Goal: Task Accomplishment & Management: Use online tool/utility

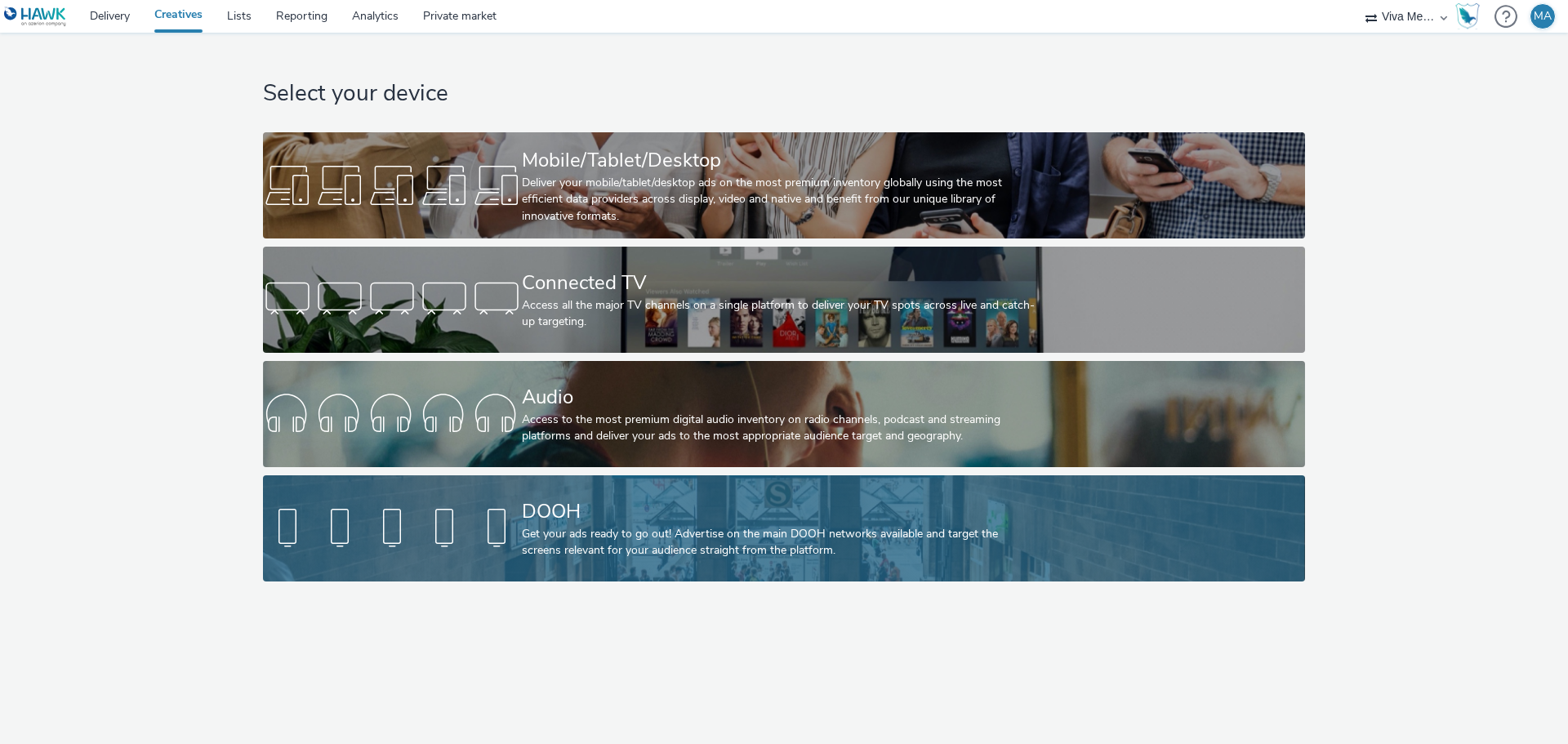
click at [688, 504] on div "DOOH" at bounding box center [780, 511] width 518 height 29
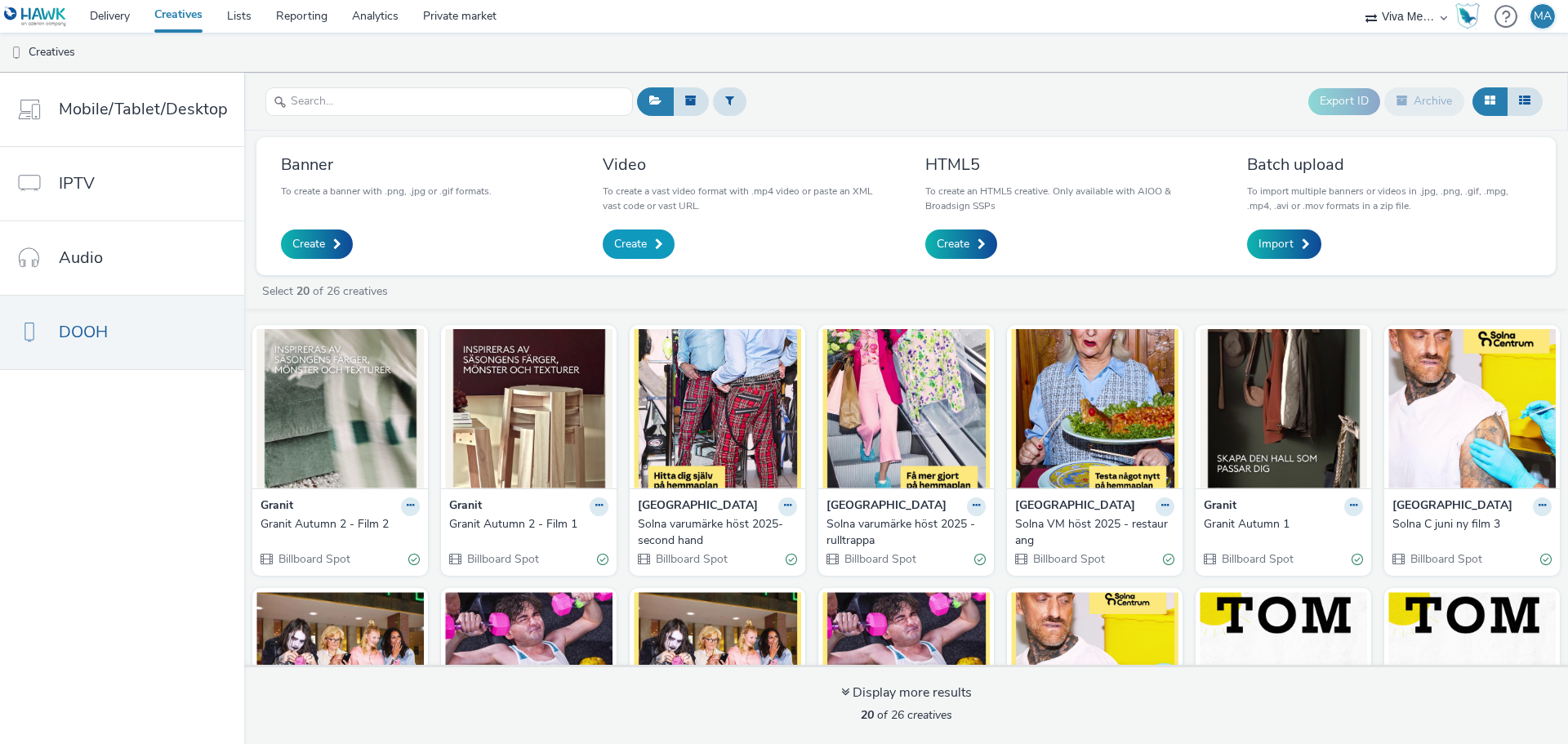
click at [639, 249] on span "Create" at bounding box center [630, 244] width 32 height 17
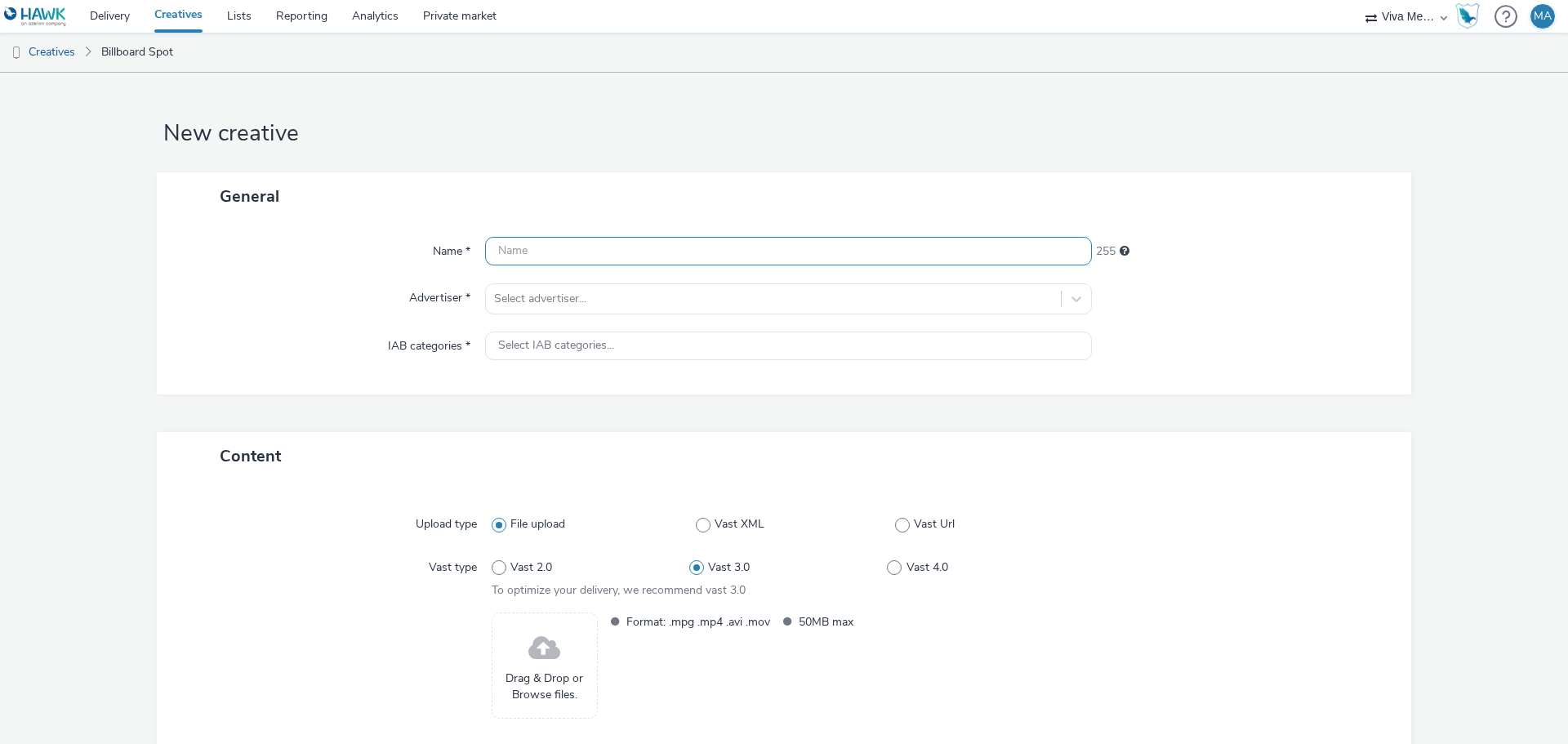
click at [635, 249] on input "text" at bounding box center [789, 251] width 606 height 29
type input "Solna C - bilen återställd"
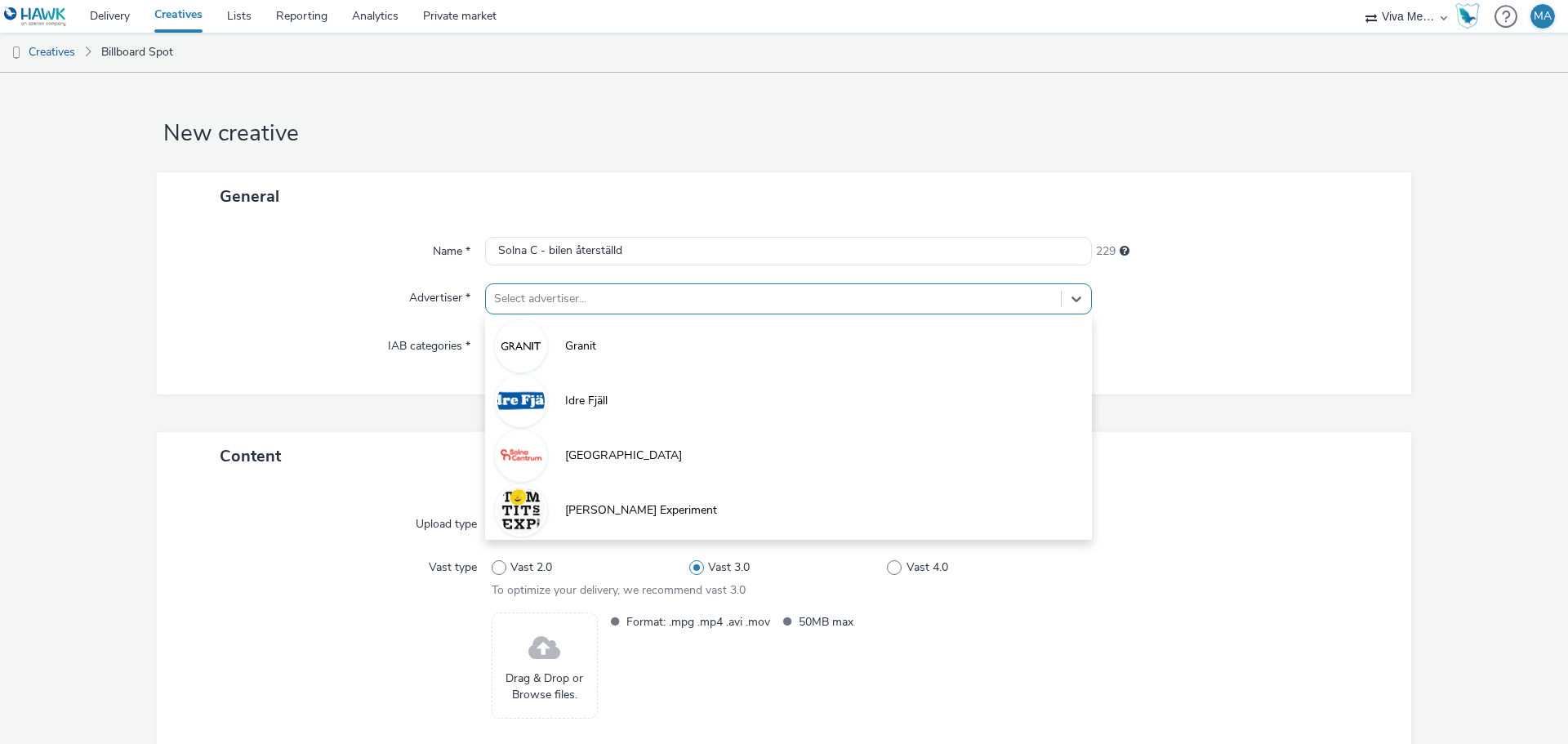
click at [591, 299] on div at bounding box center [773, 299] width 558 height 20
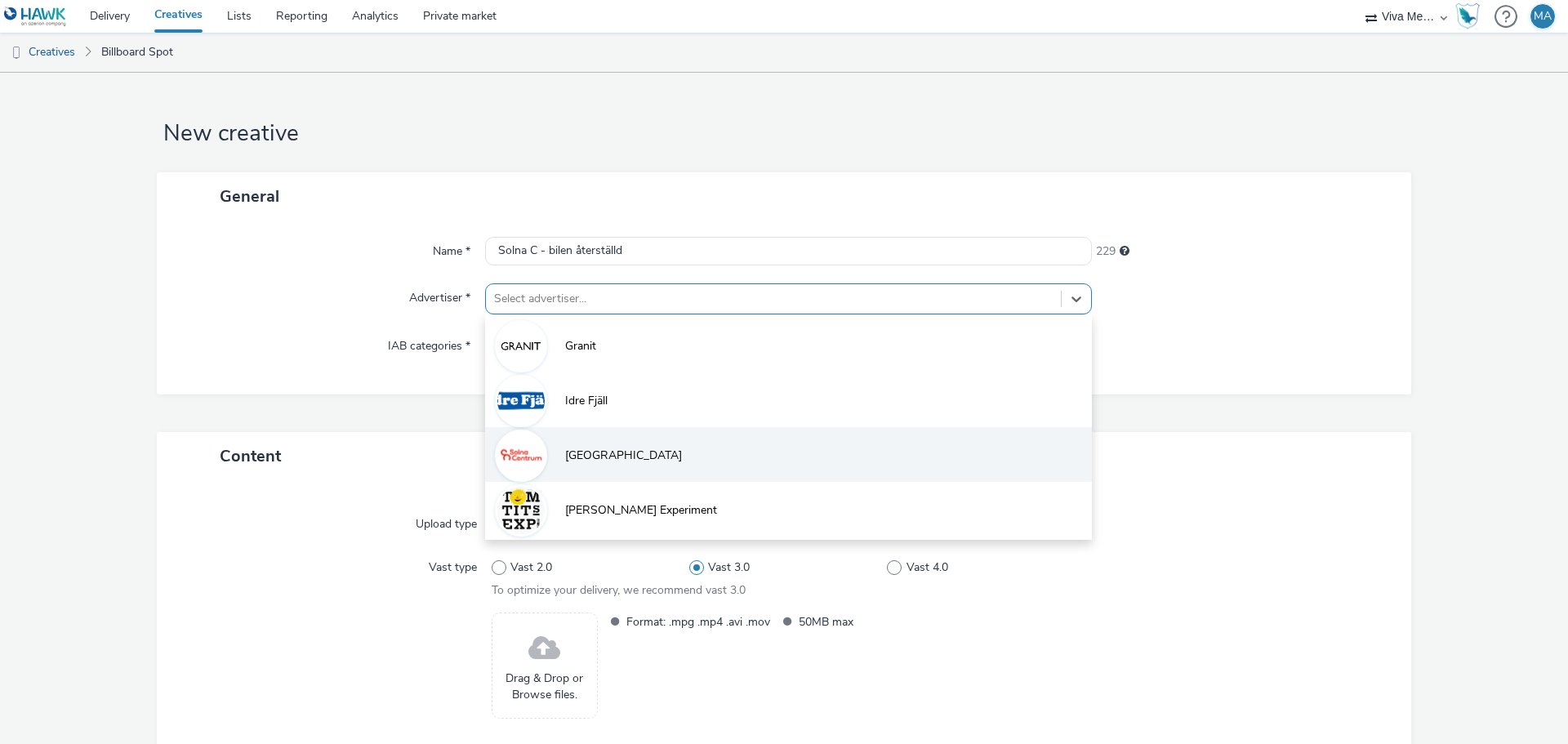
click at [606, 469] on li "[GEOGRAPHIC_DATA]" at bounding box center [789, 455] width 606 height 55
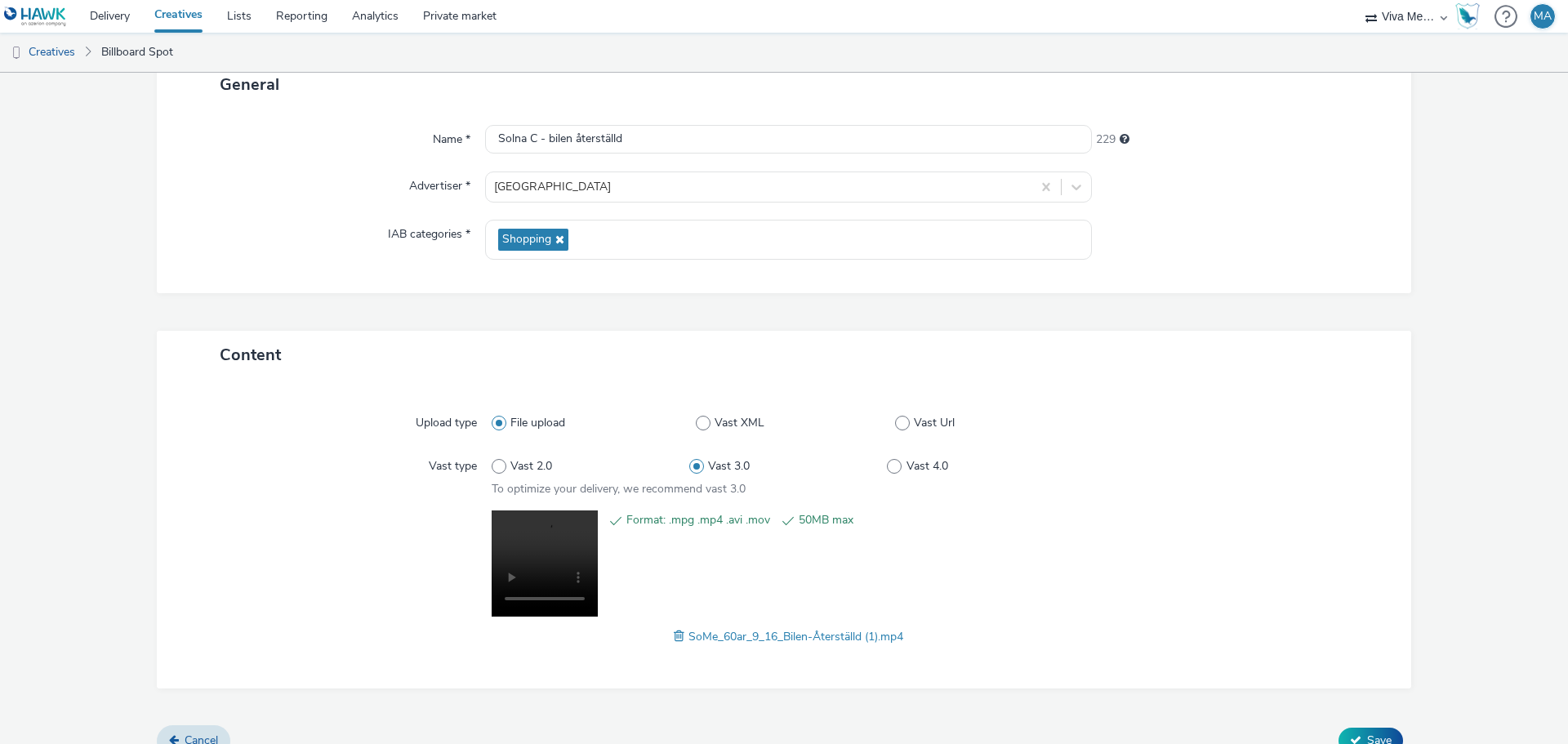
scroll to position [137, 0]
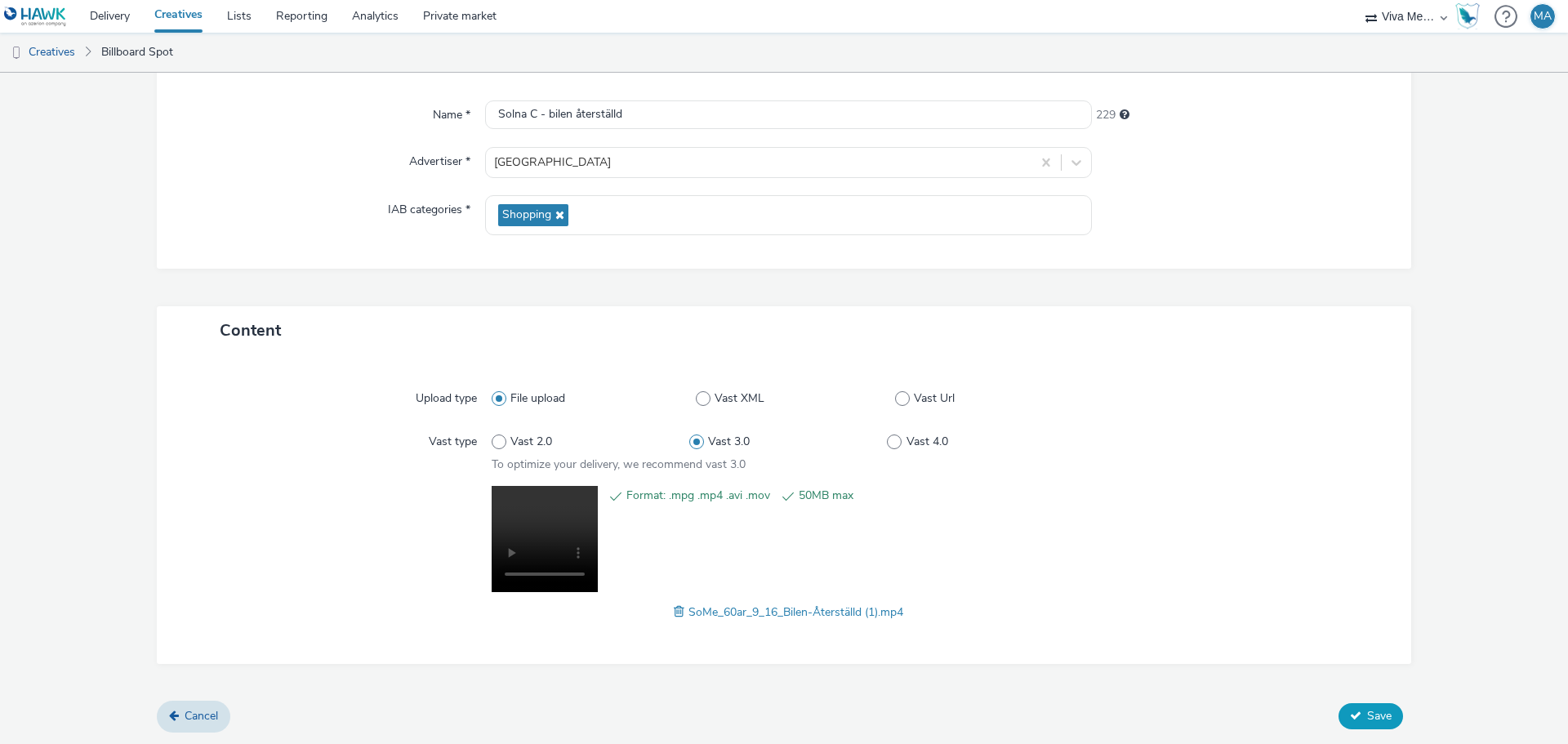
click at [1367, 706] on button "Save" at bounding box center [1371, 717] width 65 height 27
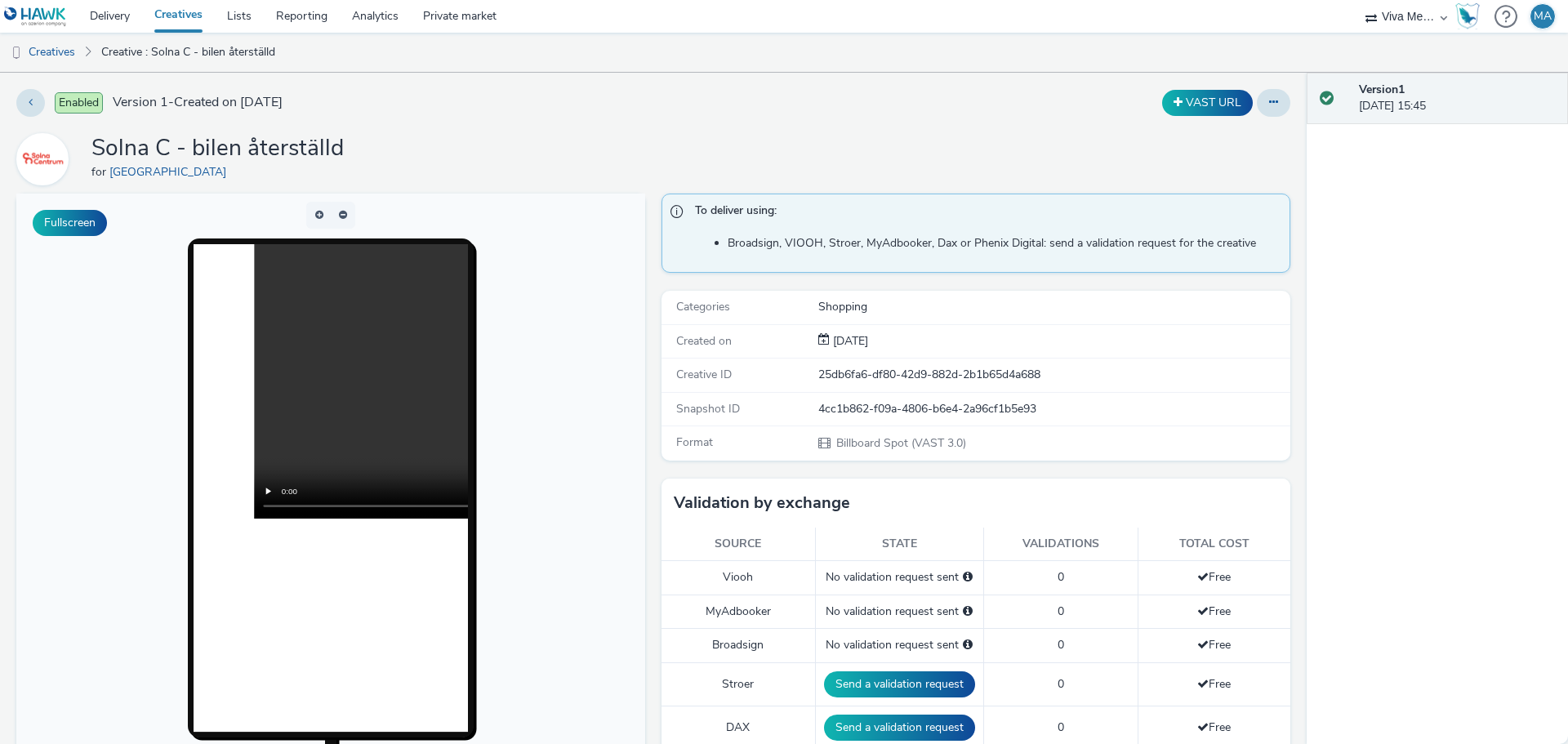
scroll to position [326, 0]
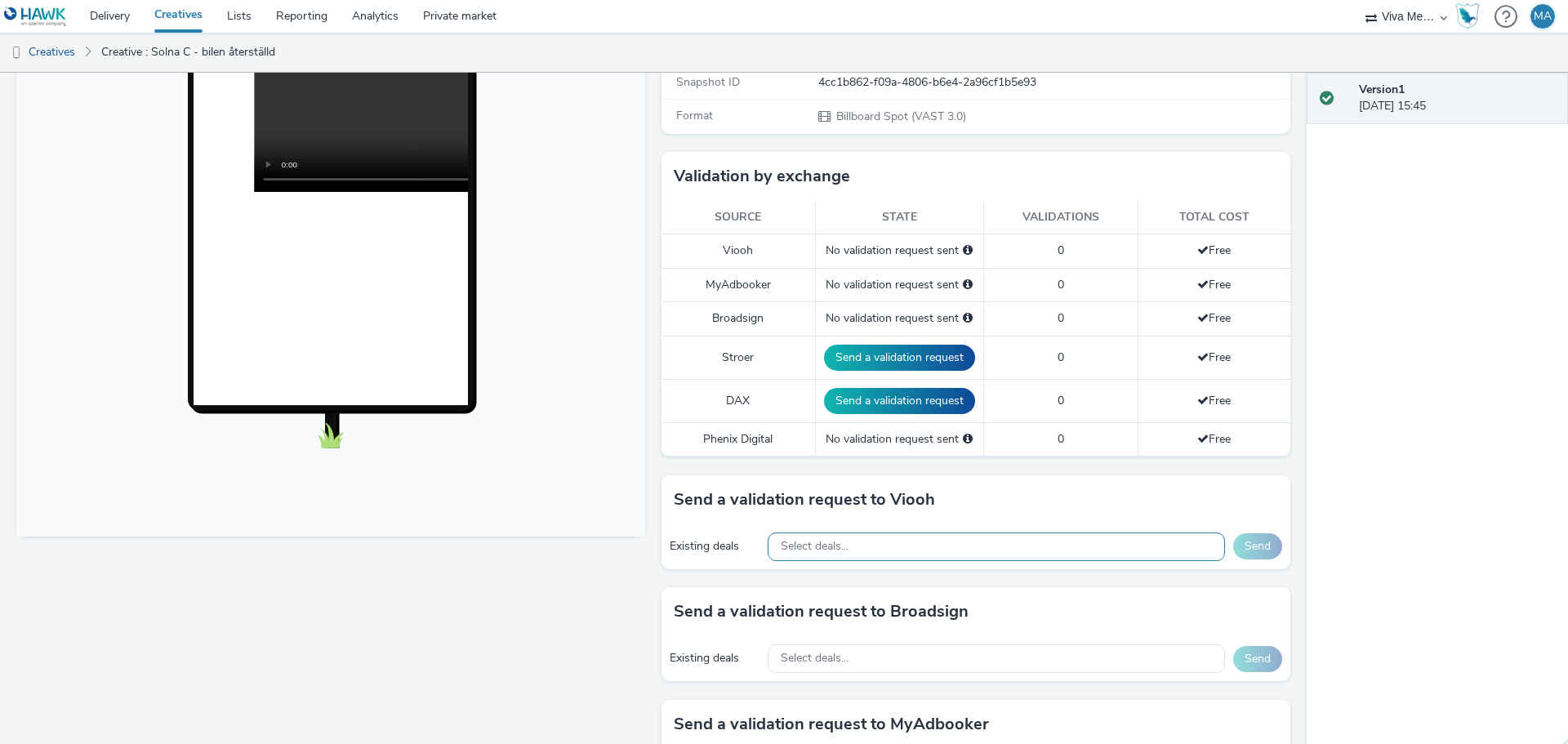
click at [926, 538] on div "Select deals..." at bounding box center [996, 547] width 457 height 29
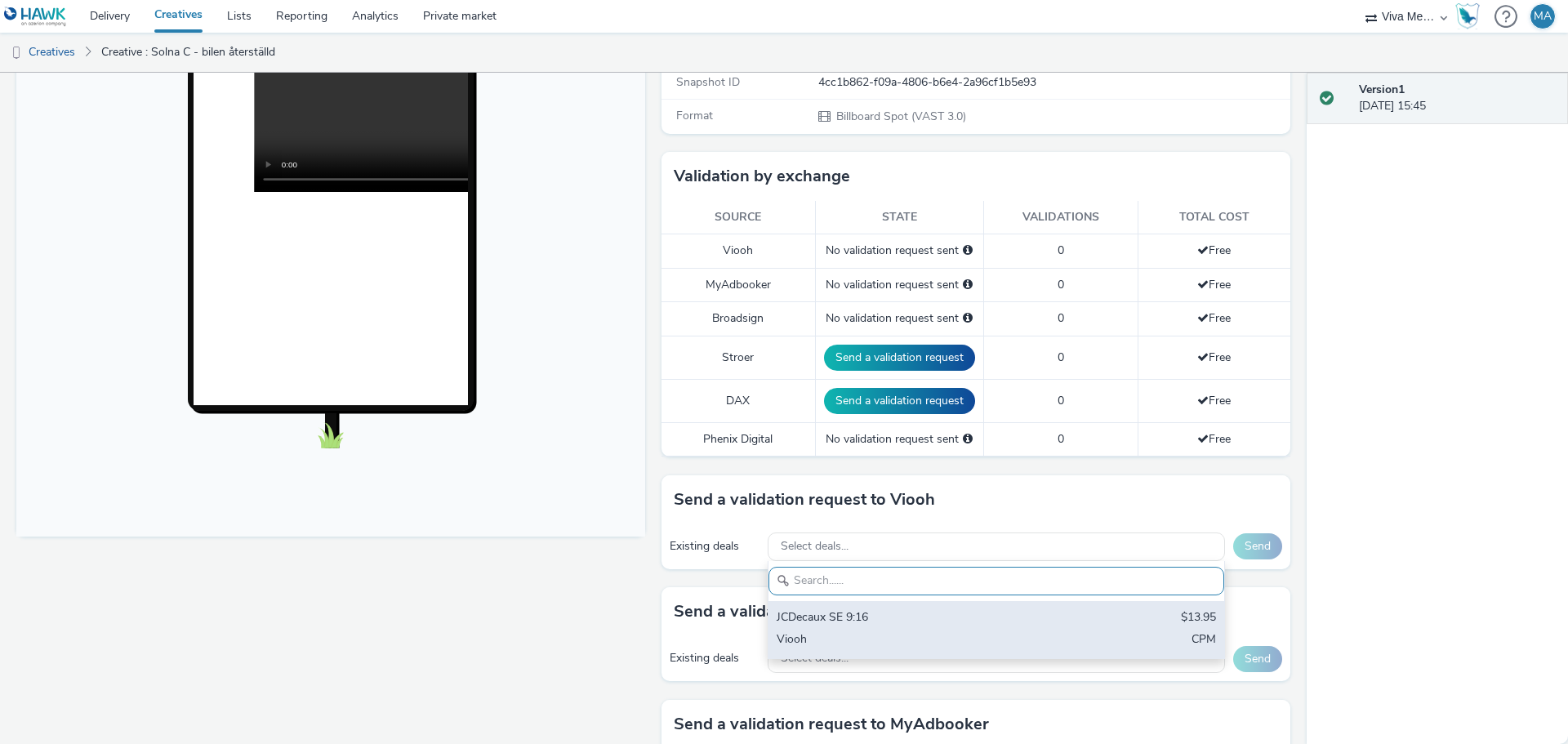
scroll to position [408, 0]
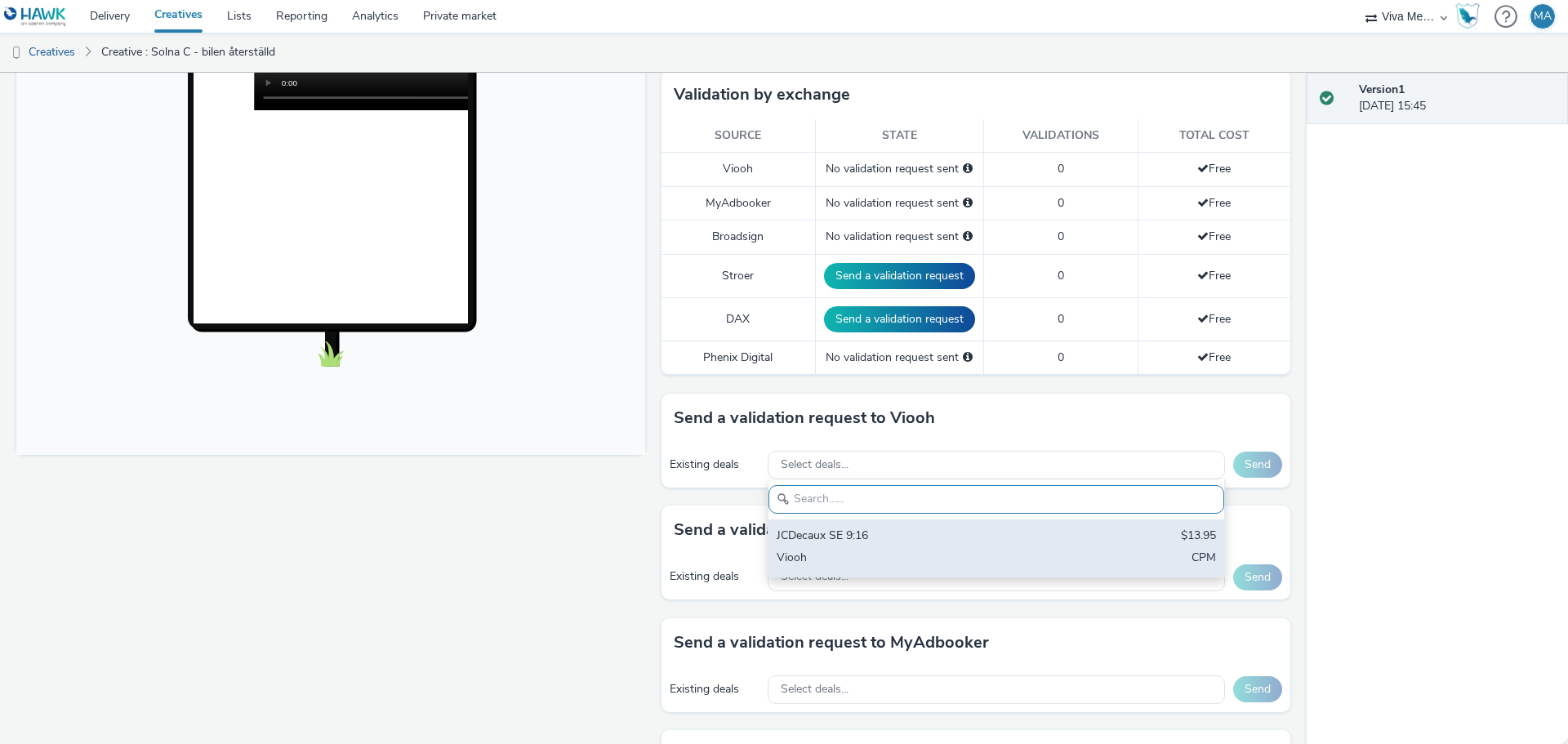
click at [863, 557] on div "Viooh" at bounding box center [922, 558] width 290 height 19
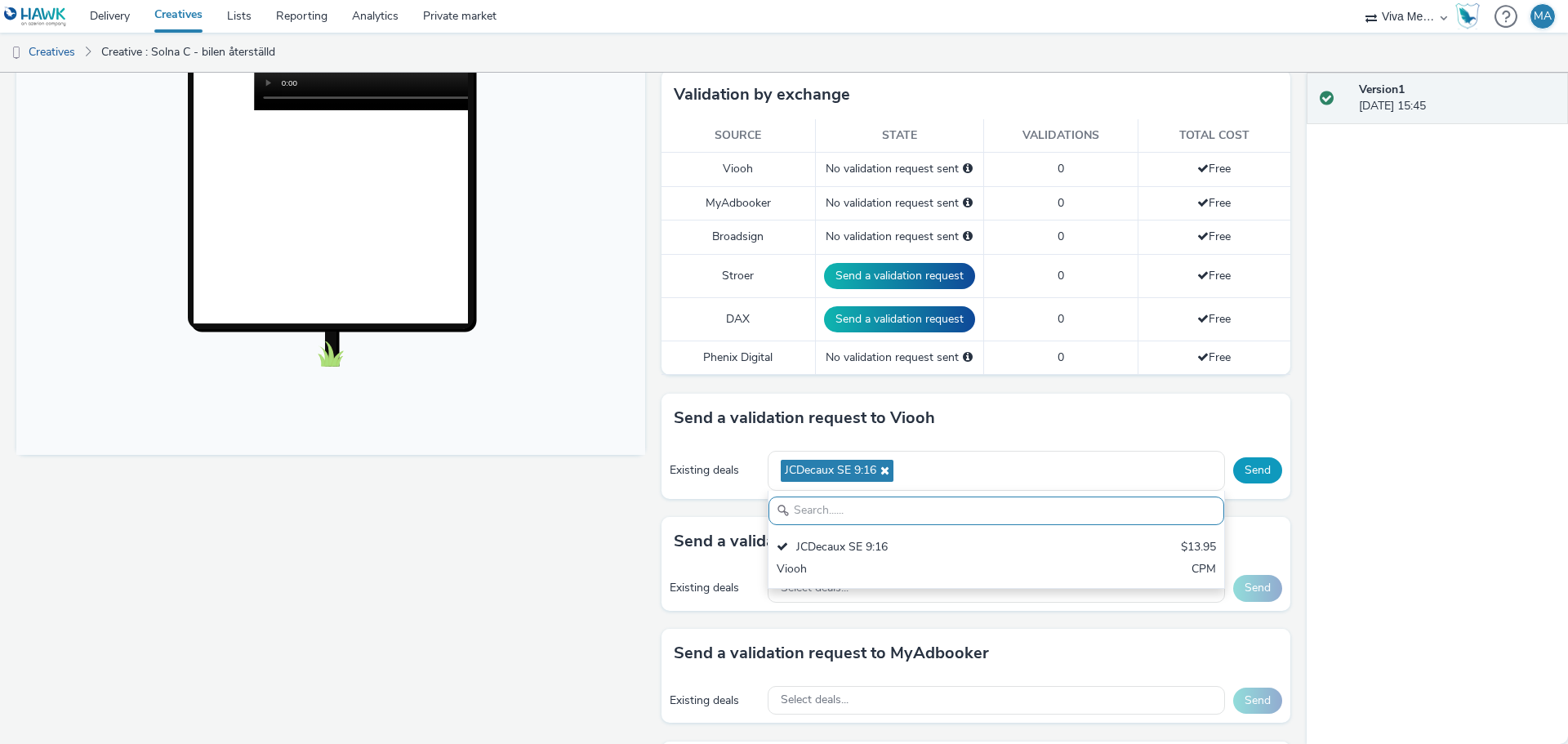
click at [1242, 469] on button "Send" at bounding box center [1257, 471] width 49 height 27
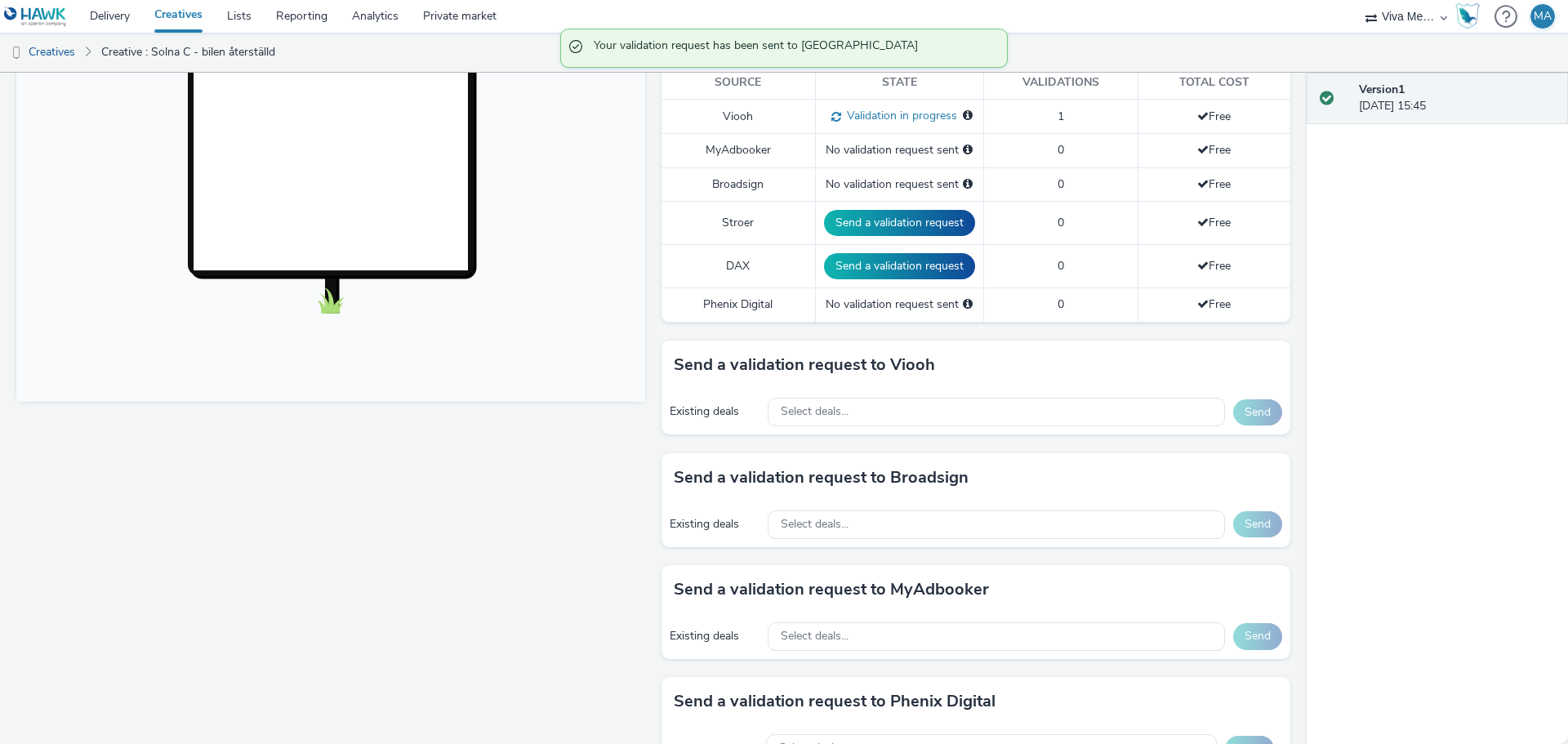
scroll to position [490, 0]
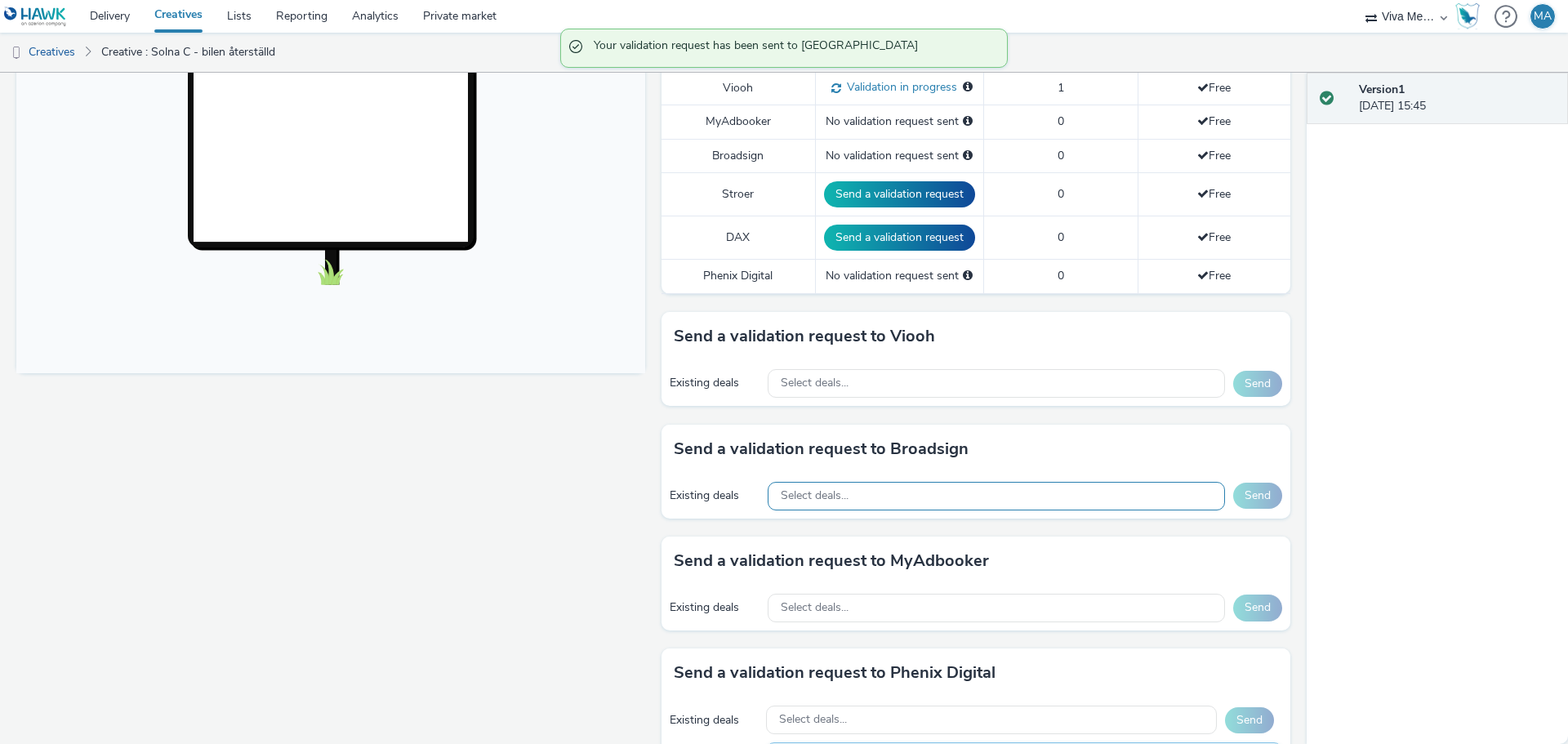
click at [788, 497] on span "Select deals..." at bounding box center [814, 496] width 68 height 14
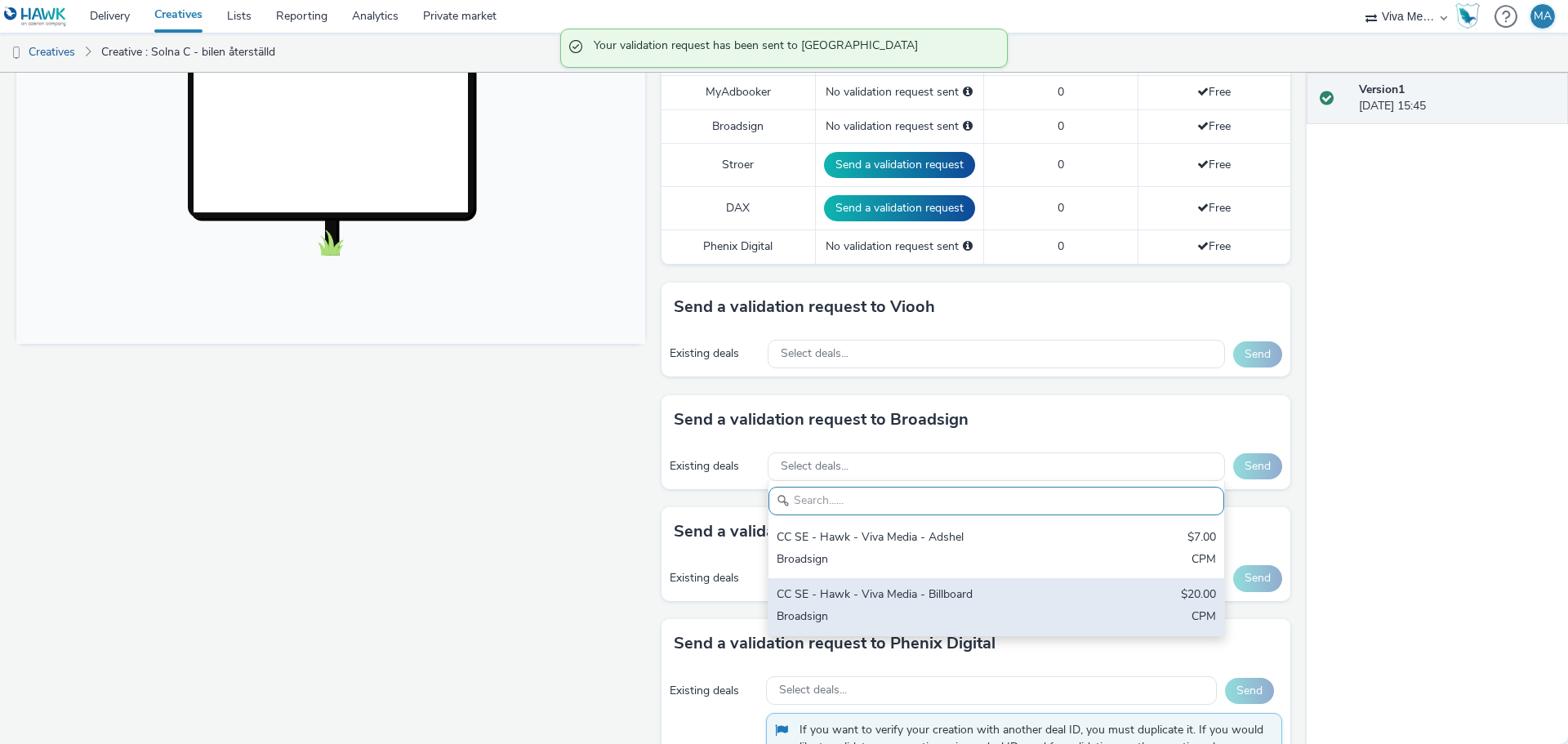
scroll to position [572, 0]
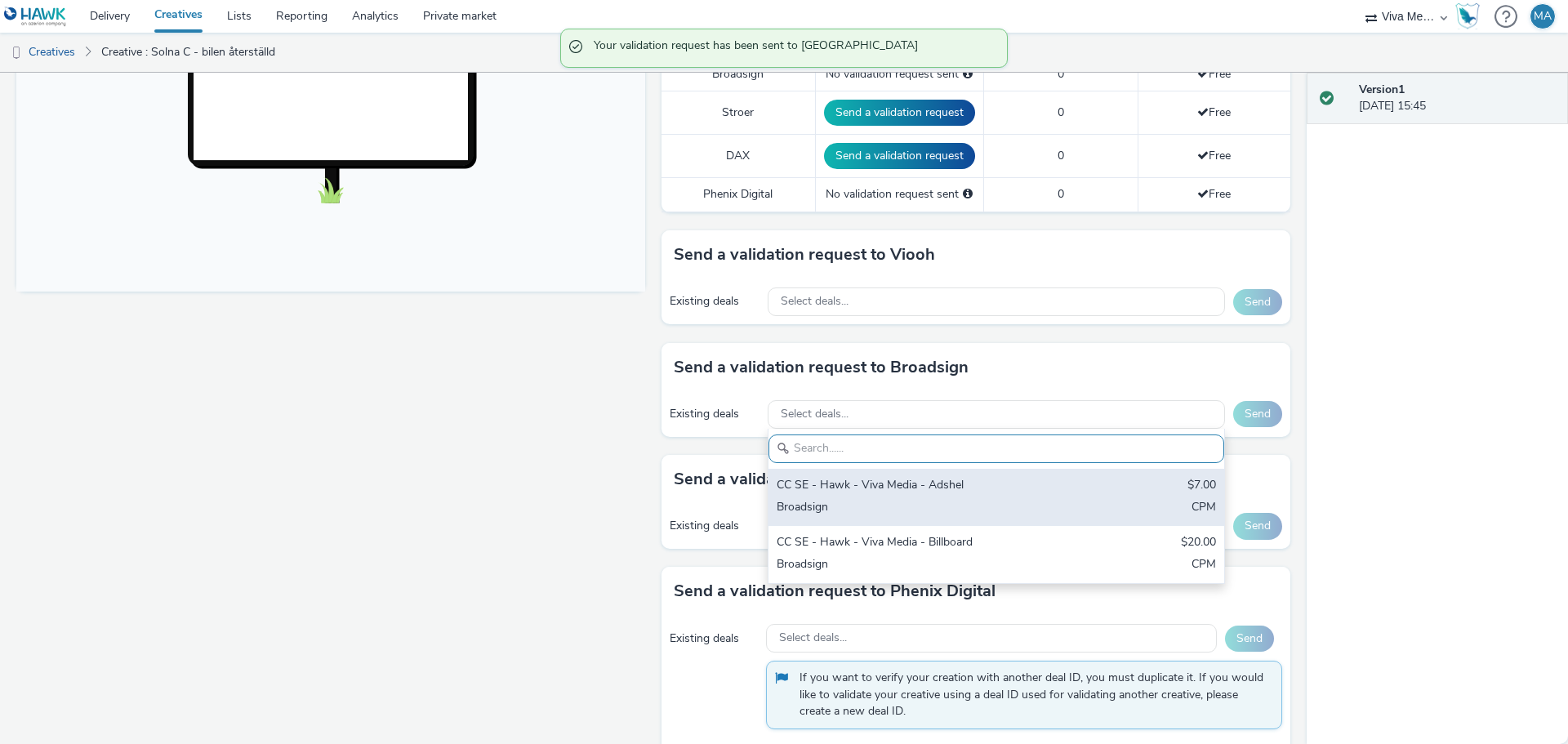
click at [846, 501] on div "Broadsign" at bounding box center [922, 508] width 290 height 19
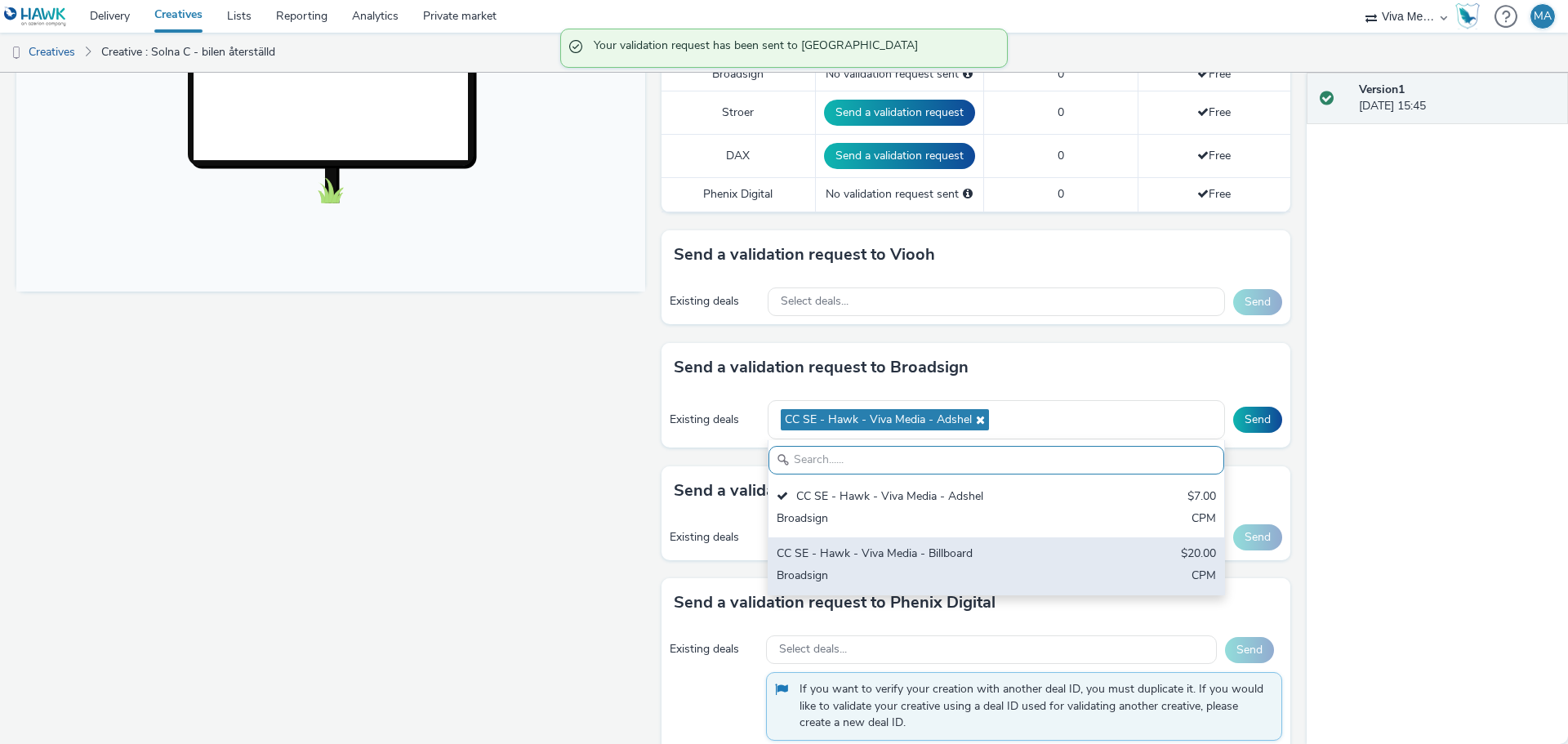
click at [848, 553] on div "CC SE - Hawk - Viva Media - Billboard" at bounding box center [922, 555] width 290 height 19
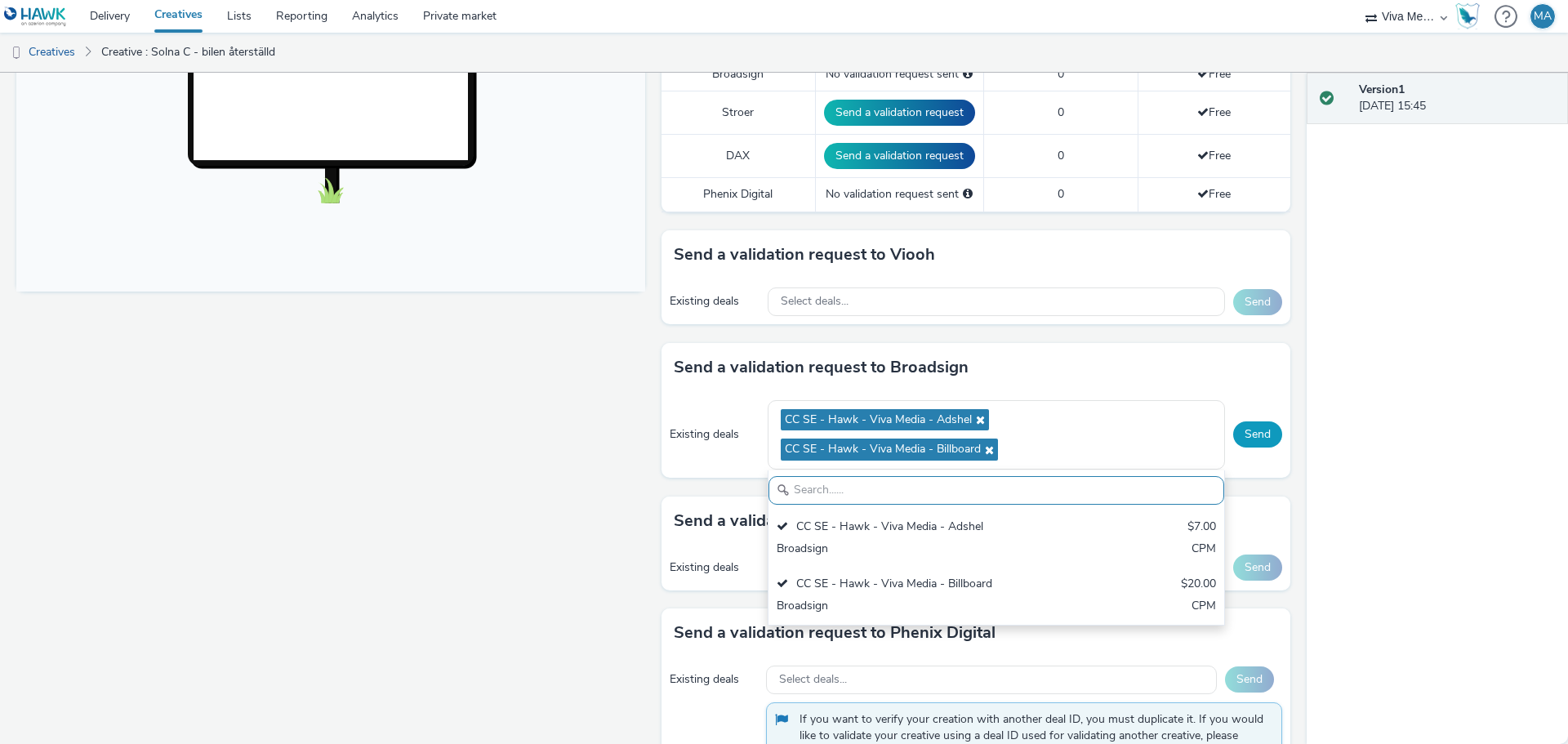
click at [1243, 426] on button "Send" at bounding box center [1257, 435] width 49 height 27
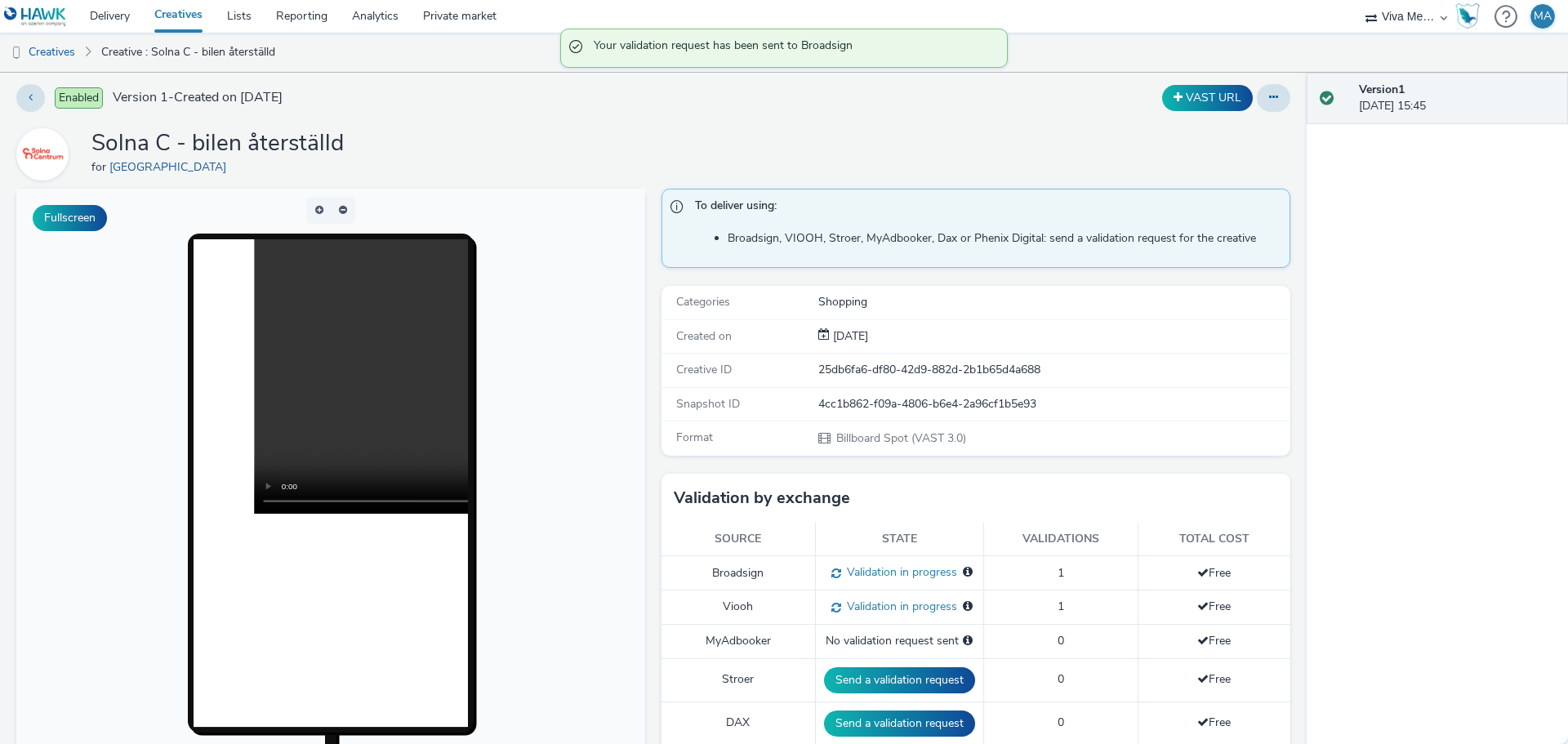
scroll to position [0, 0]
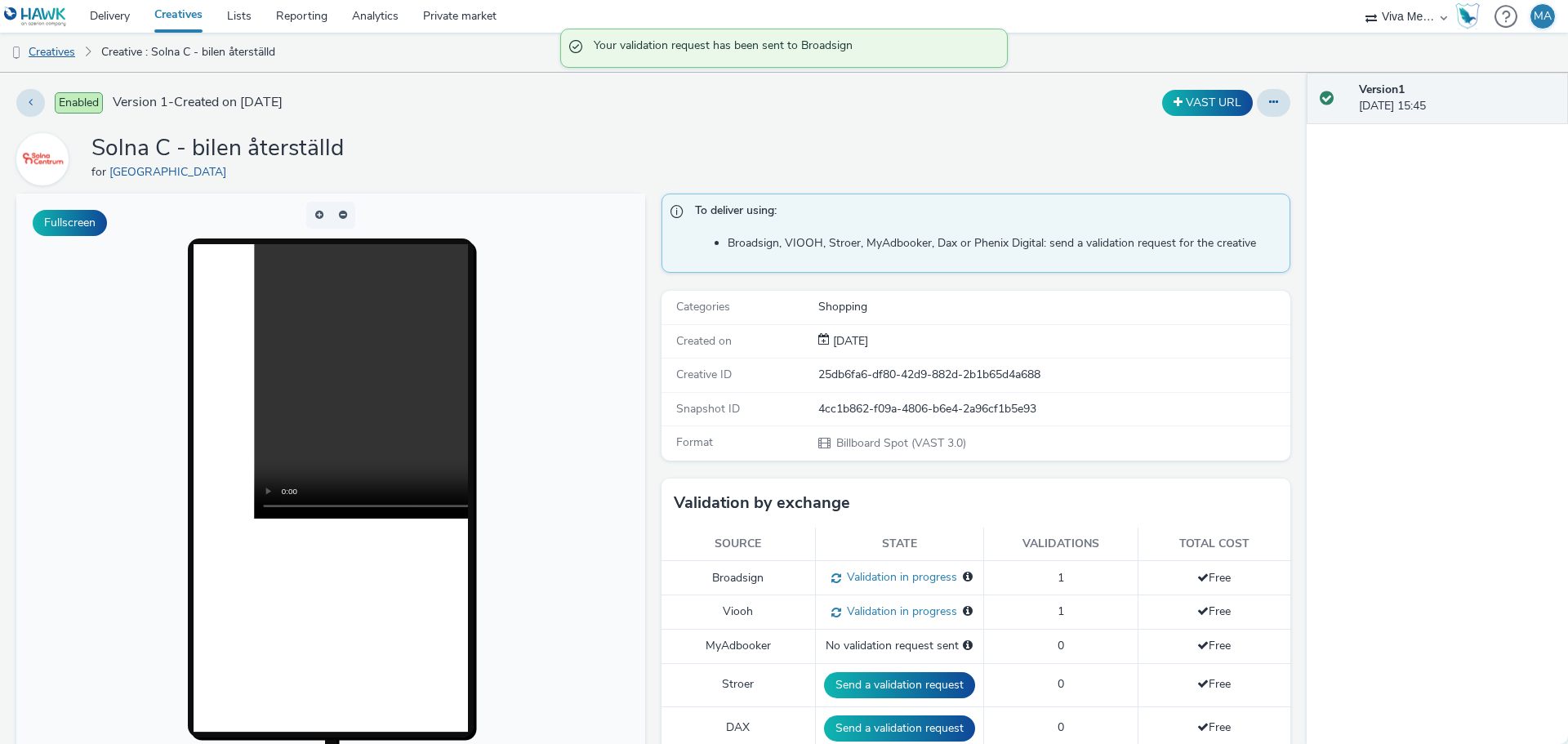
click at [71, 52] on link "Creatives" at bounding box center [41, 51] width 84 height 39
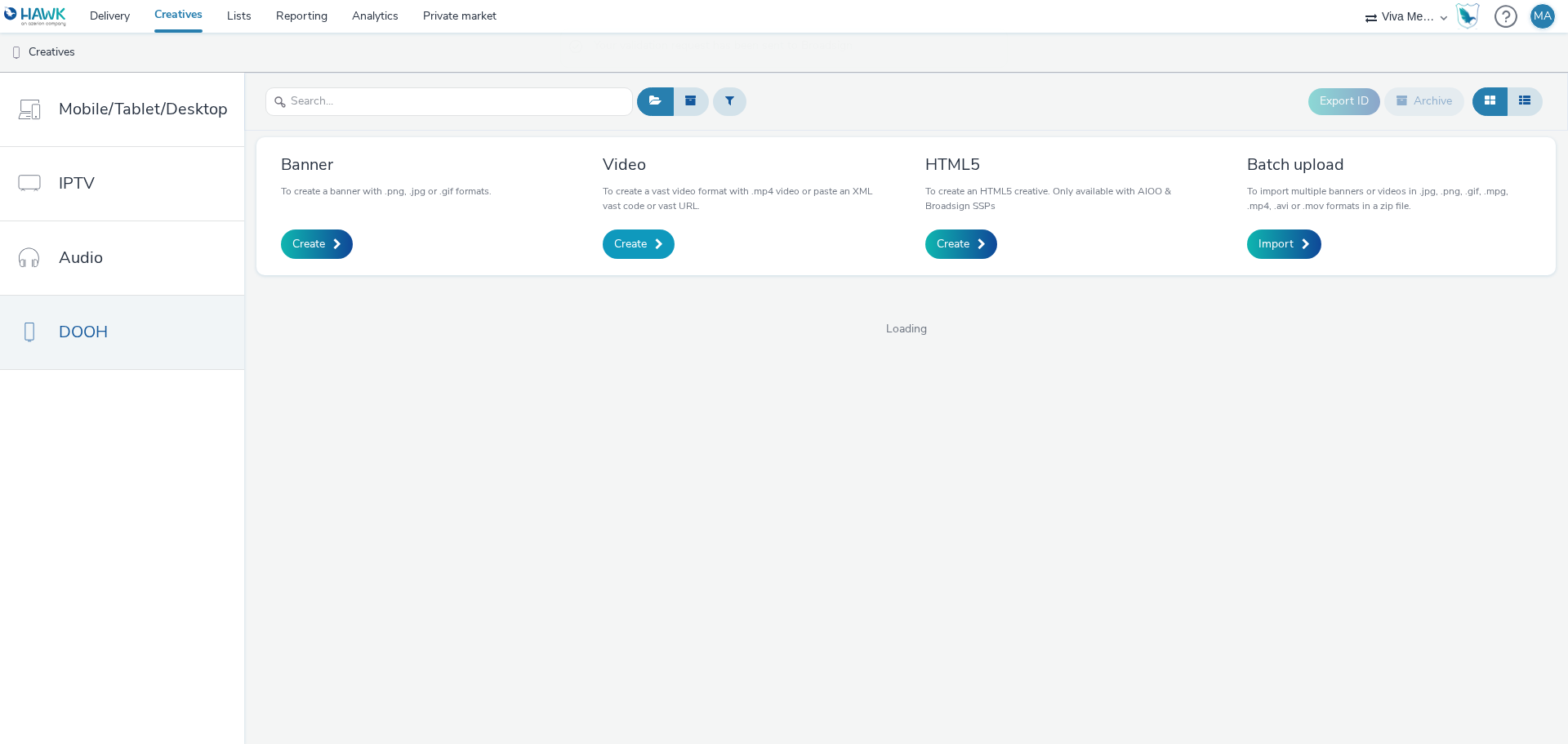
click at [658, 250] on span at bounding box center [659, 244] width 8 height 12
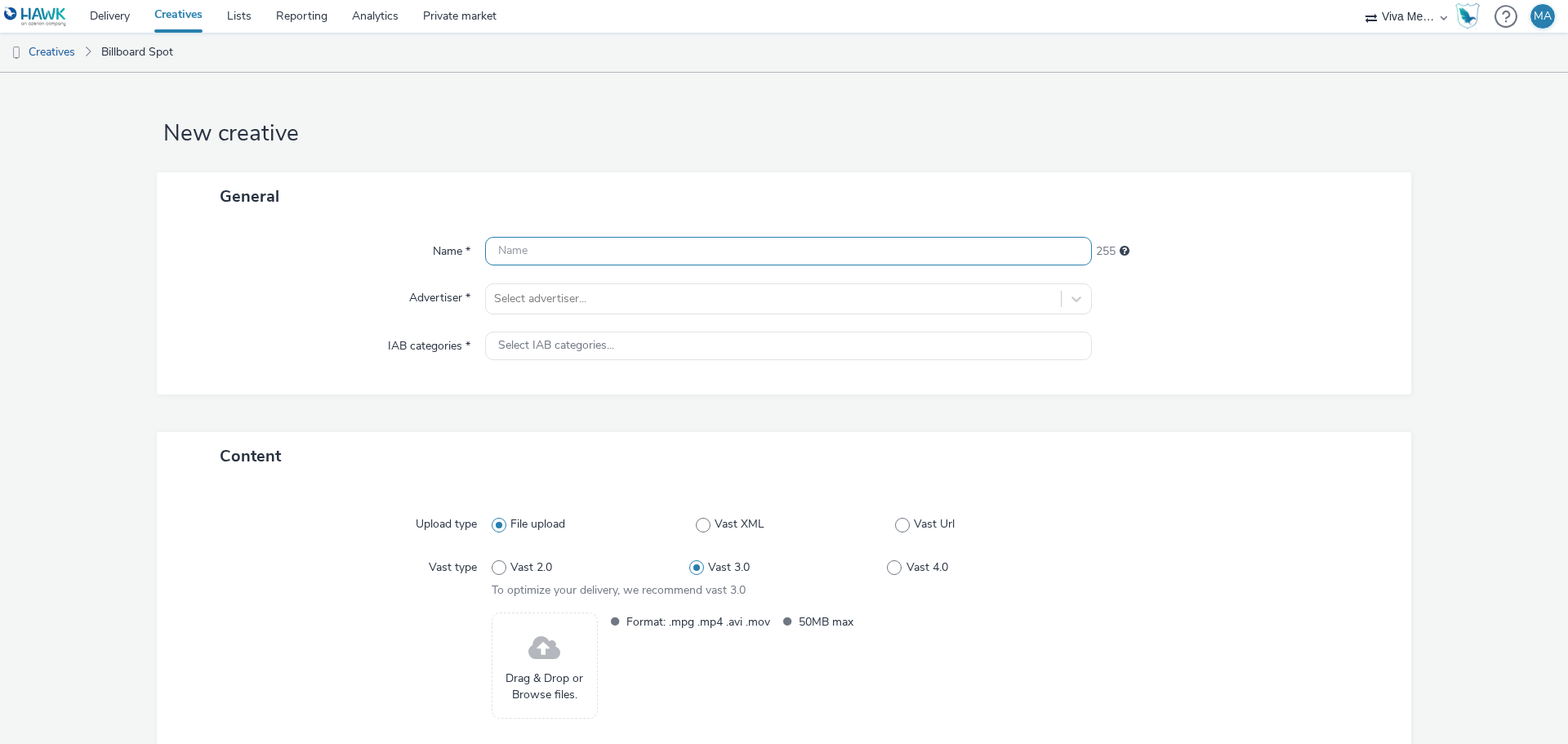
click at [654, 256] on input "text" at bounding box center [789, 251] width 606 height 29
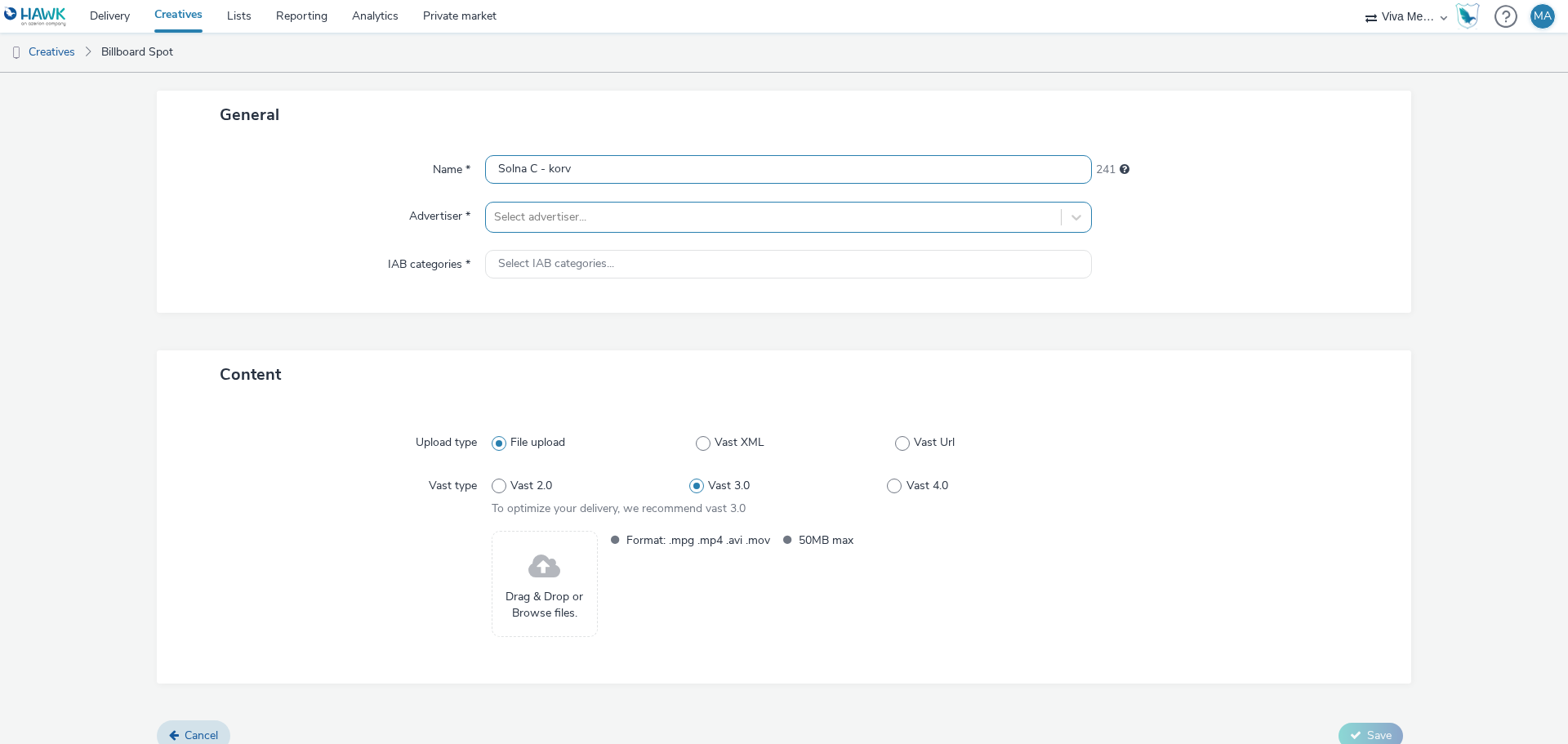
type input "Solna C - korv"
click at [628, 210] on div at bounding box center [773, 217] width 558 height 20
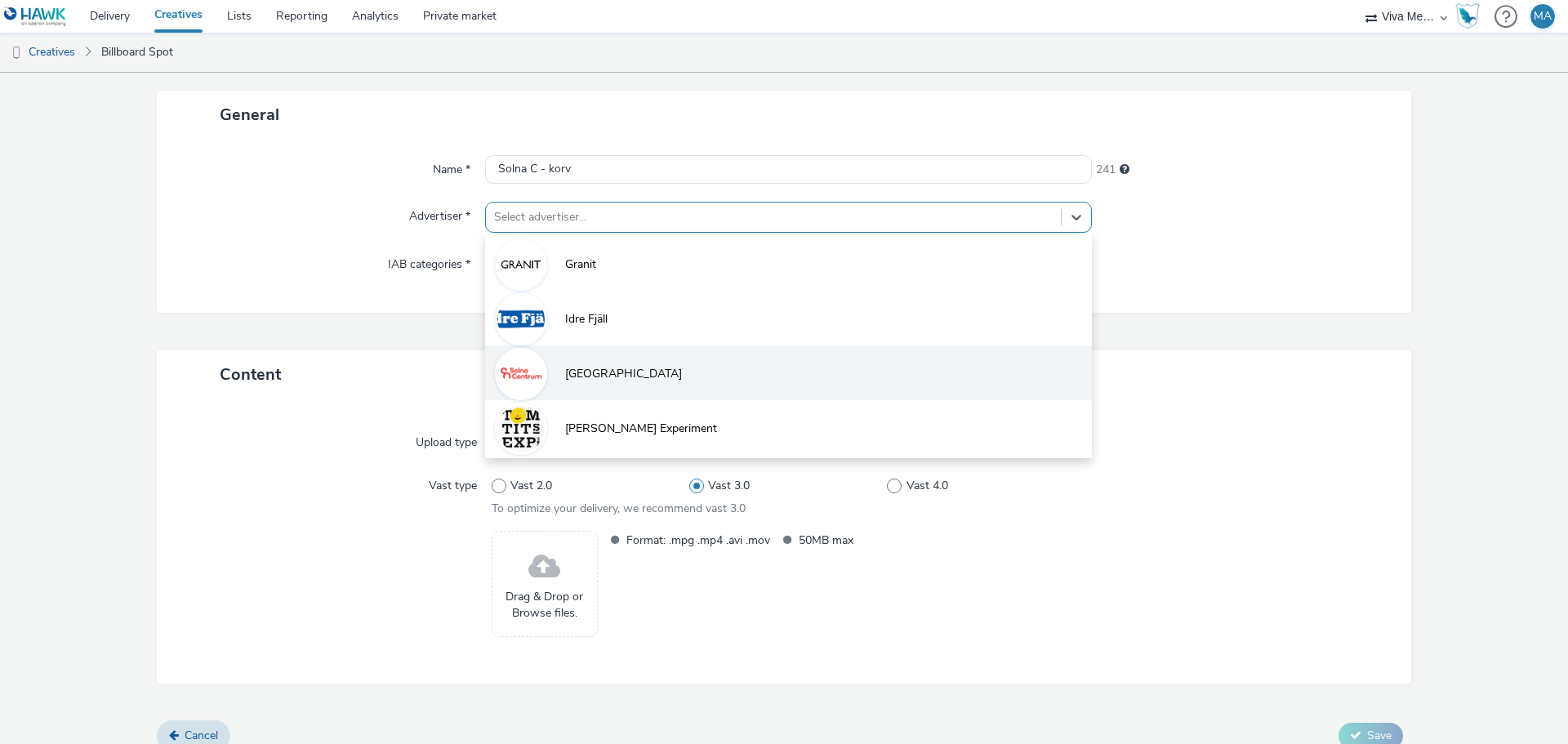
click at [619, 356] on li "[GEOGRAPHIC_DATA]" at bounding box center [789, 373] width 606 height 55
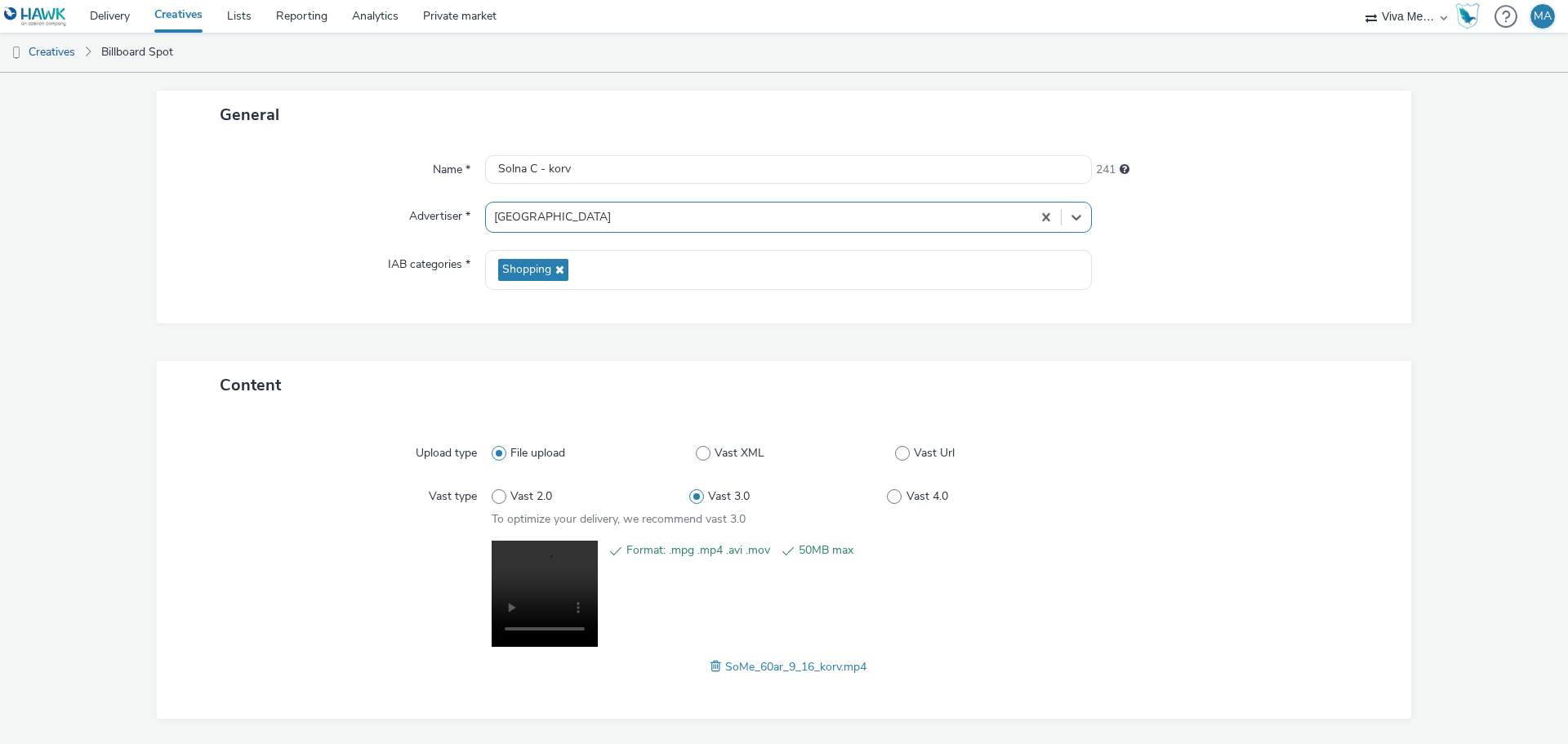
scroll to position [137, 0]
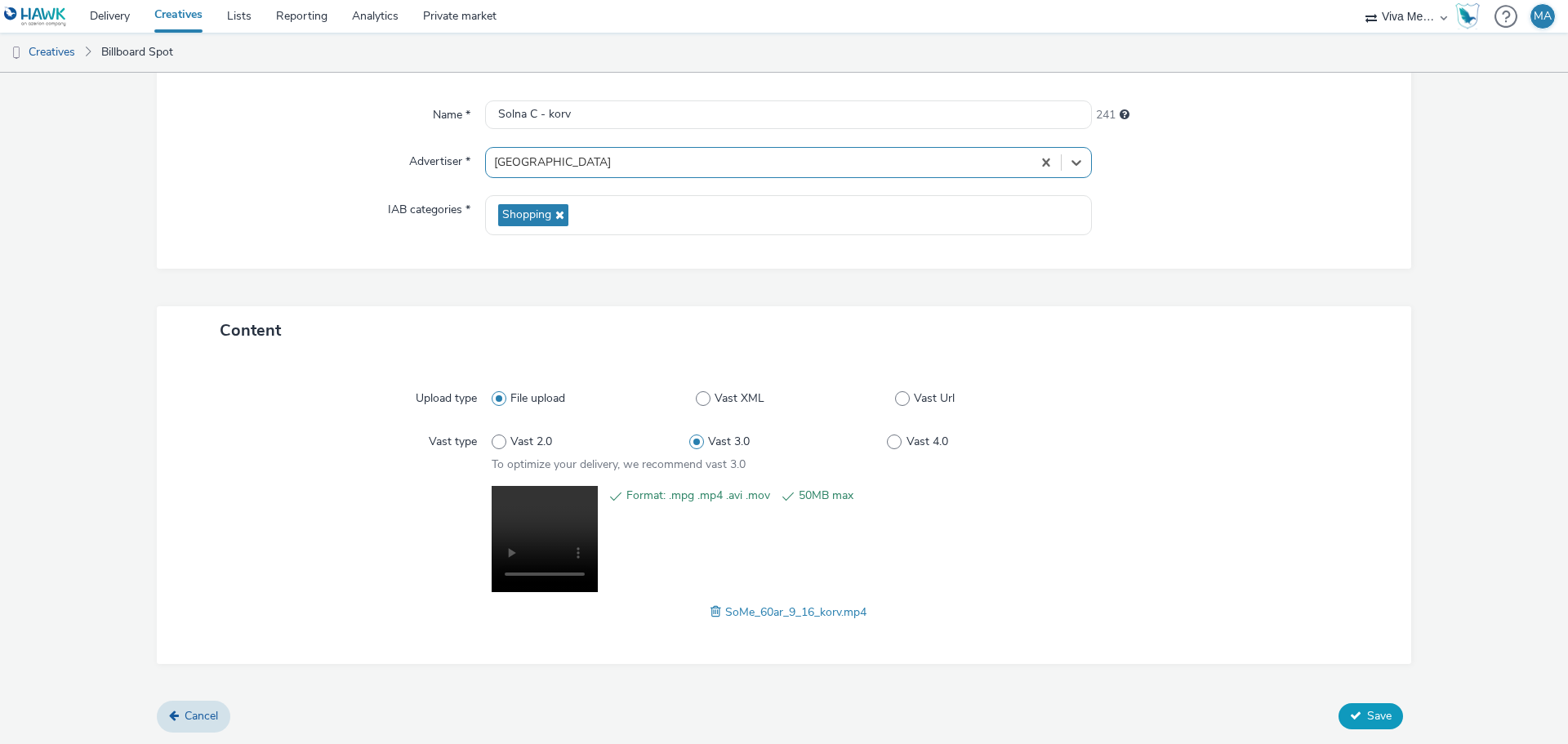
click at [1350, 717] on icon at bounding box center [1356, 716] width 12 height 12
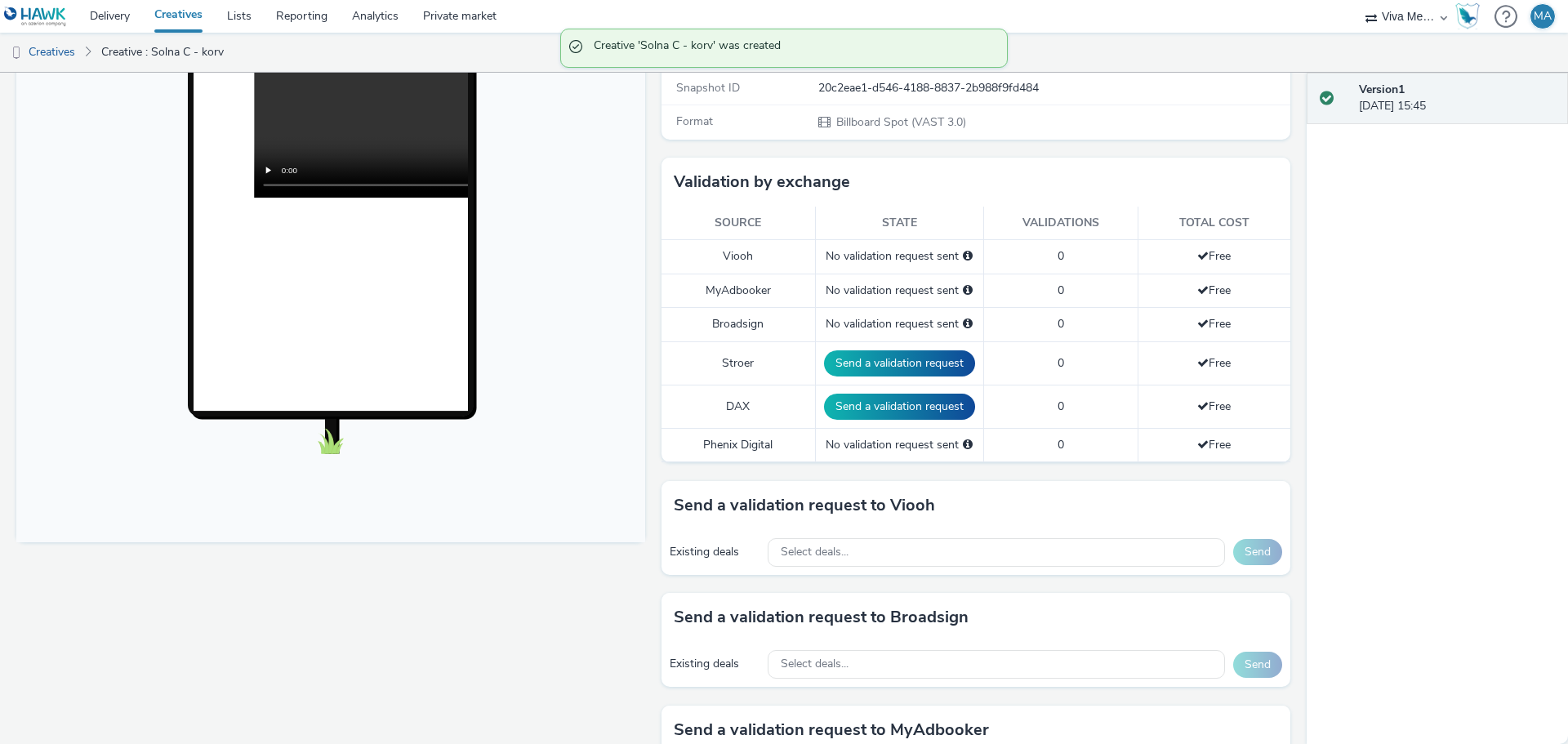
scroll to position [326, 0]
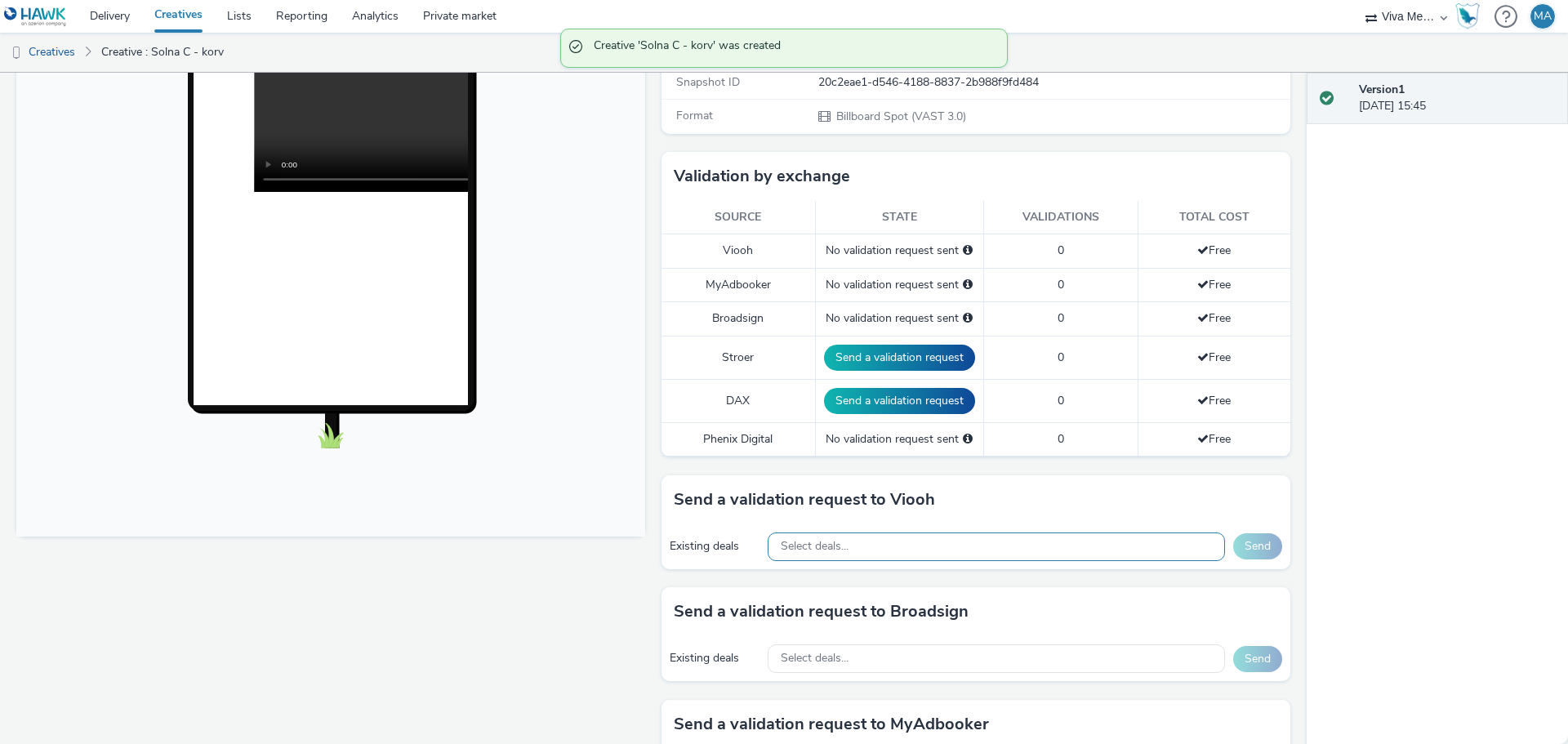
click at [932, 534] on div "Select deals..." at bounding box center [996, 547] width 457 height 29
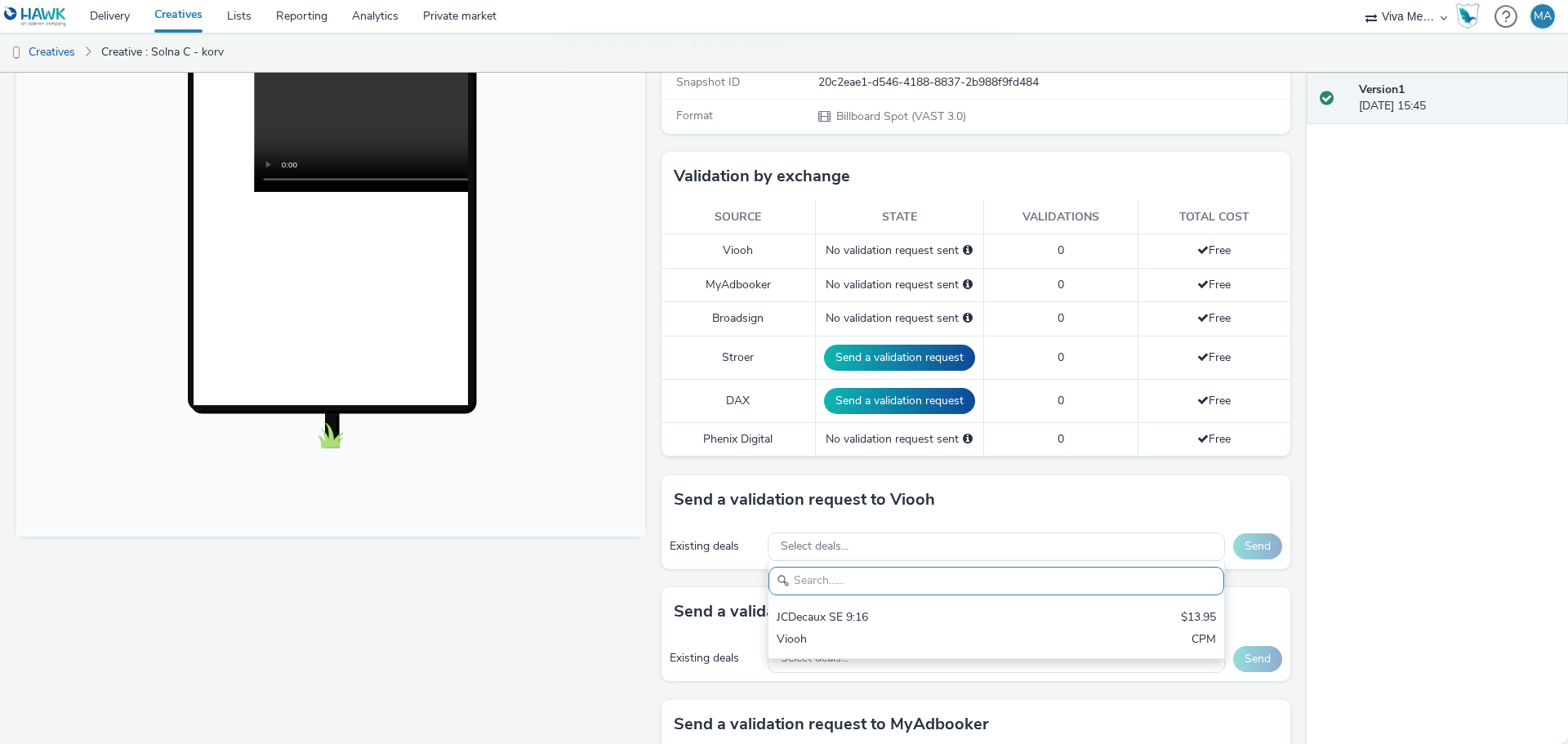
scroll to position [0, 0]
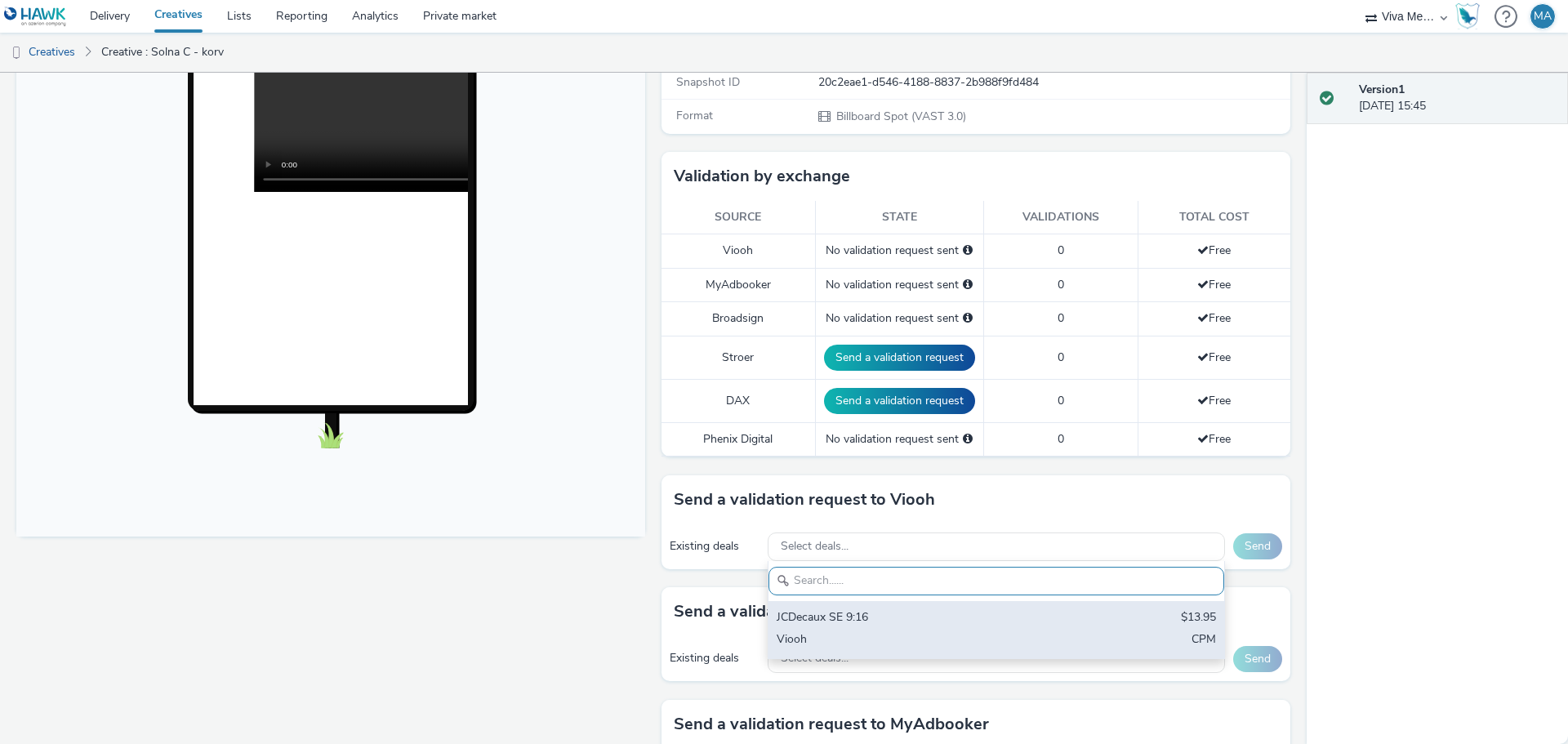
click at [929, 621] on div "JCDecaux SE 9:16" at bounding box center [922, 618] width 290 height 19
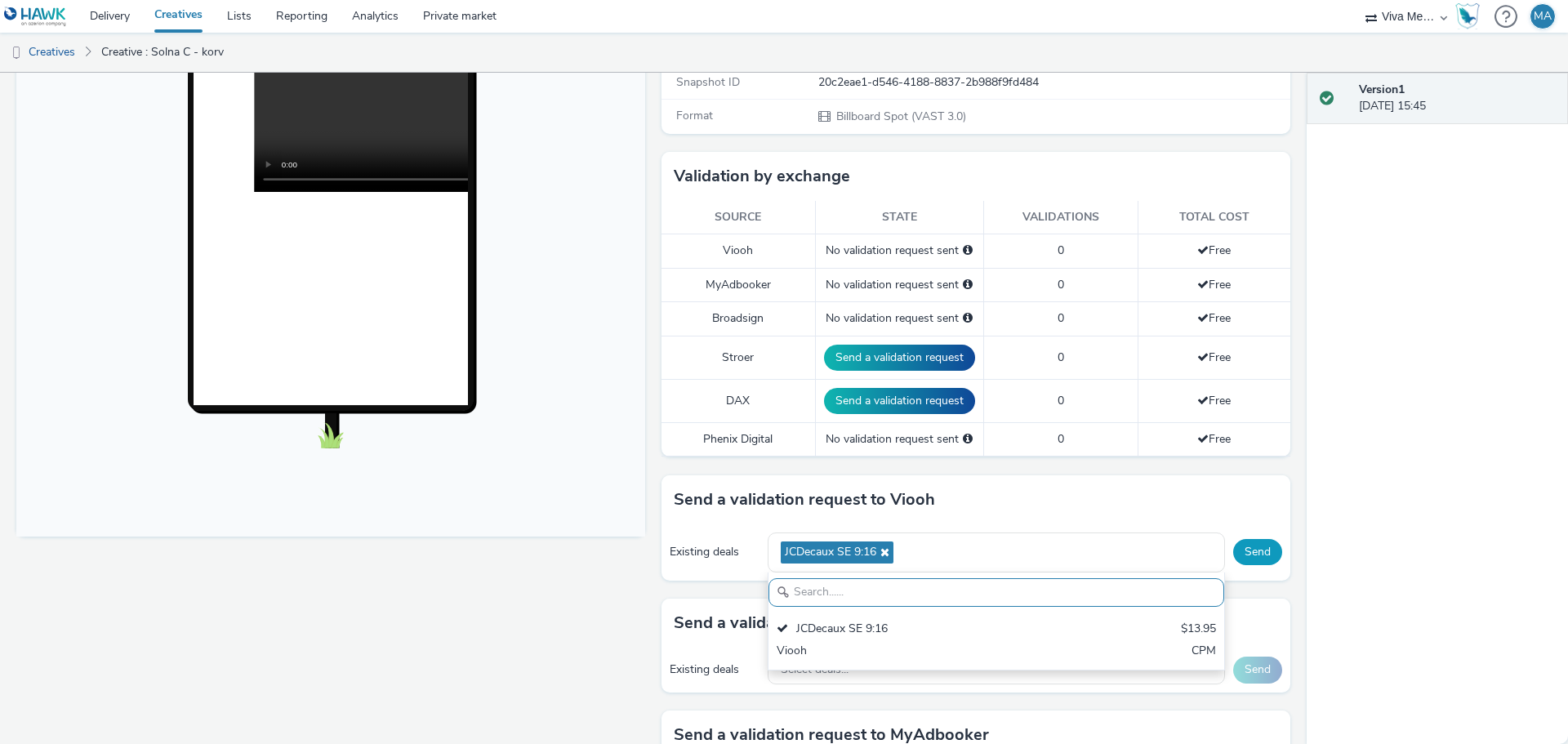
click at [1243, 548] on button "Send" at bounding box center [1257, 553] width 49 height 27
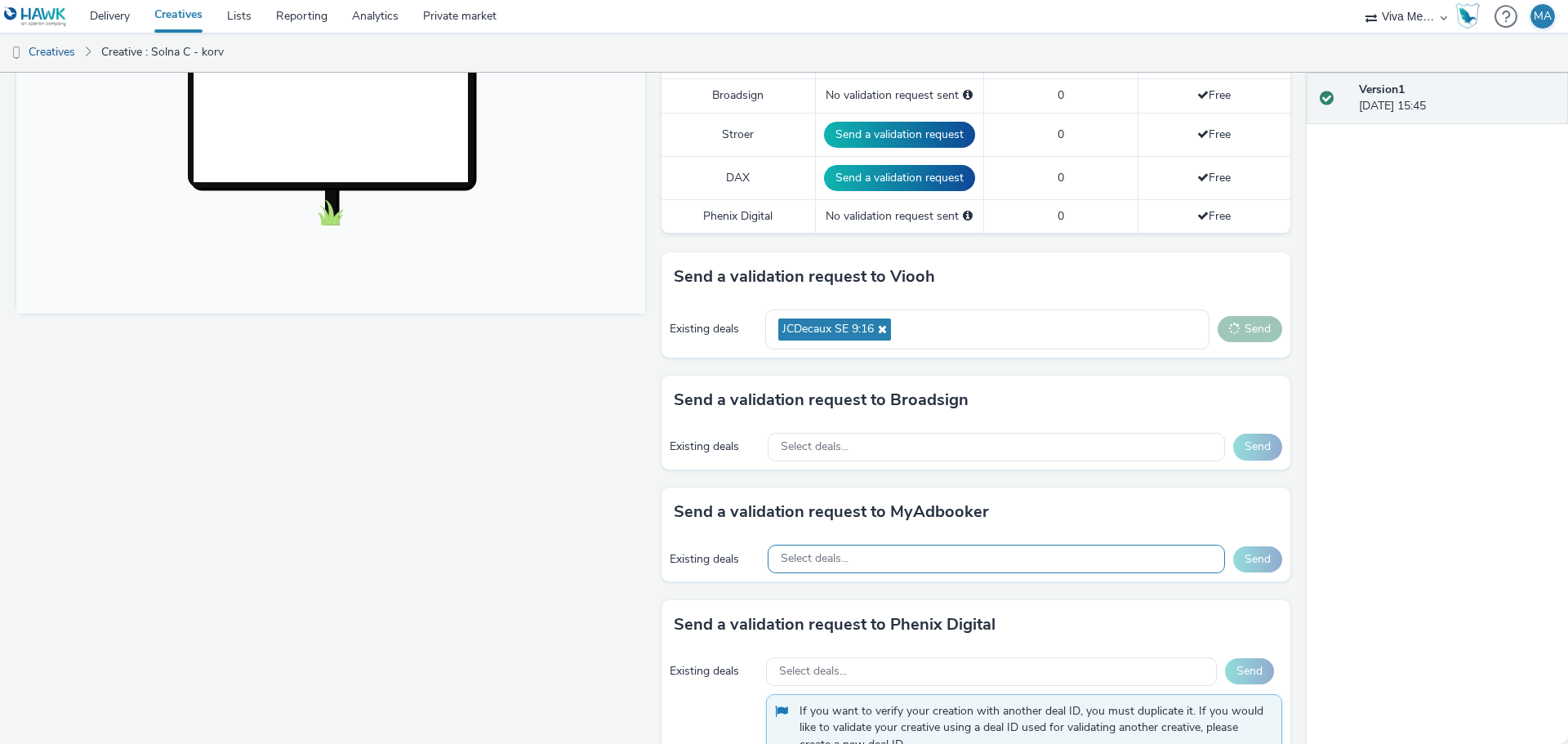
scroll to position [572, 0]
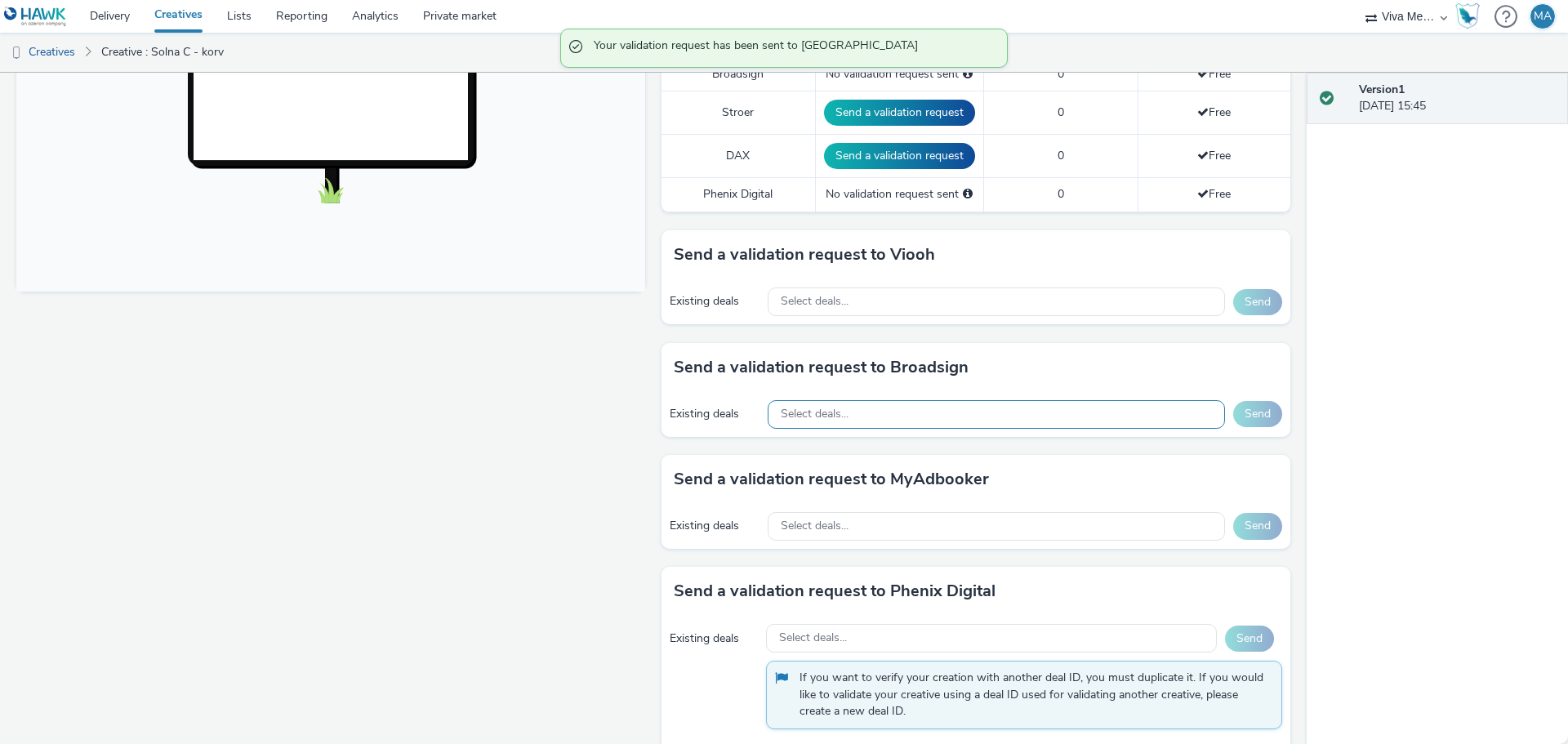
click at [813, 403] on div "Select deals..." at bounding box center [996, 414] width 457 height 29
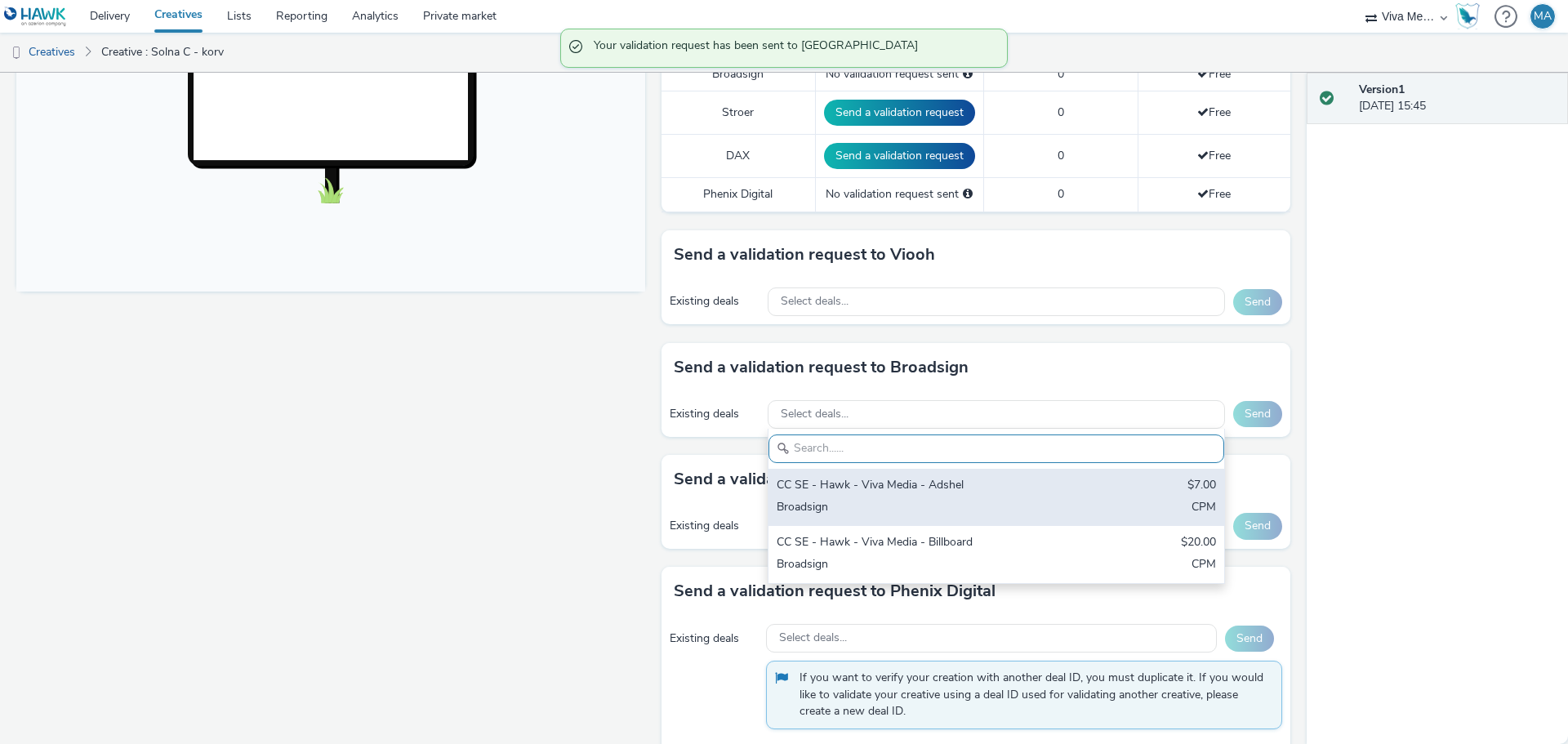
click at [818, 500] on div "Broadsign" at bounding box center [922, 508] width 290 height 19
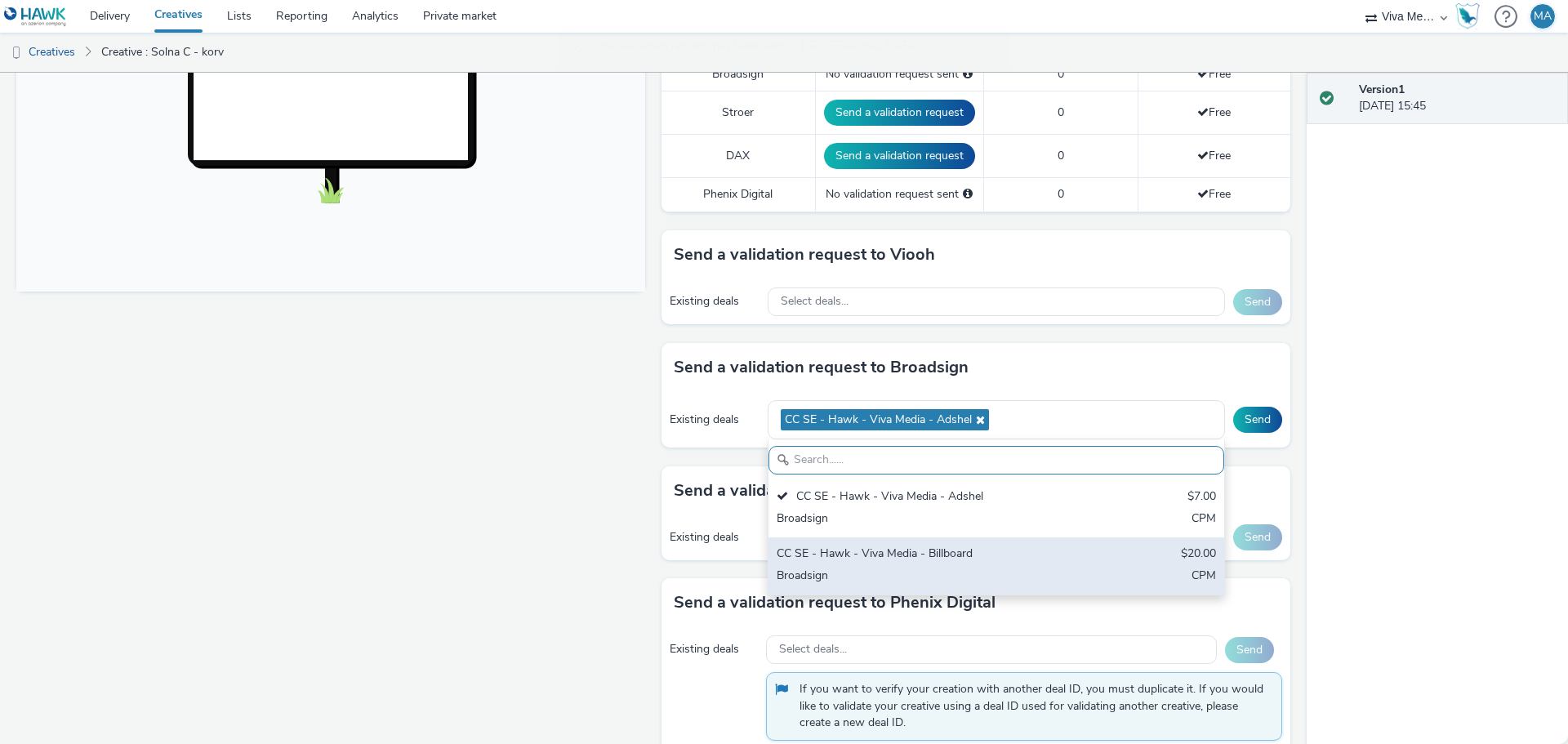
click at [820, 559] on div "CC SE - Hawk - Viva Media - Billboard" at bounding box center [922, 555] width 290 height 19
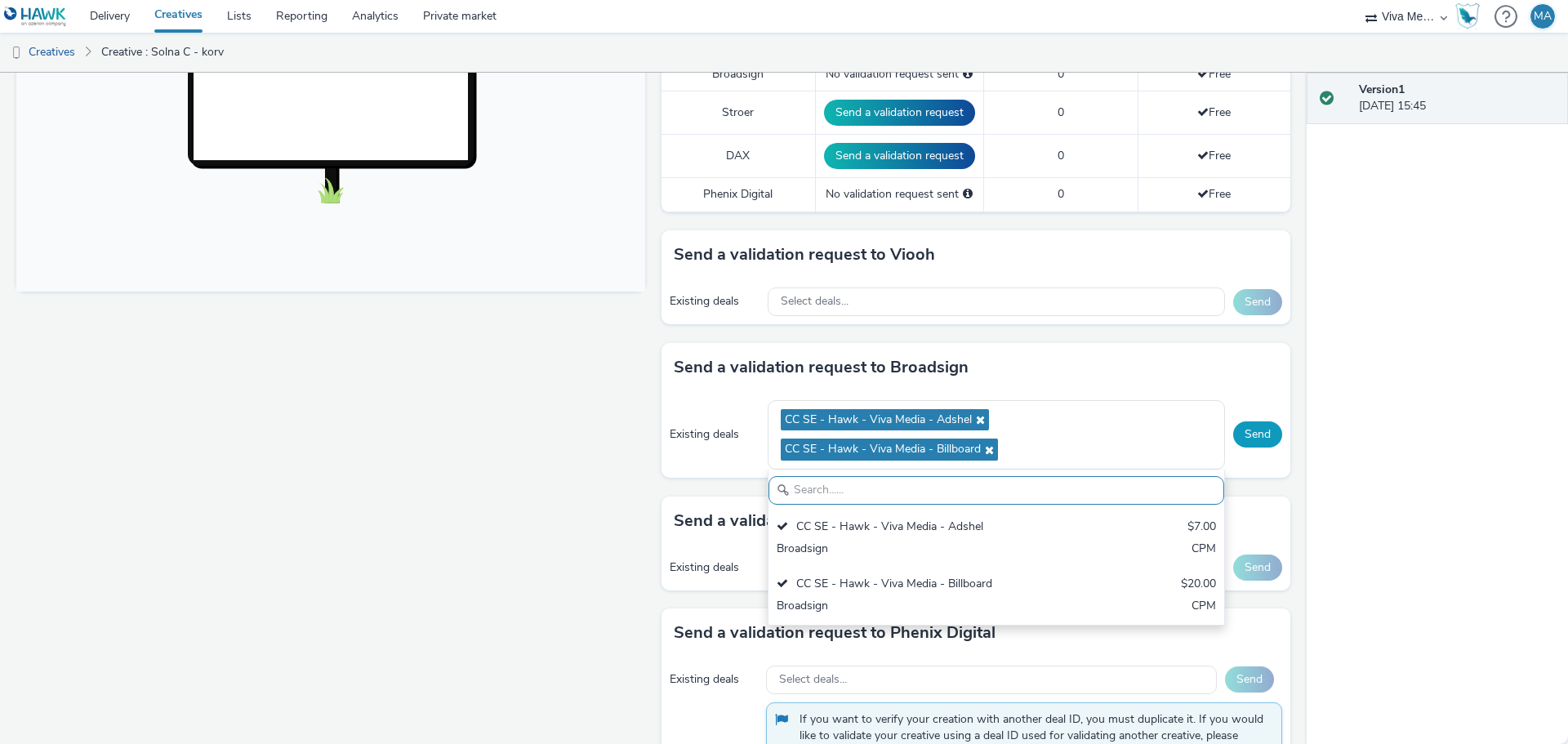
click at [1257, 431] on button "Send" at bounding box center [1257, 435] width 49 height 27
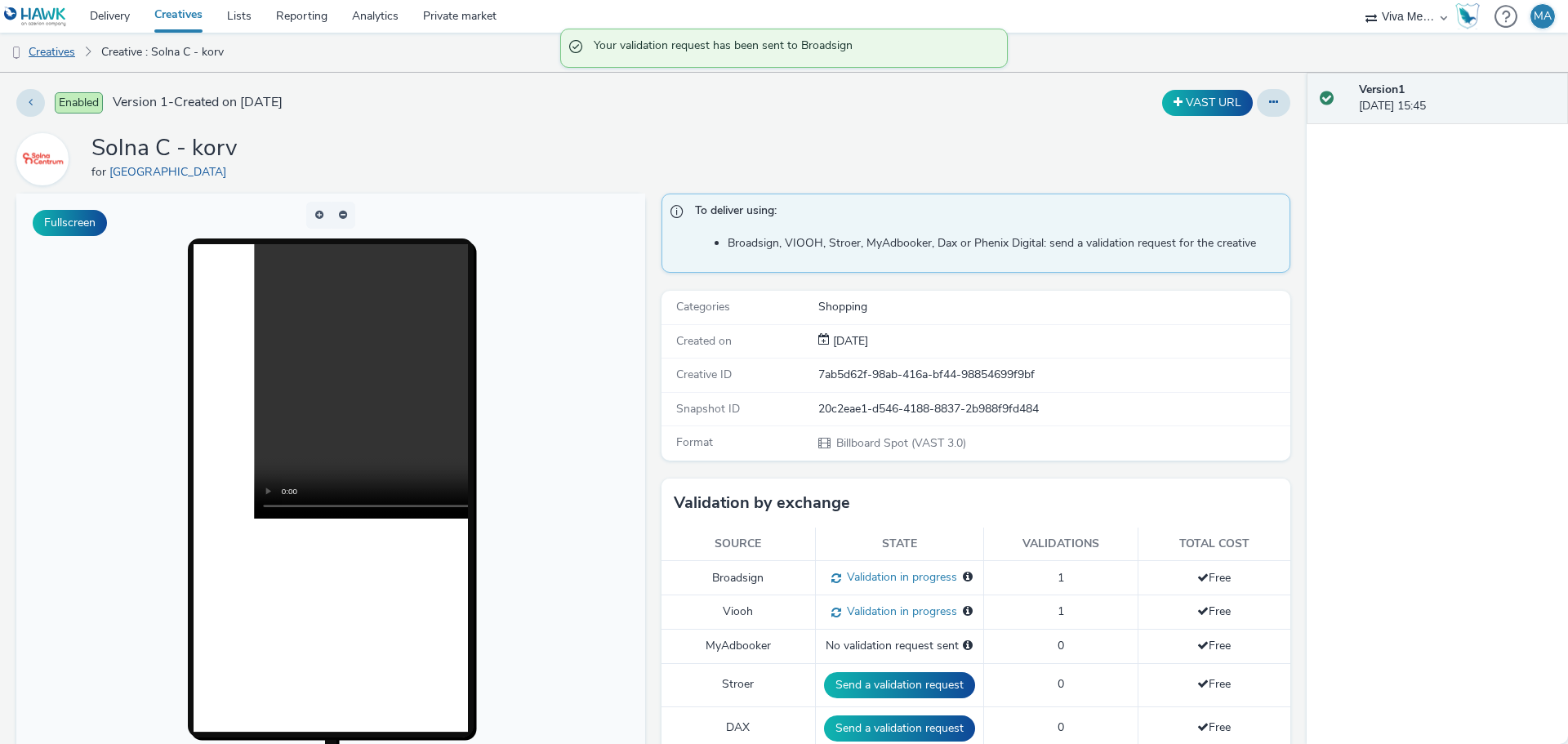
click at [45, 40] on link "Creatives" at bounding box center [41, 51] width 84 height 39
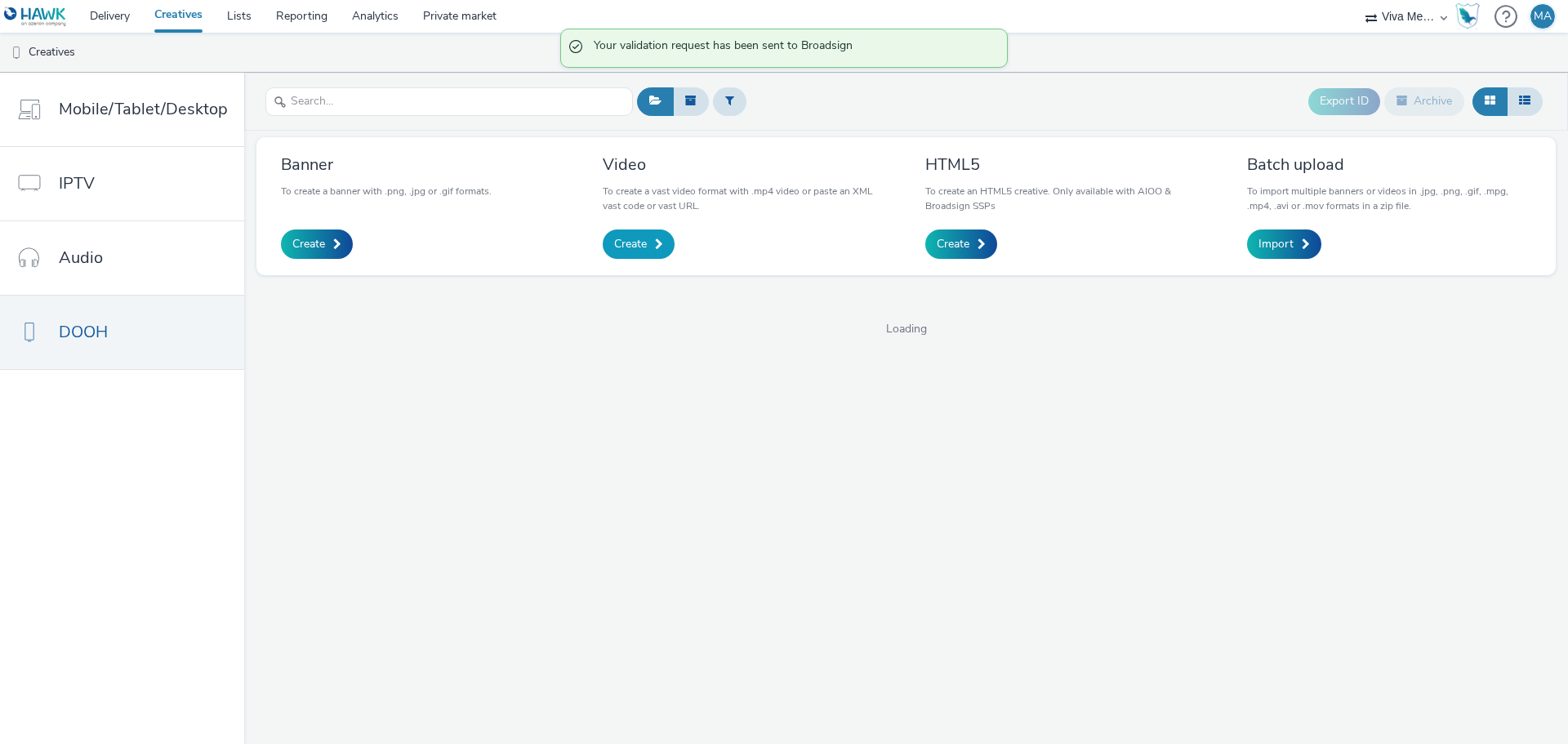
click at [627, 246] on span "Create" at bounding box center [630, 244] width 32 height 17
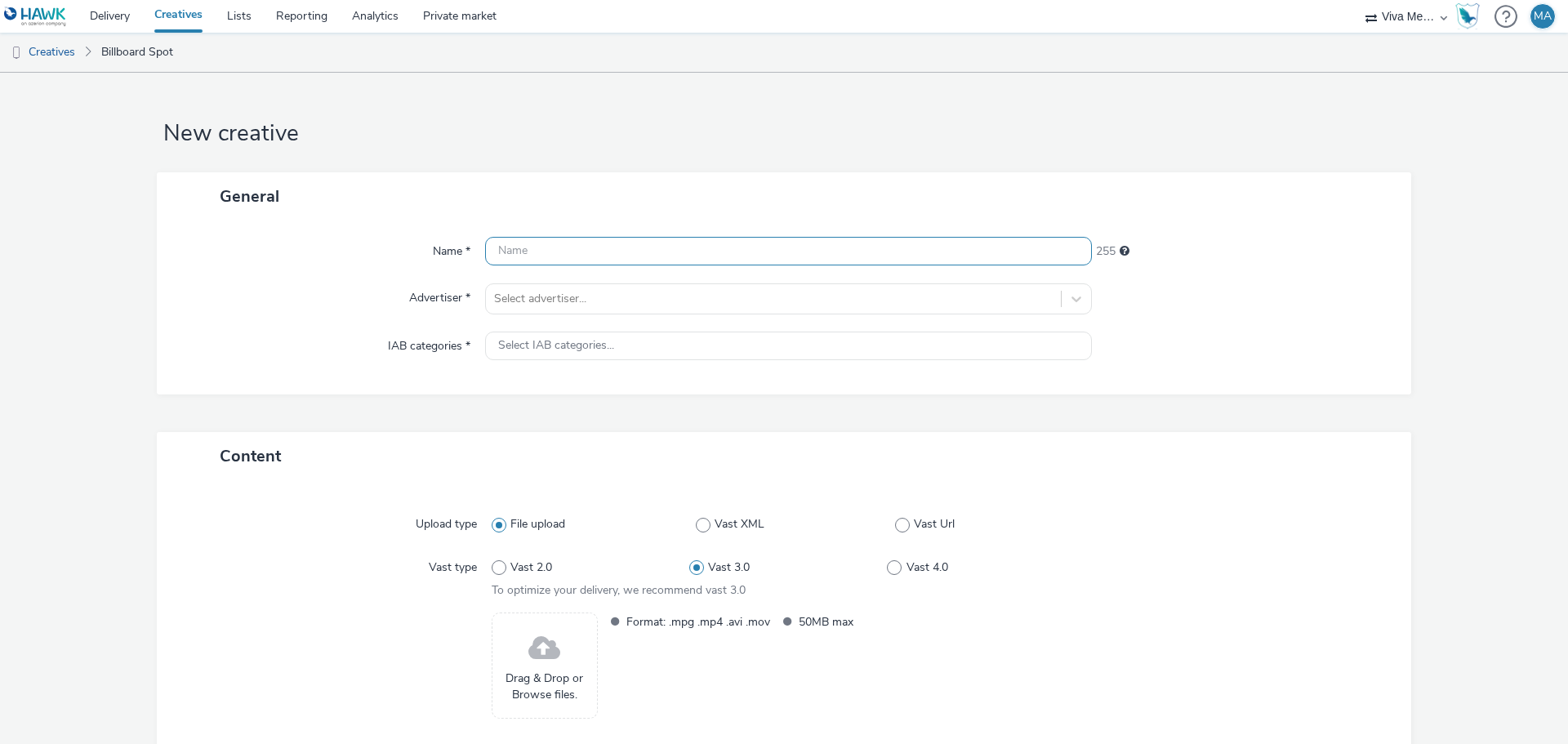
click at [625, 254] on input "text" at bounding box center [789, 251] width 606 height 29
type input "Solna C - skiva"
click at [620, 295] on div at bounding box center [773, 299] width 558 height 20
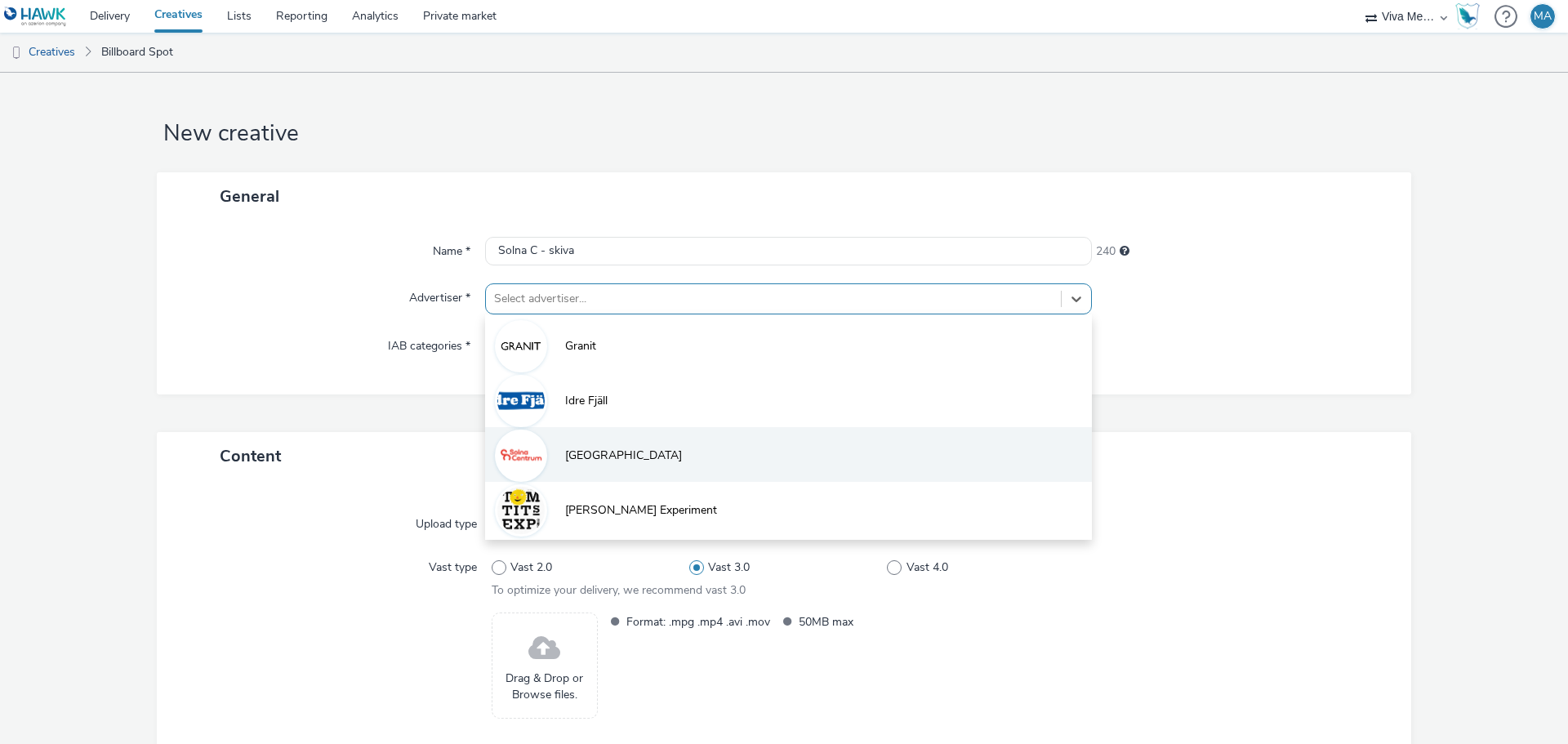
click at [620, 437] on li "[GEOGRAPHIC_DATA]" at bounding box center [789, 455] width 606 height 55
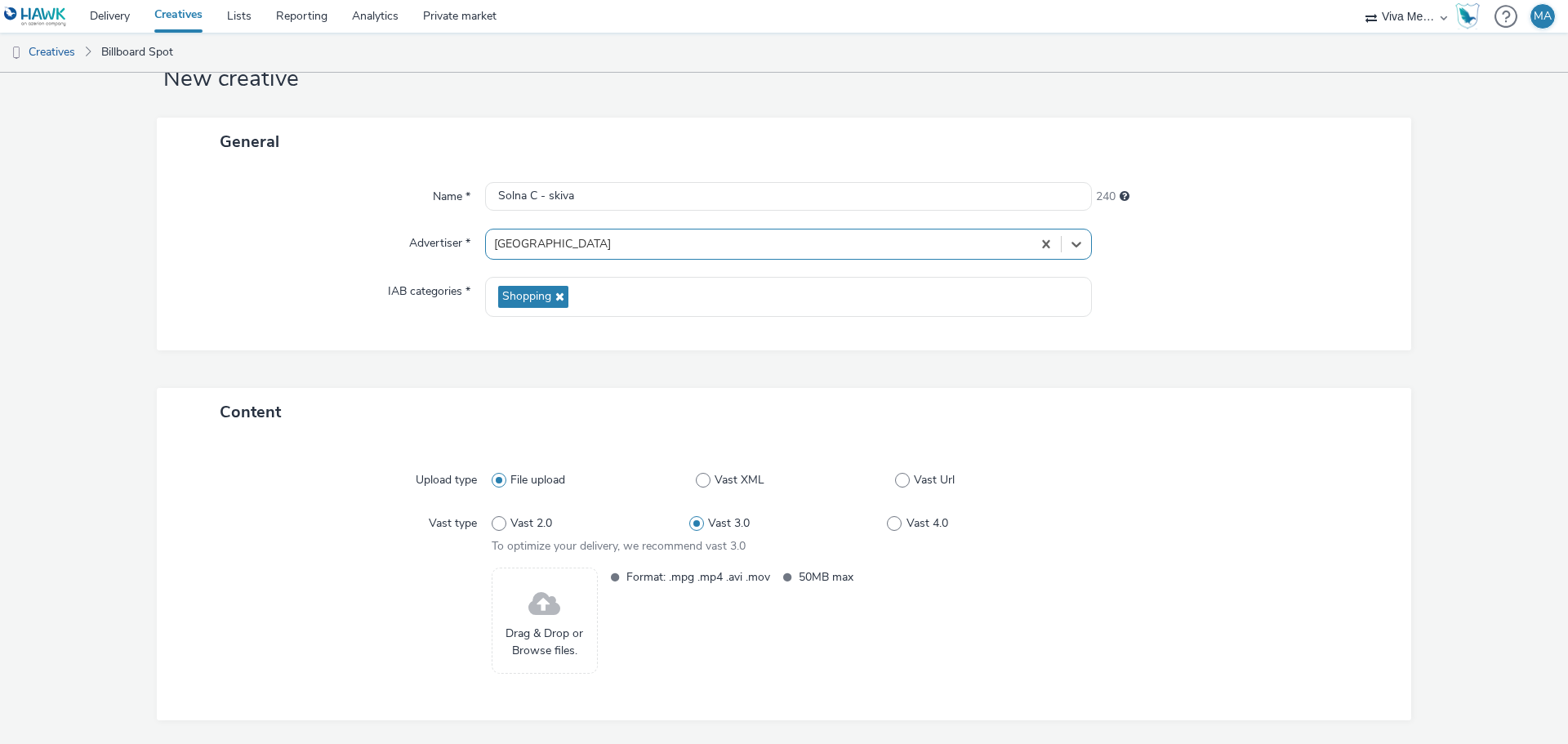
scroll to position [111, 0]
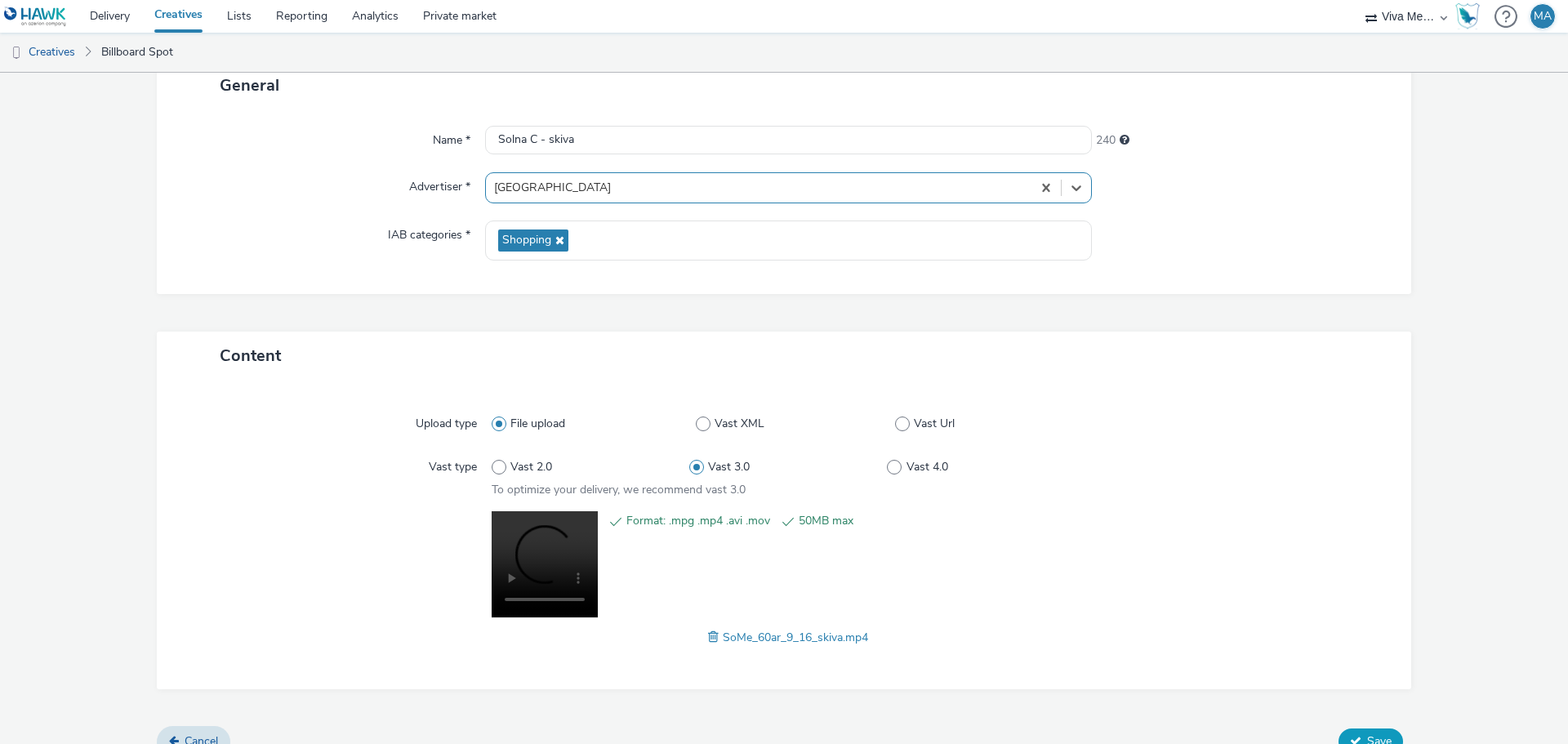
click at [1370, 735] on span "Save" at bounding box center [1379, 741] width 25 height 16
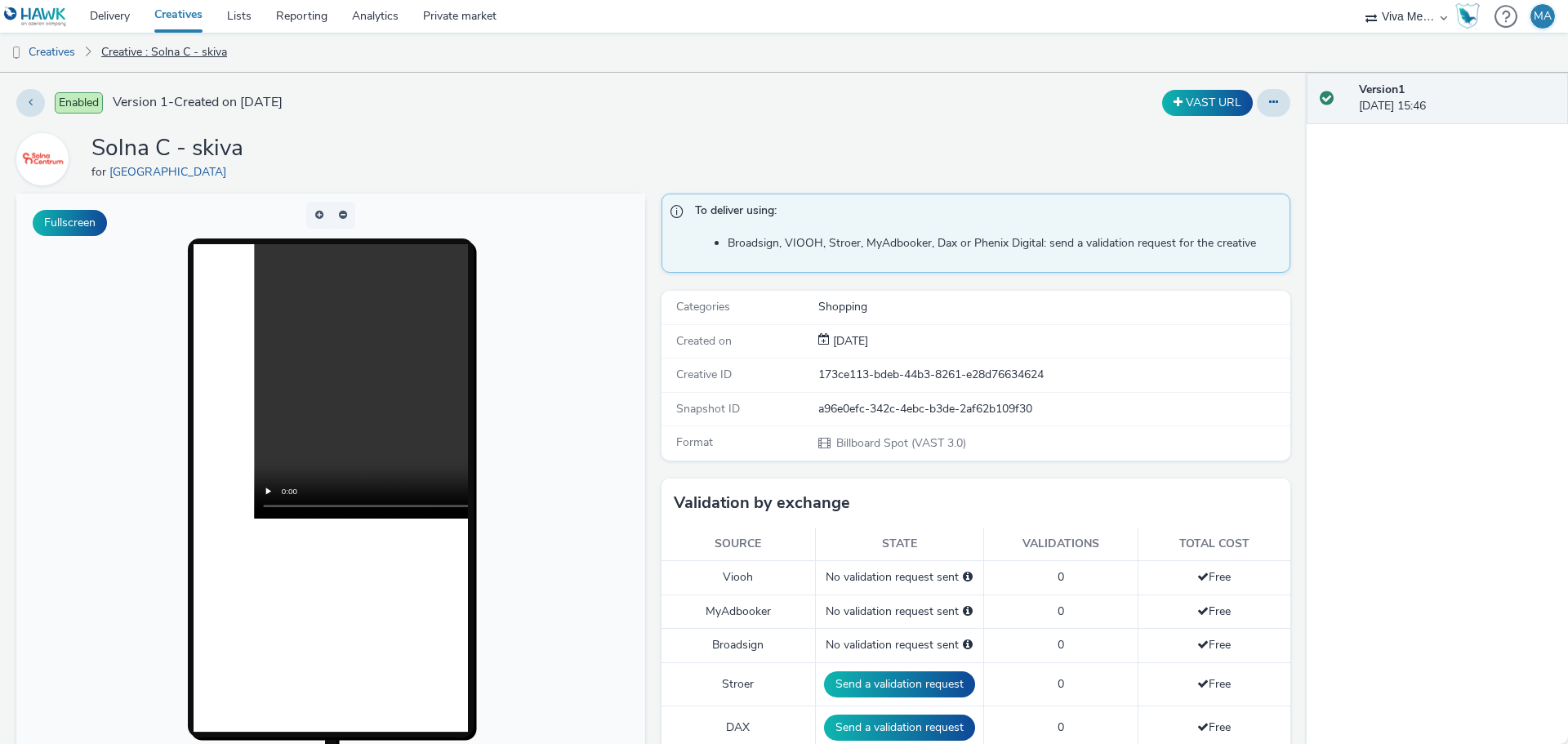
click at [144, 56] on link "Creative : Solna C - skiva" at bounding box center [164, 51] width 142 height 39
click at [29, 95] on button at bounding box center [31, 103] width 29 height 28
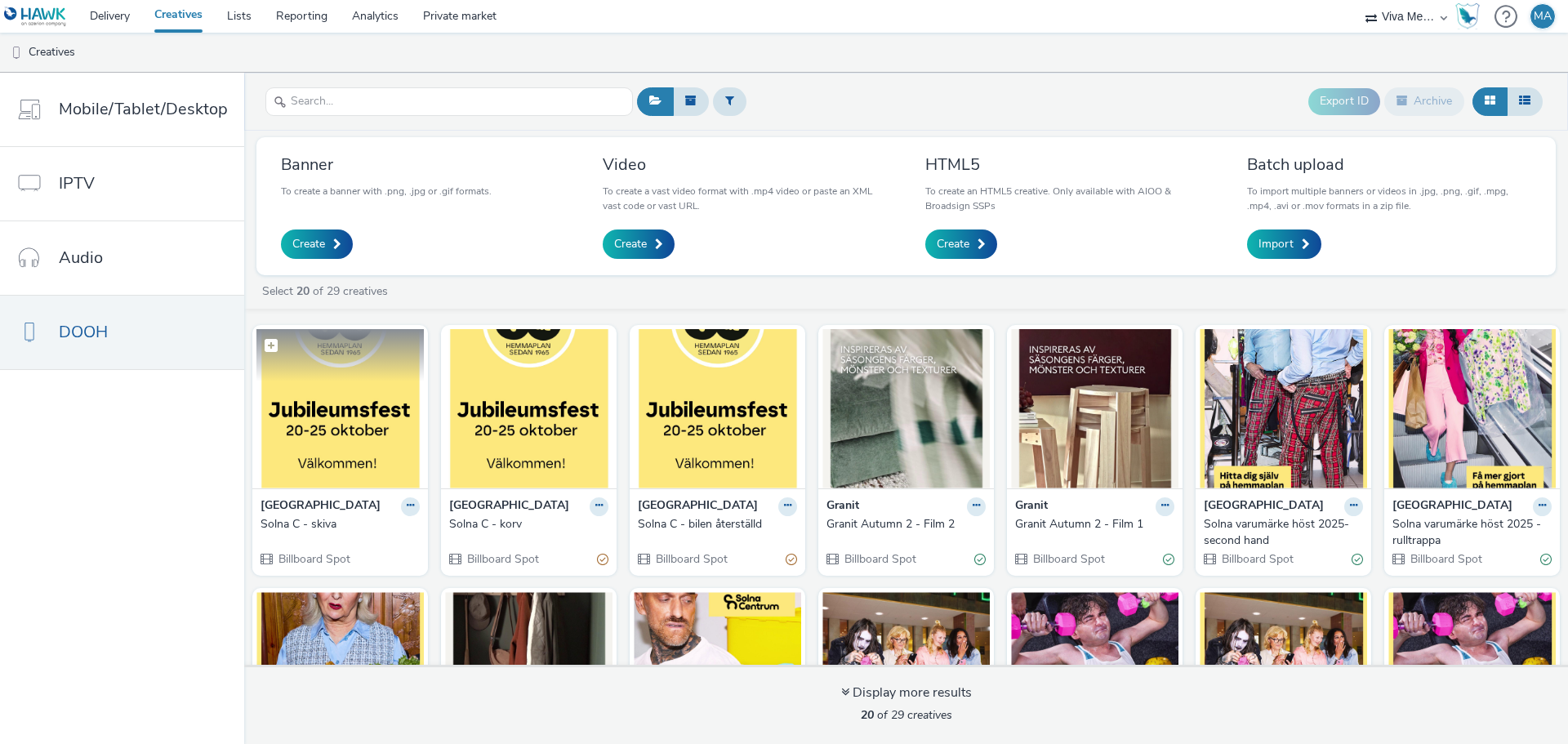
click at [325, 451] on img at bounding box center [340, 408] width 167 height 159
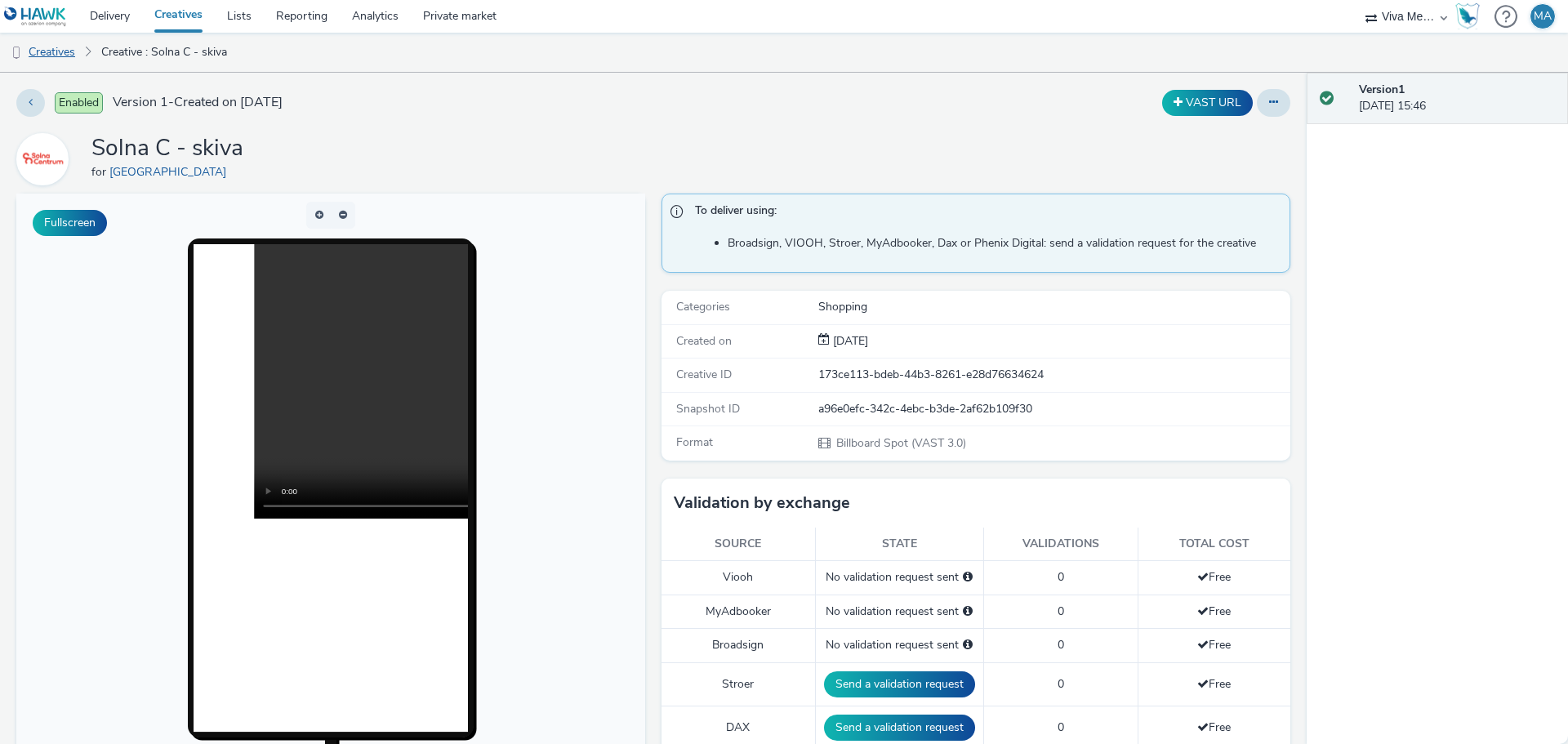
click at [56, 58] on link "Creatives" at bounding box center [41, 51] width 84 height 39
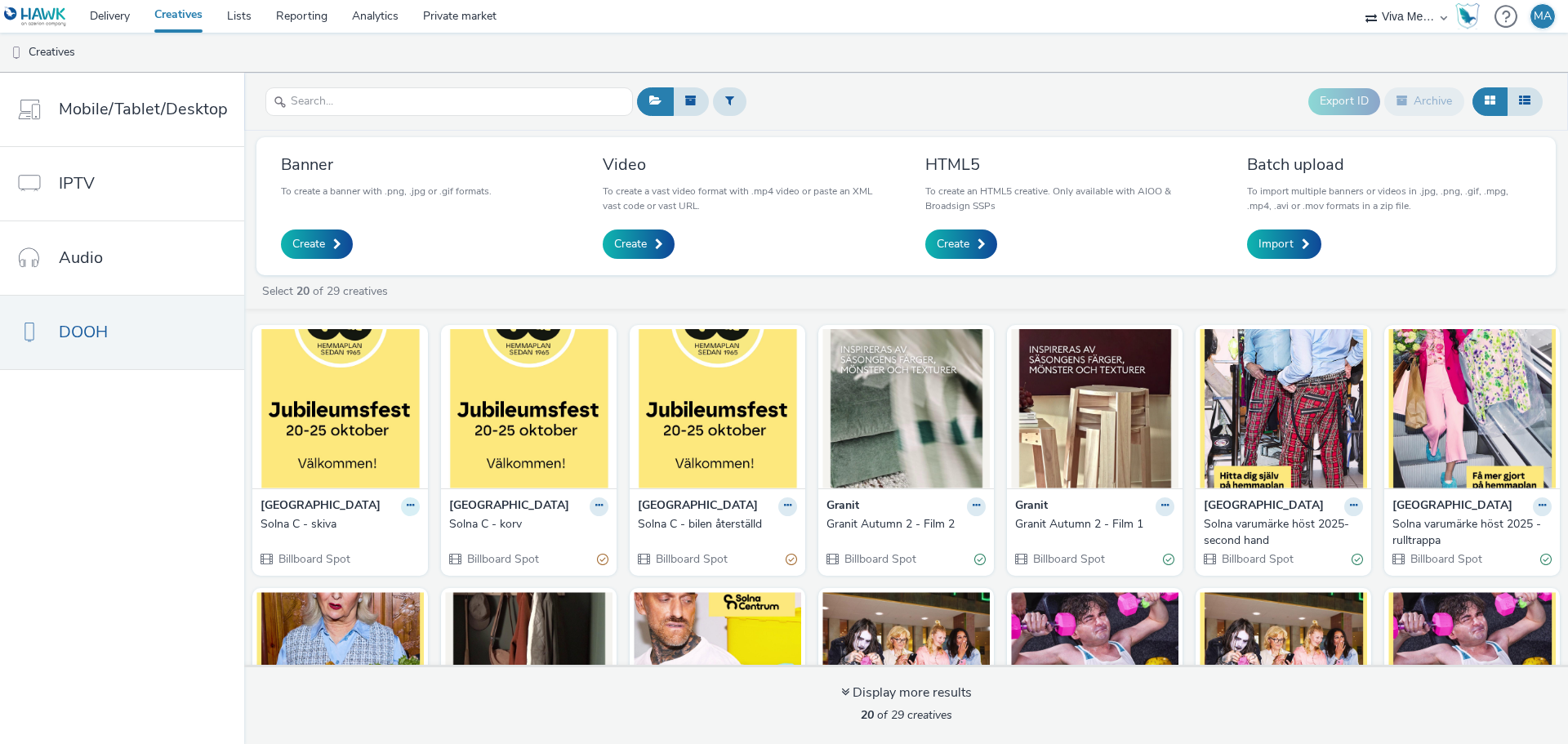
click at [401, 507] on button at bounding box center [410, 506] width 19 height 19
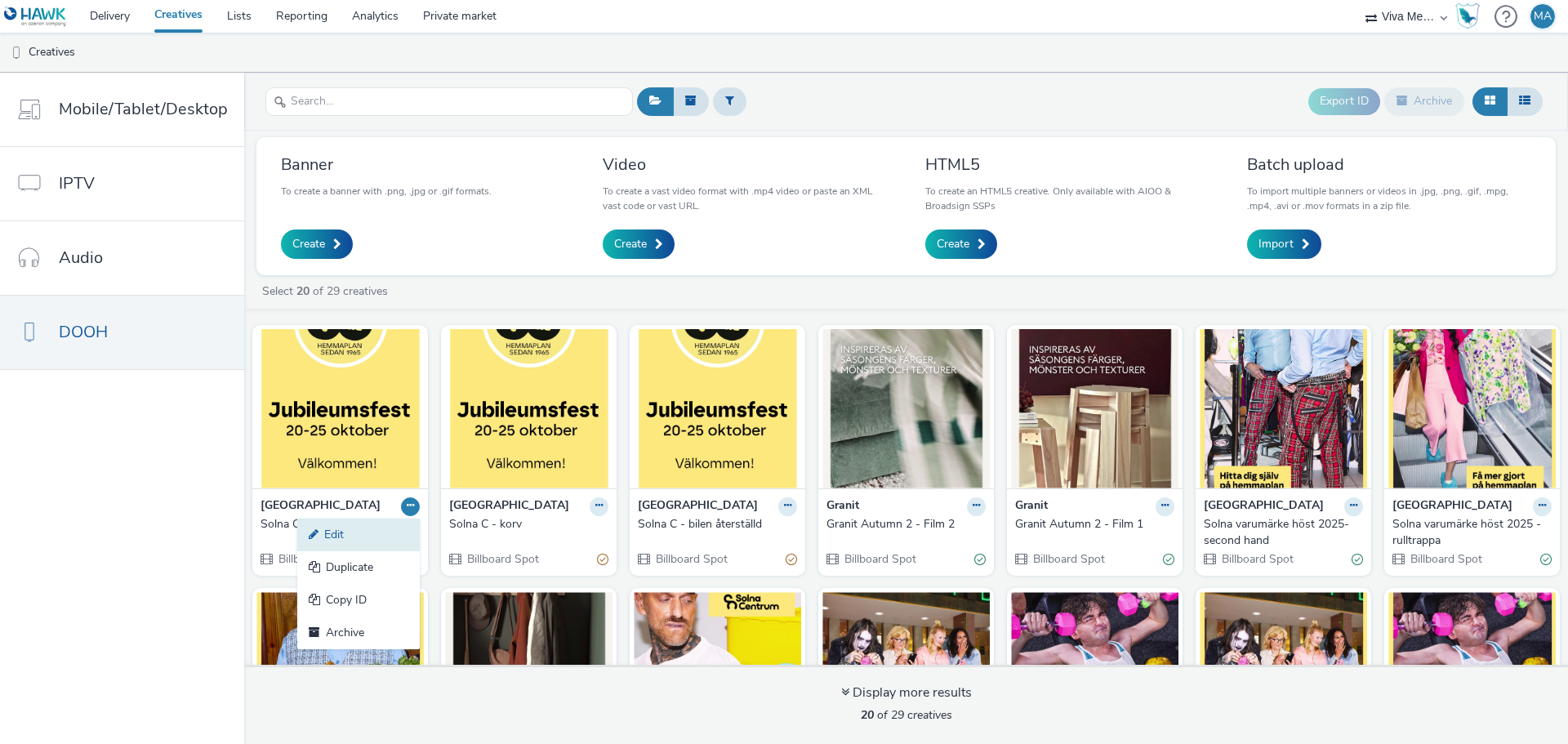
click at [323, 539] on link "Edit" at bounding box center [359, 534] width 123 height 32
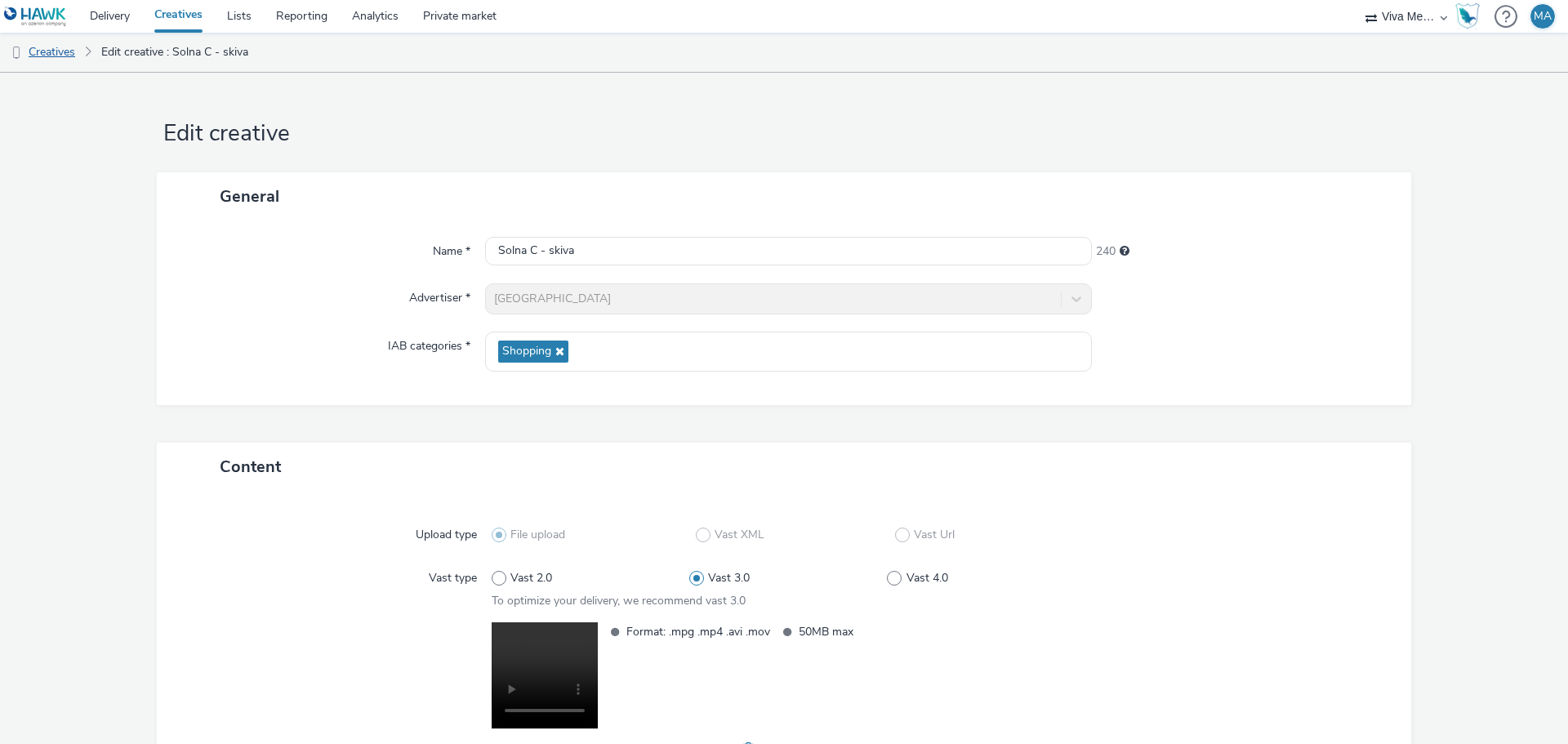
click at [48, 53] on link "Creatives" at bounding box center [41, 51] width 84 height 39
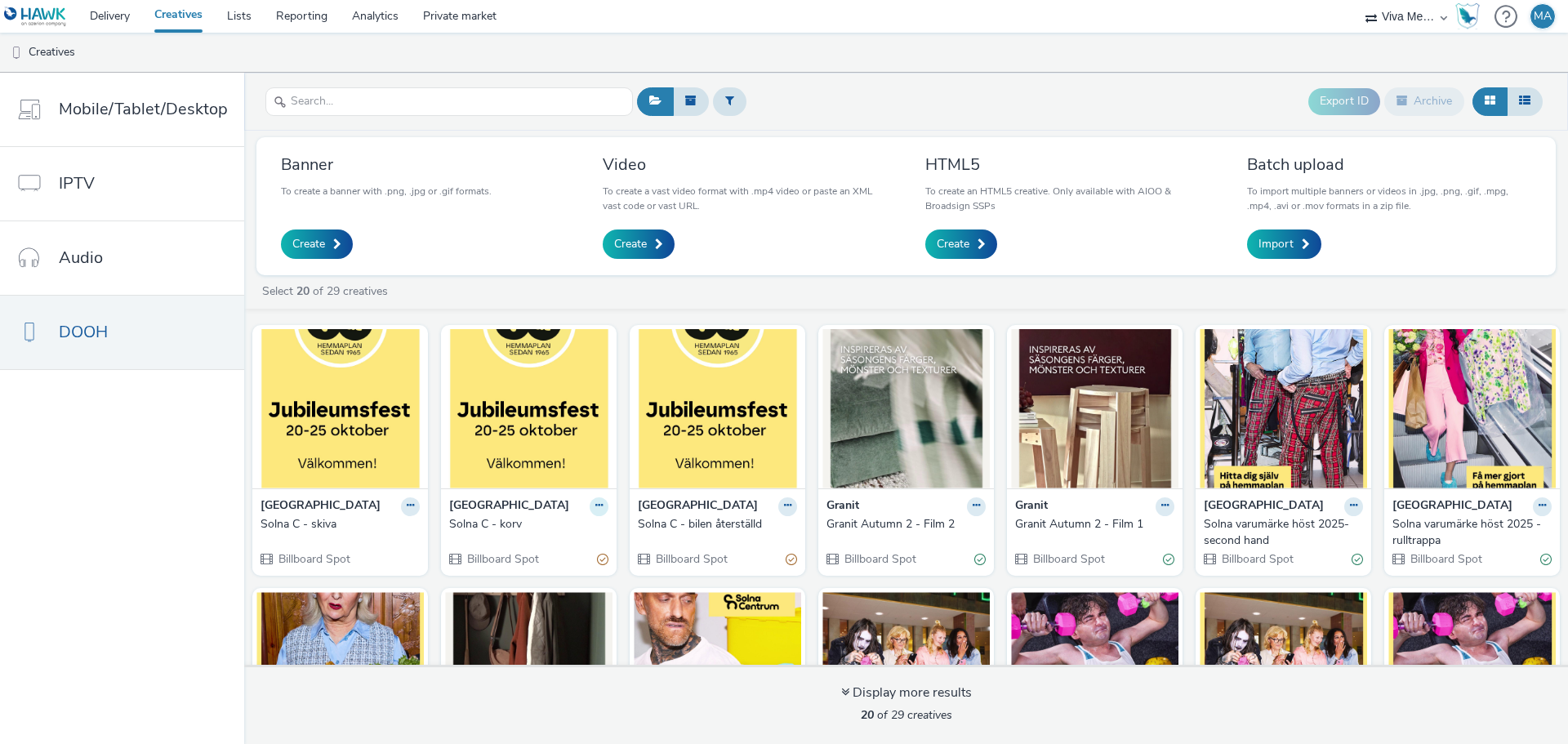
click at [596, 506] on icon at bounding box center [599, 505] width 7 height 10
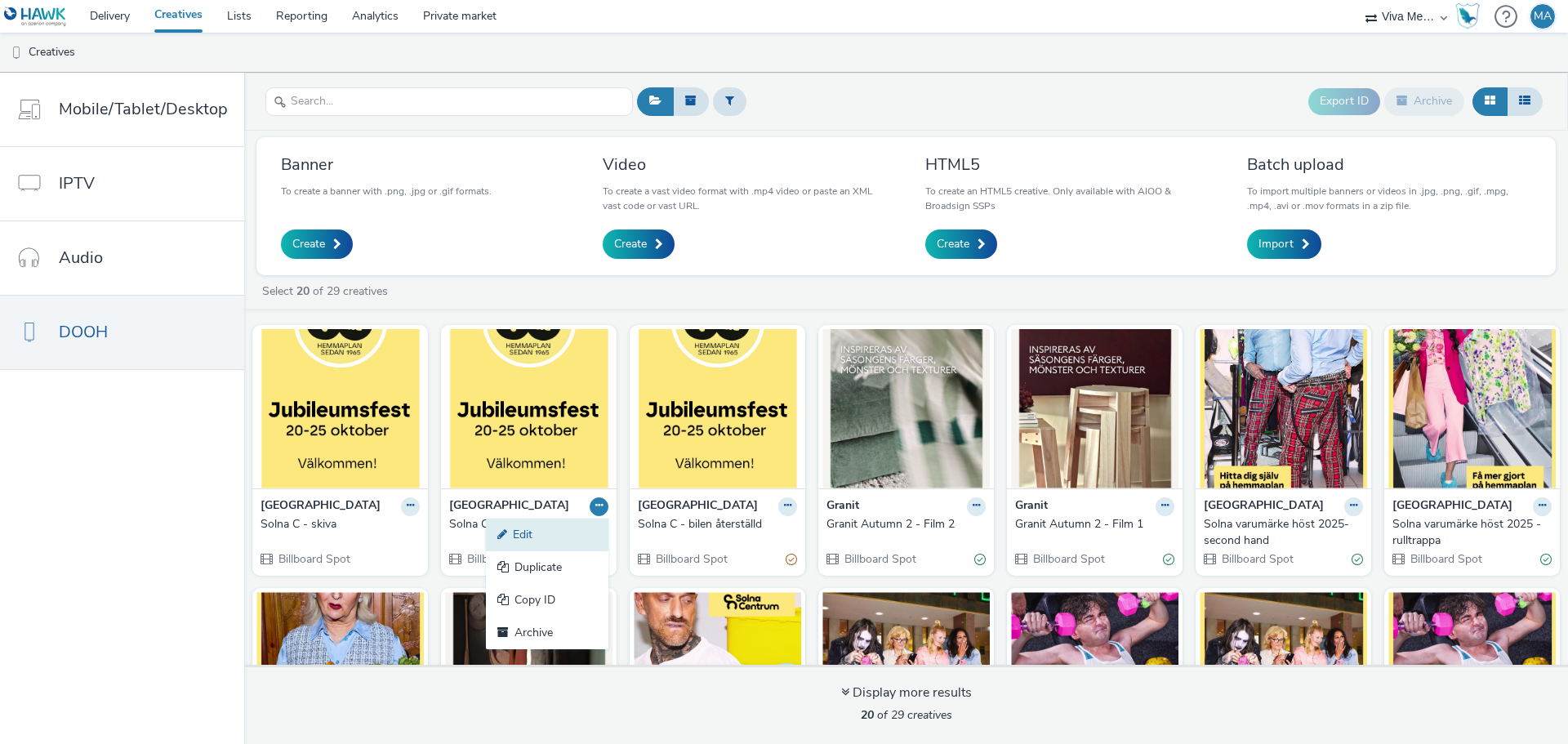
click at [560, 538] on link "Edit" at bounding box center [548, 534] width 123 height 32
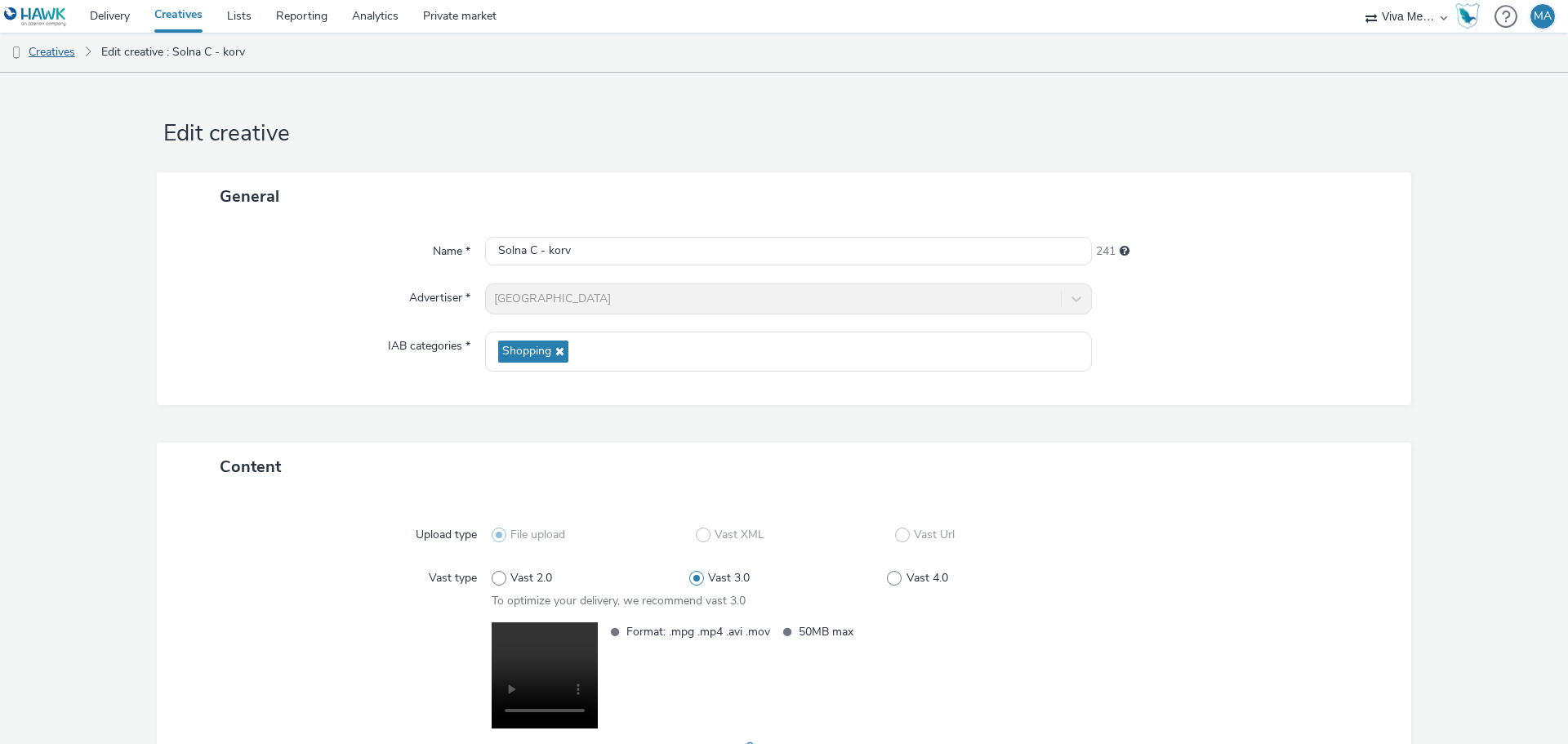
click at [55, 51] on link "Creatives" at bounding box center [41, 51] width 84 height 39
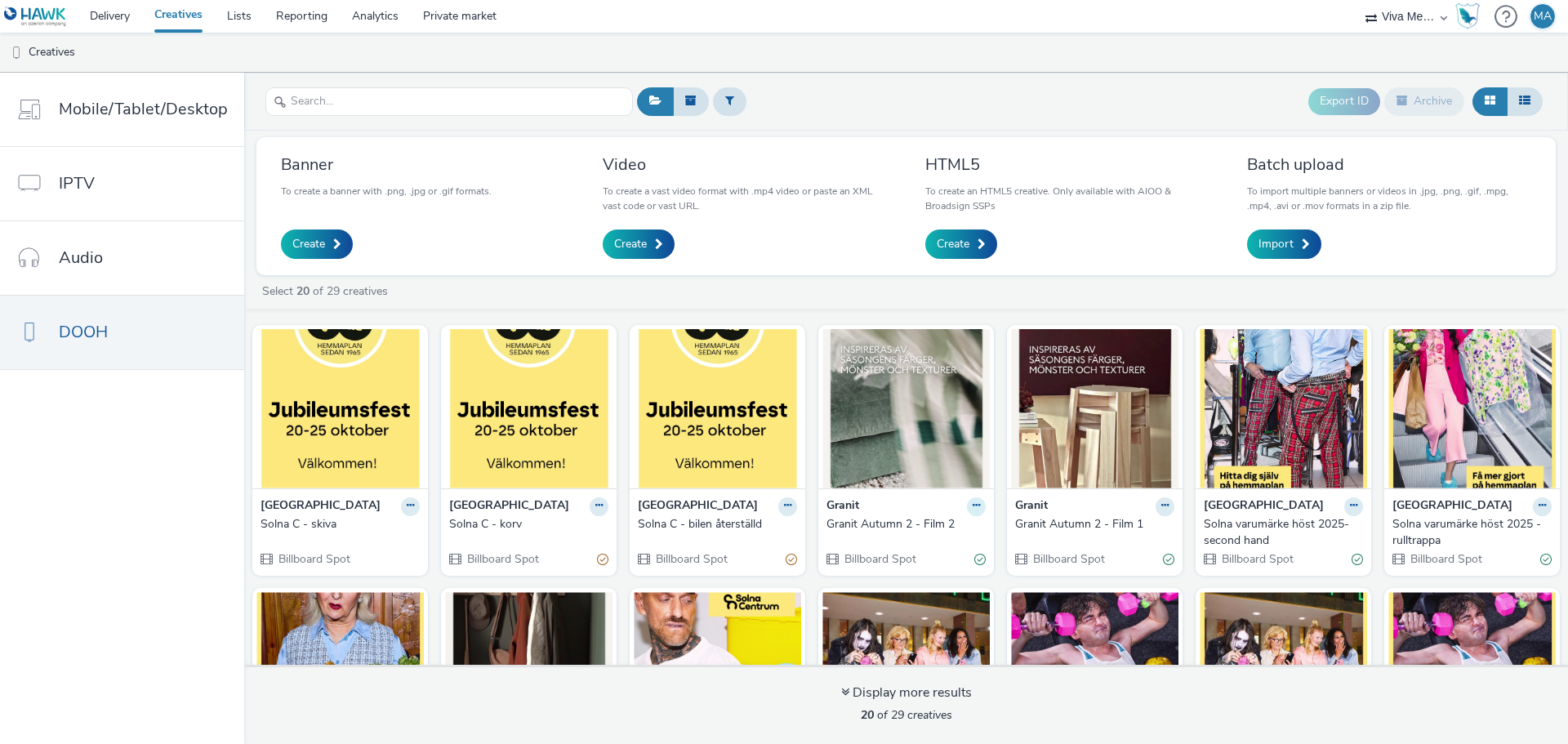
click at [972, 505] on icon at bounding box center [976, 505] width 7 height 10
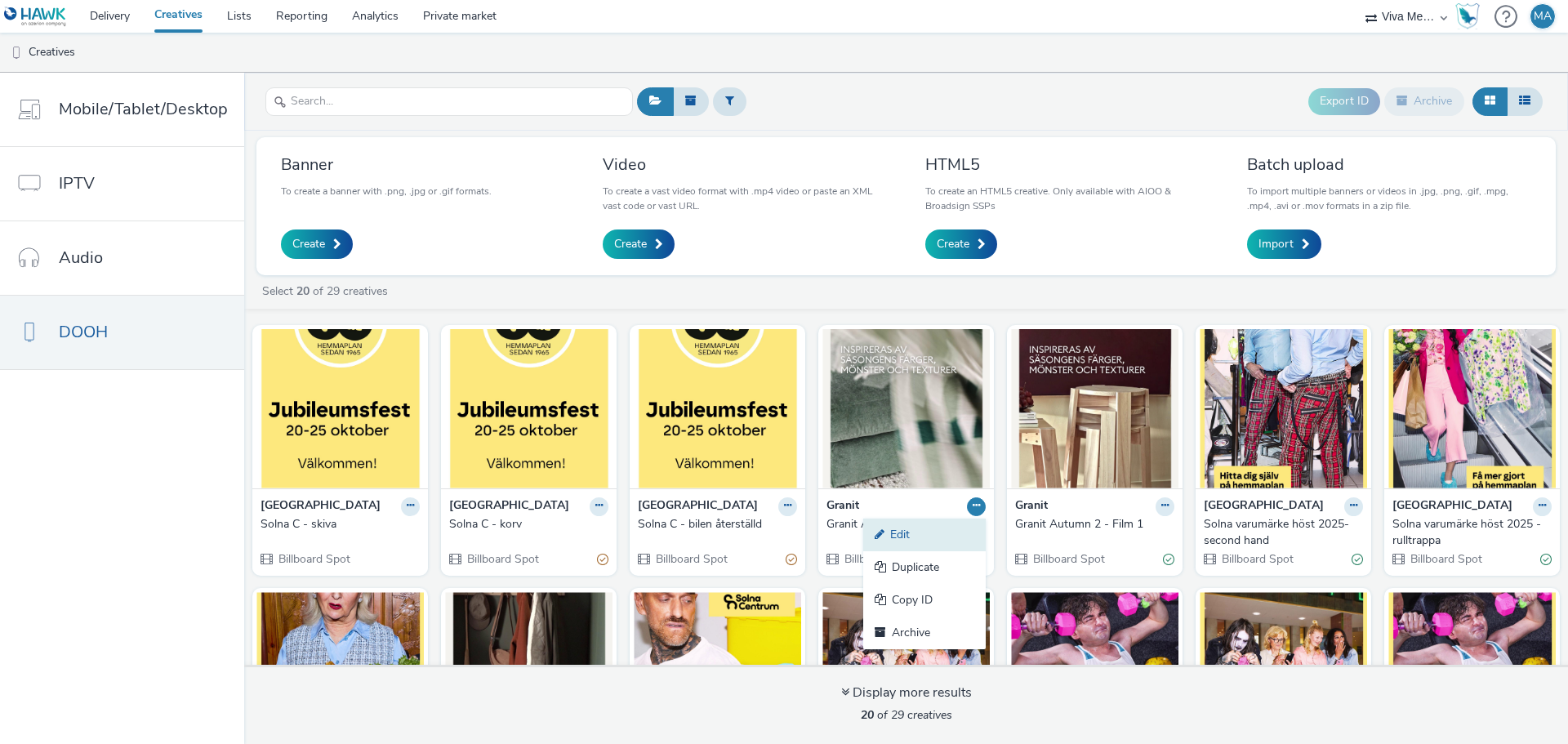
click at [938, 529] on link "Edit" at bounding box center [924, 534] width 123 height 32
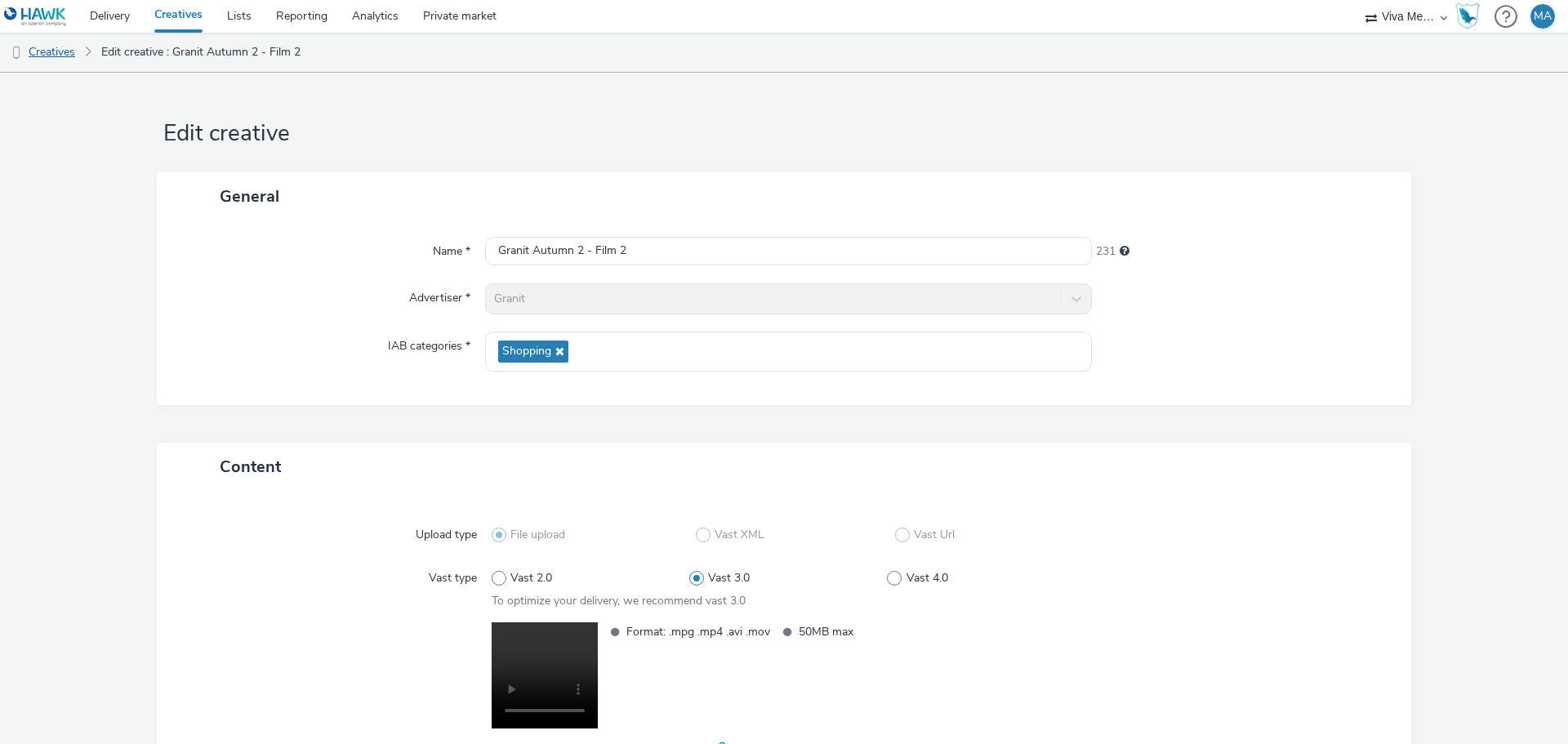
click at [55, 53] on link "Creatives" at bounding box center [41, 51] width 84 height 39
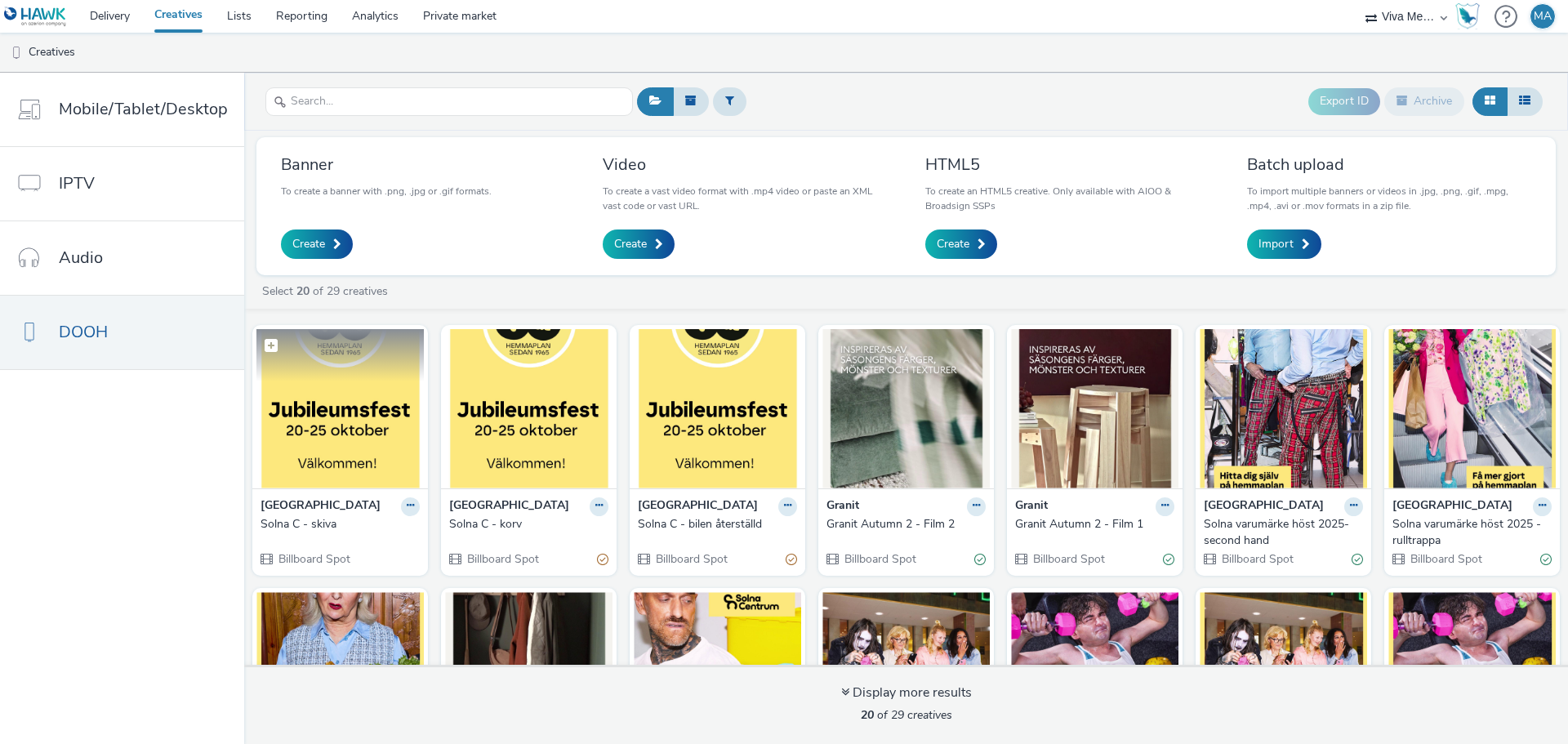
click at [363, 481] on img at bounding box center [340, 408] width 167 height 159
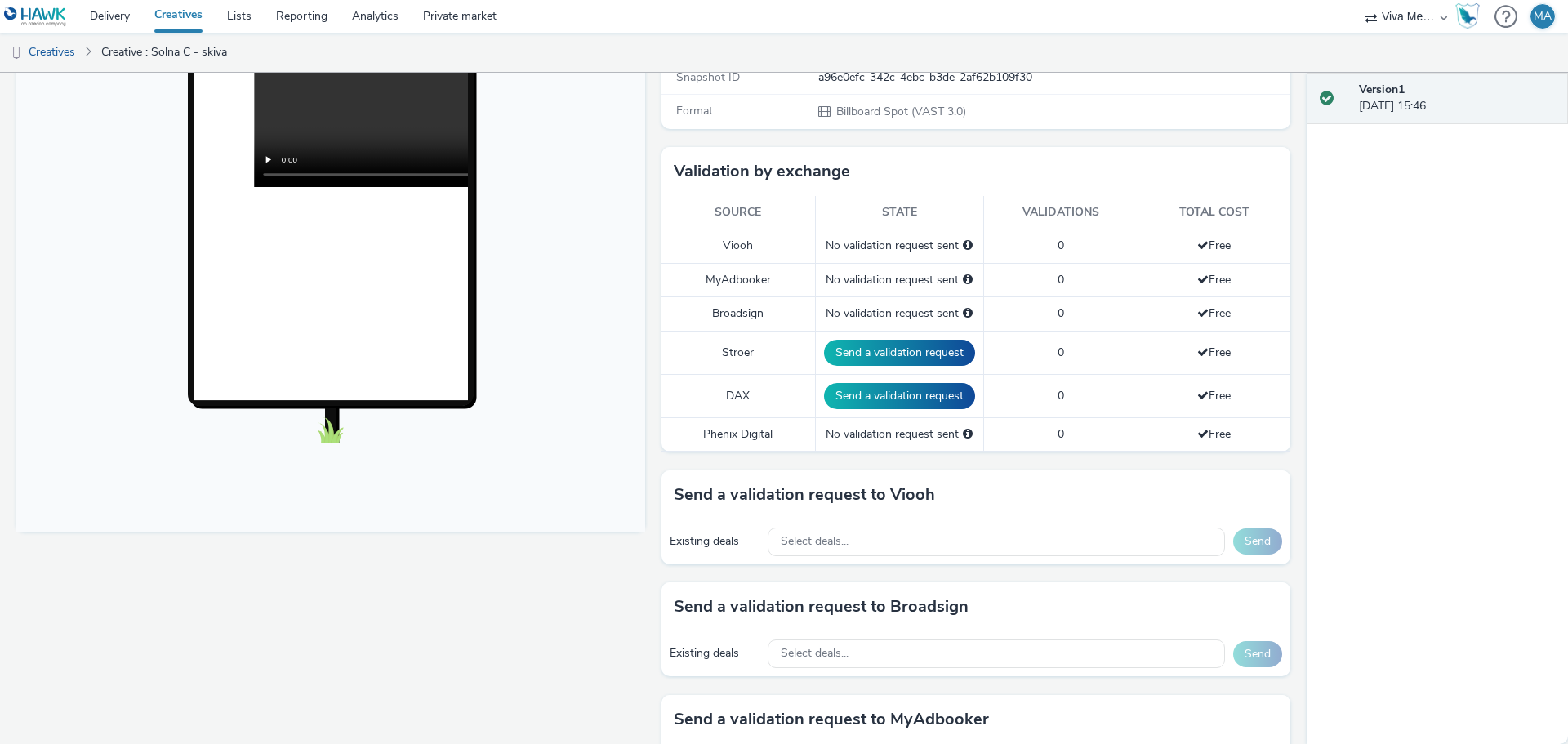
scroll to position [572, 0]
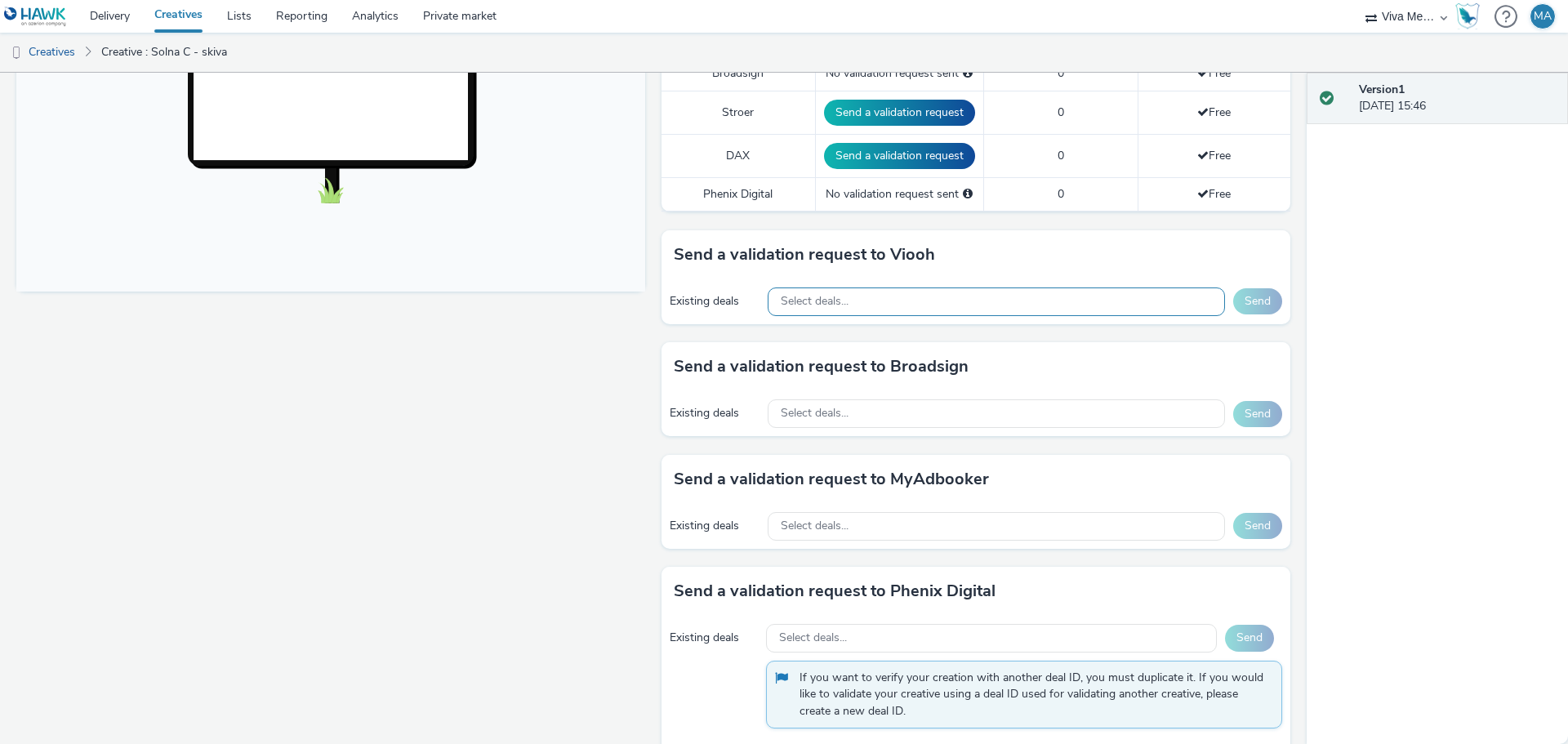
click at [907, 302] on div "Select deals..." at bounding box center [996, 302] width 457 height 29
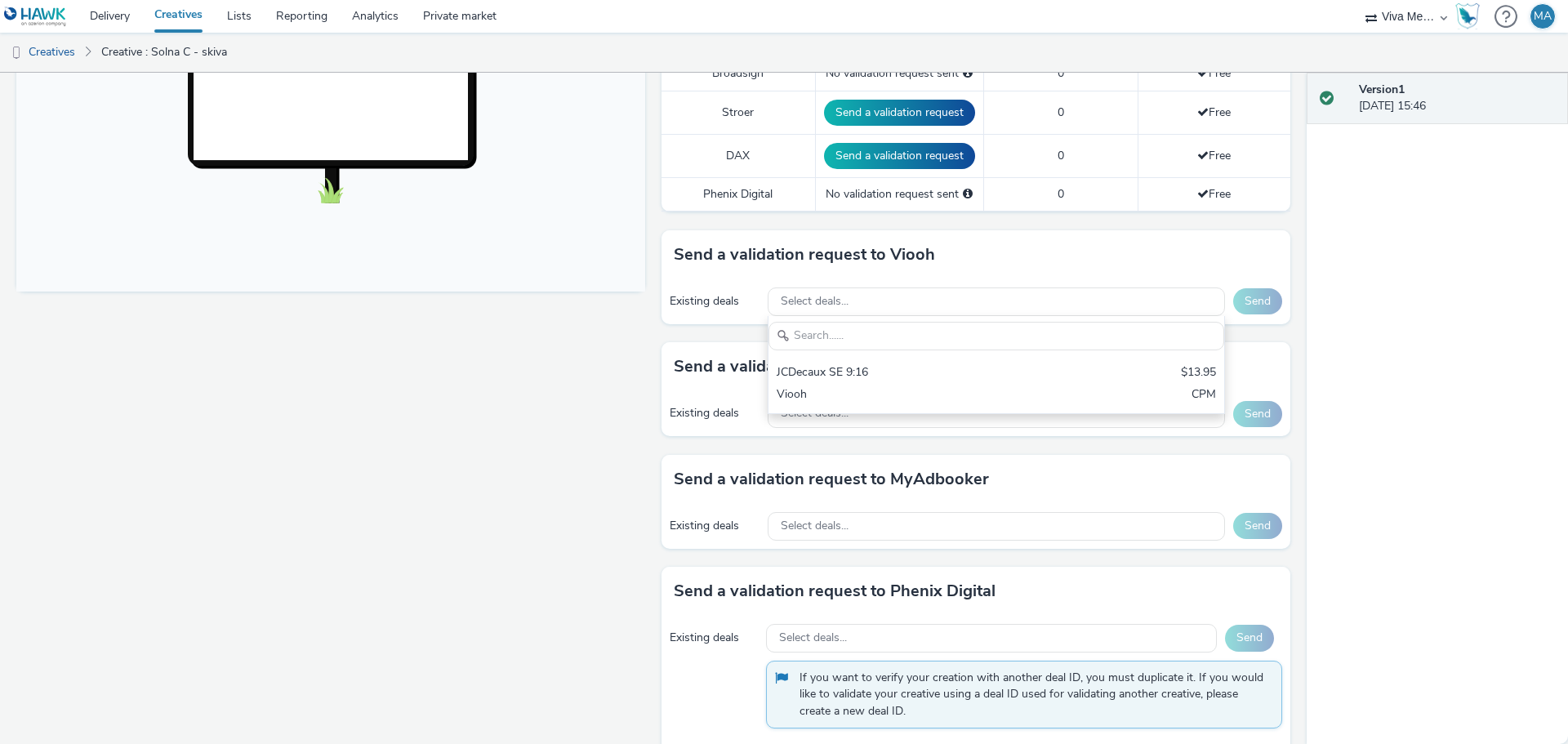
scroll to position [0, 0]
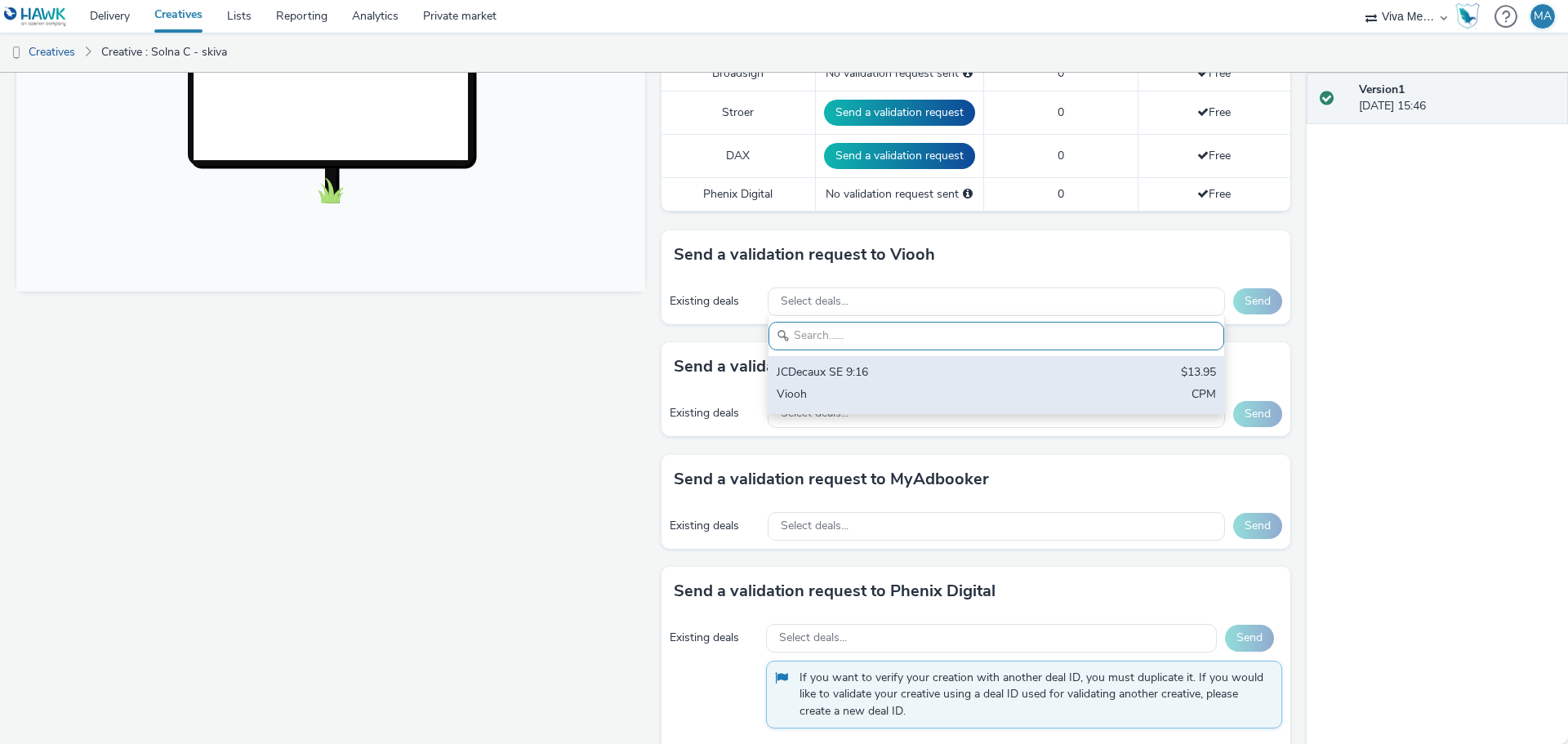
click at [885, 371] on div "JCDecaux SE 9:16" at bounding box center [922, 374] width 290 height 19
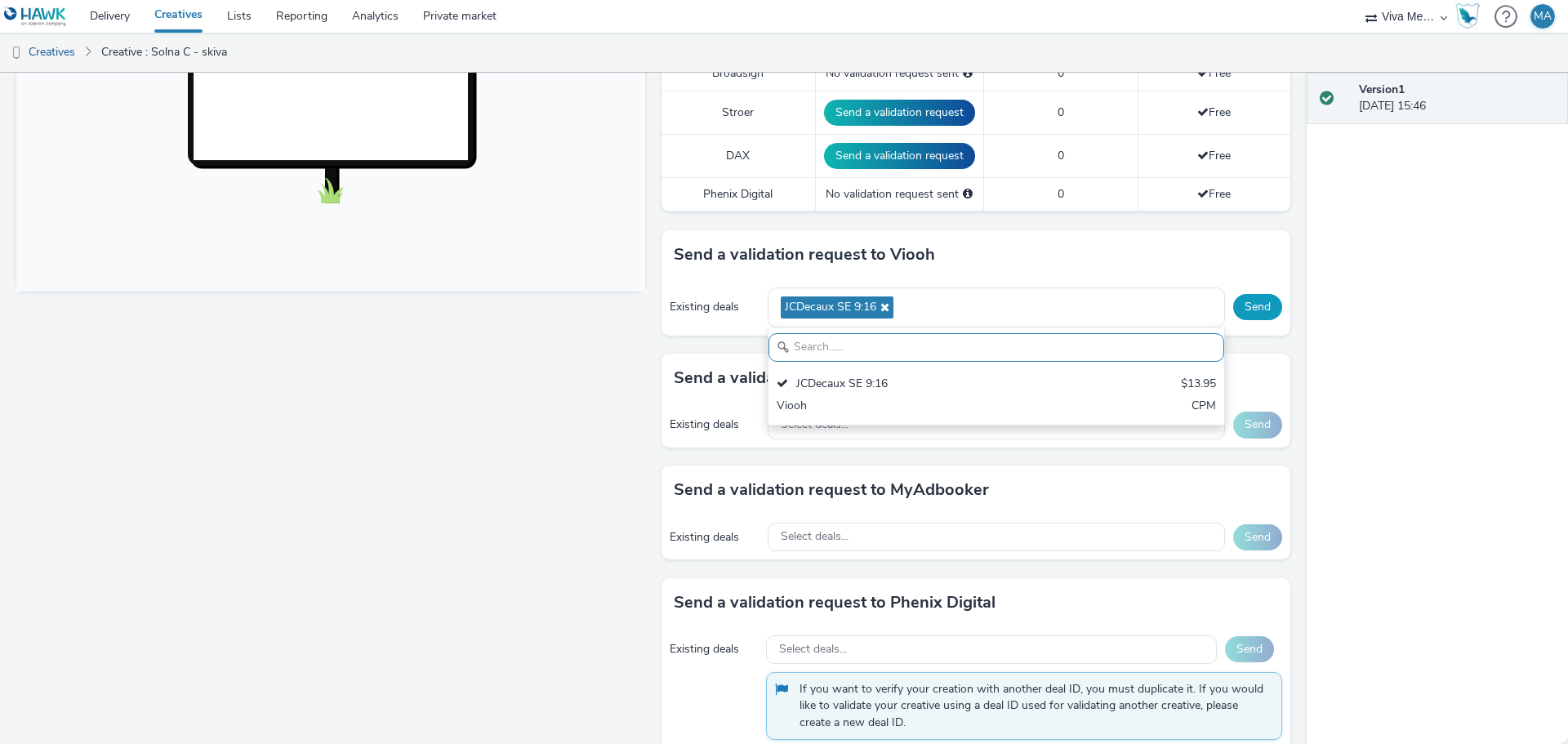
click at [1253, 308] on button "Send" at bounding box center [1257, 307] width 49 height 27
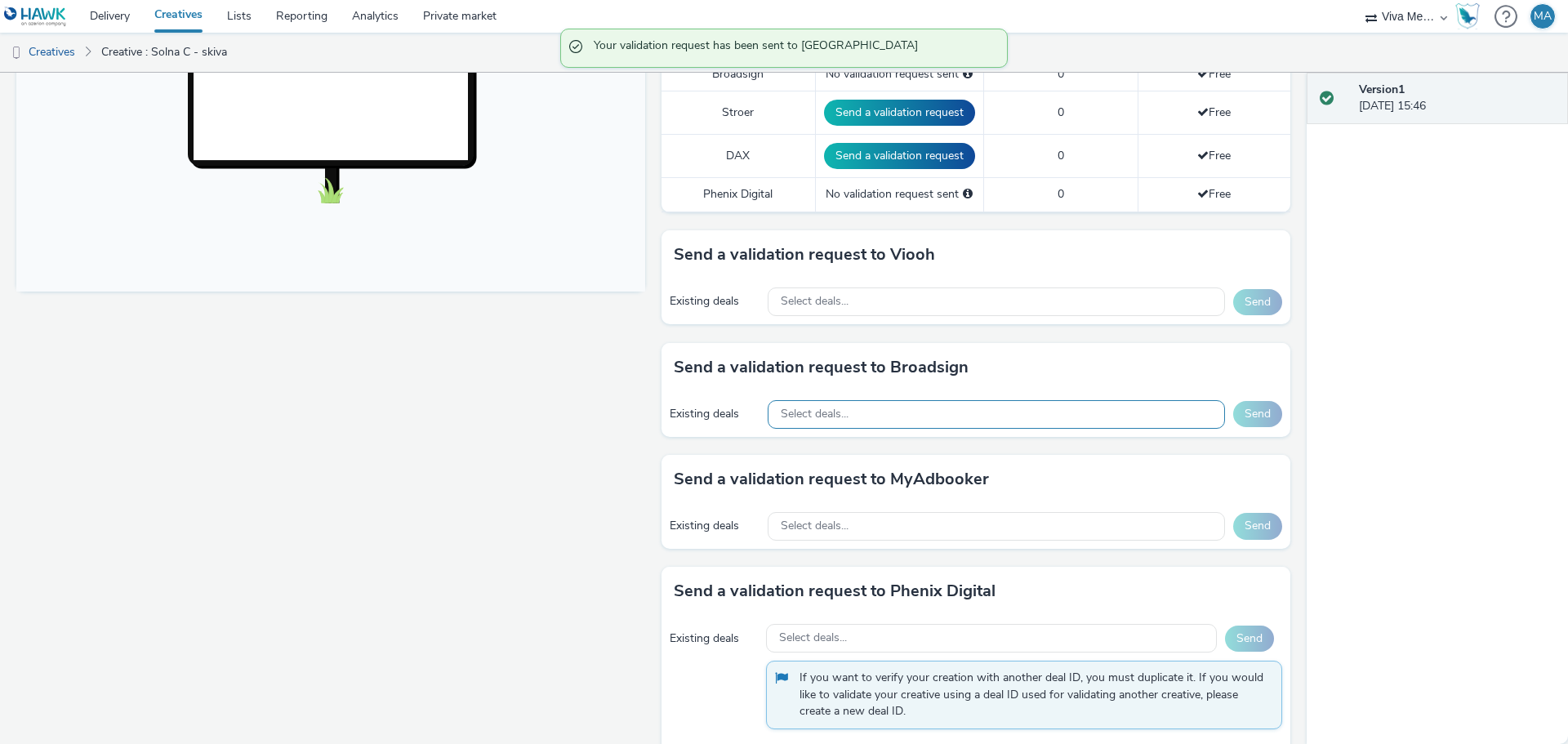
click at [909, 414] on div "Select deals..." at bounding box center [996, 414] width 457 height 29
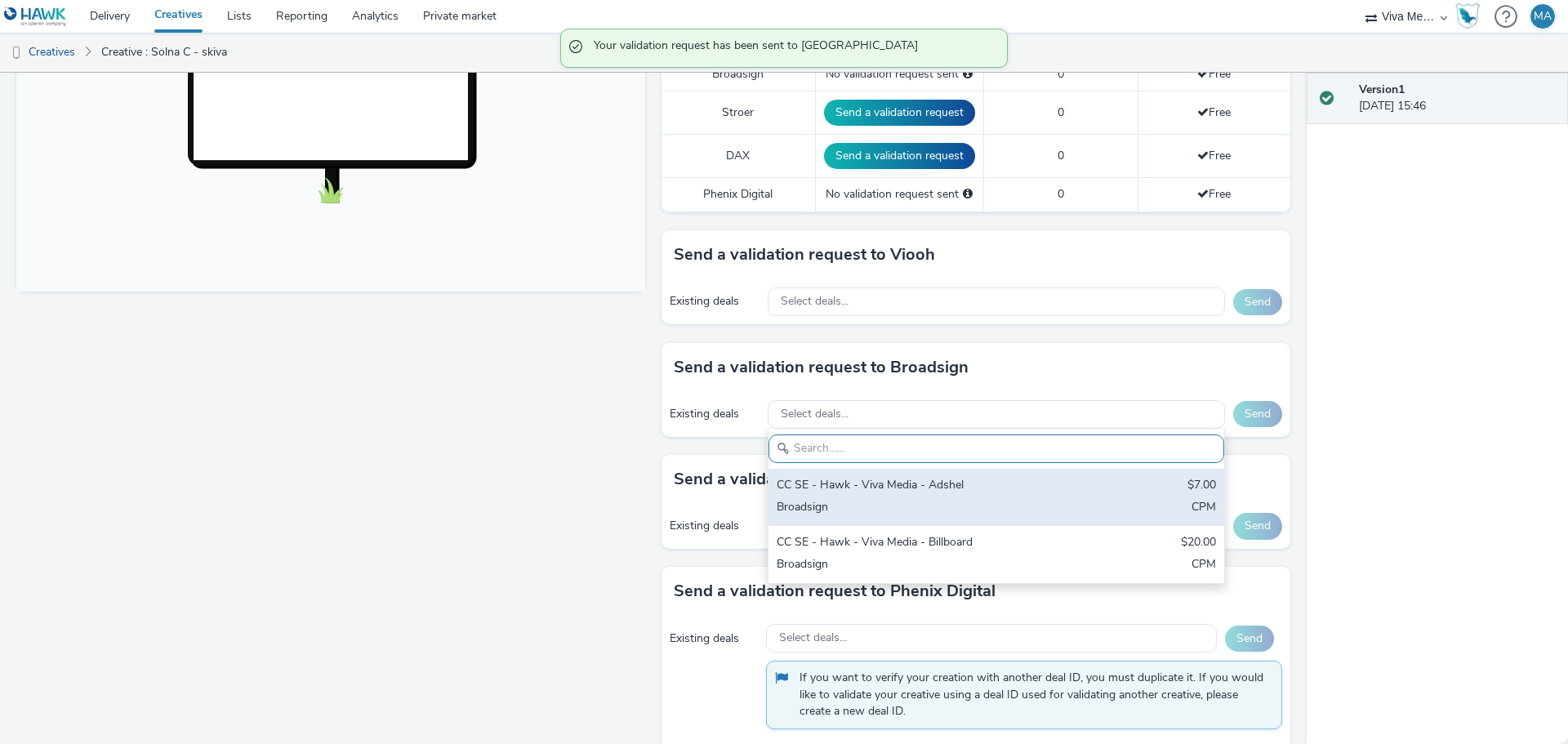
click at [865, 490] on div "CC SE - Hawk - Viva Media - Adshel" at bounding box center [922, 486] width 290 height 19
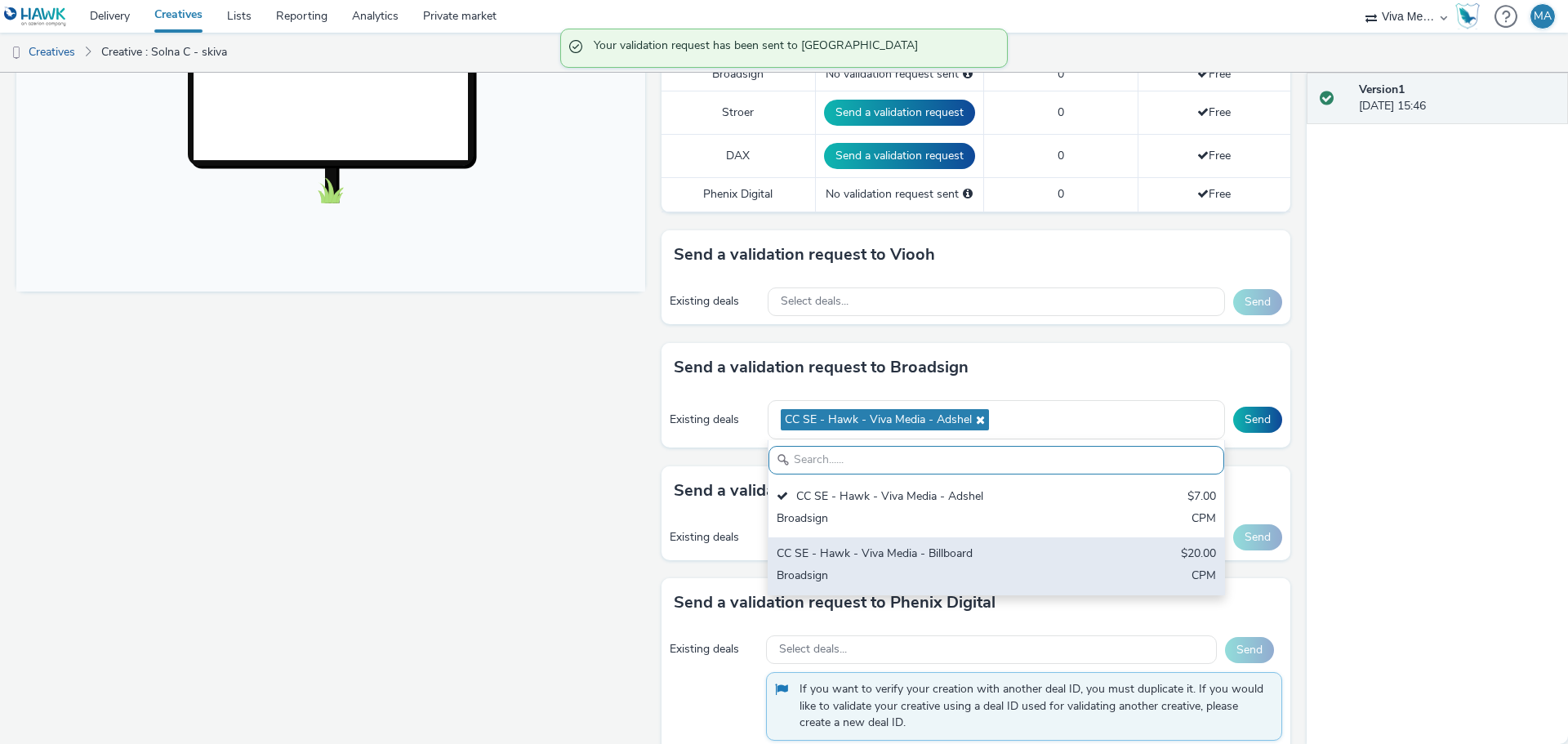
click at [865, 564] on div "CC SE - Hawk - Viva Media - Billboard $20.00 Broadsign CPM" at bounding box center [996, 566] width 456 height 57
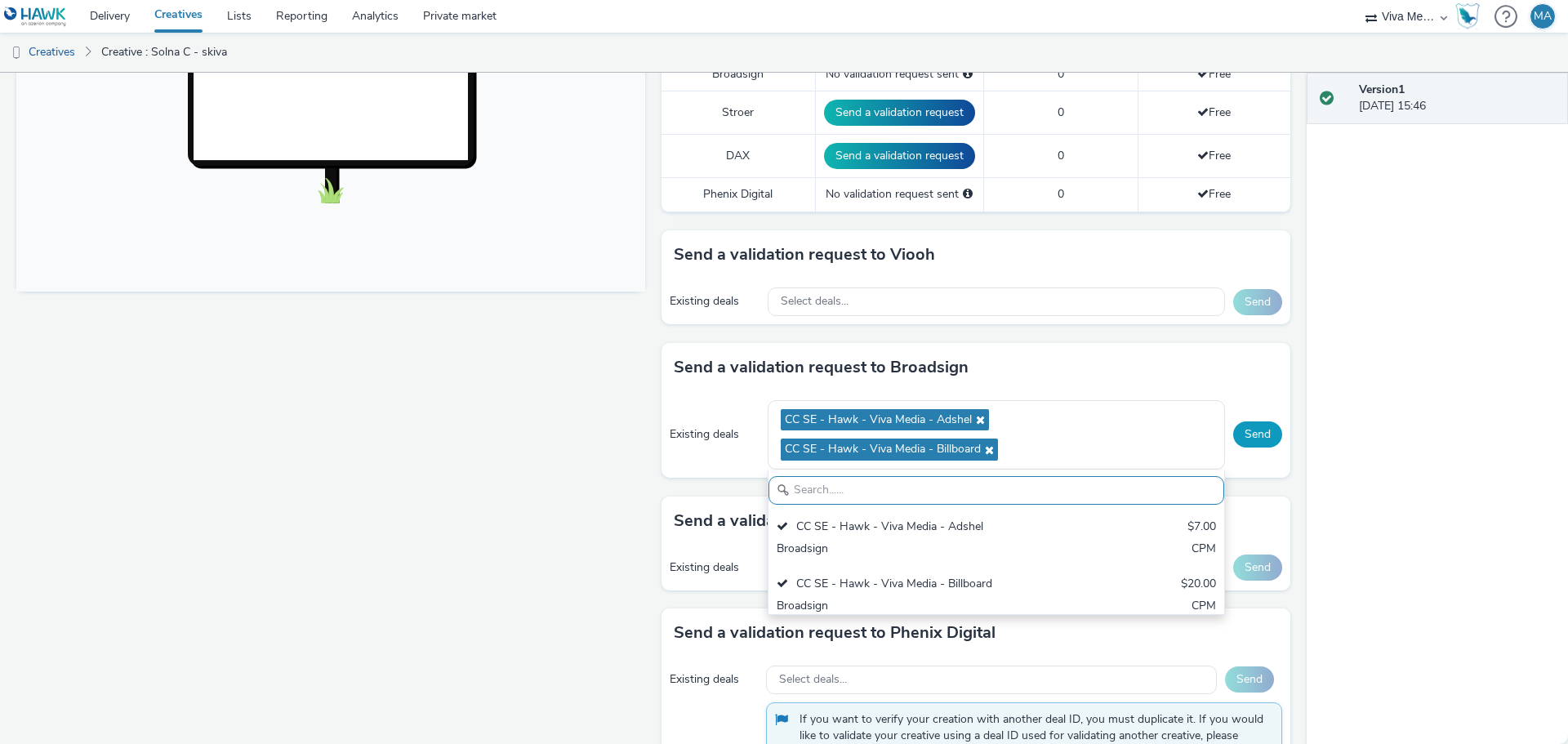
click at [1252, 439] on button "Send" at bounding box center [1257, 435] width 49 height 27
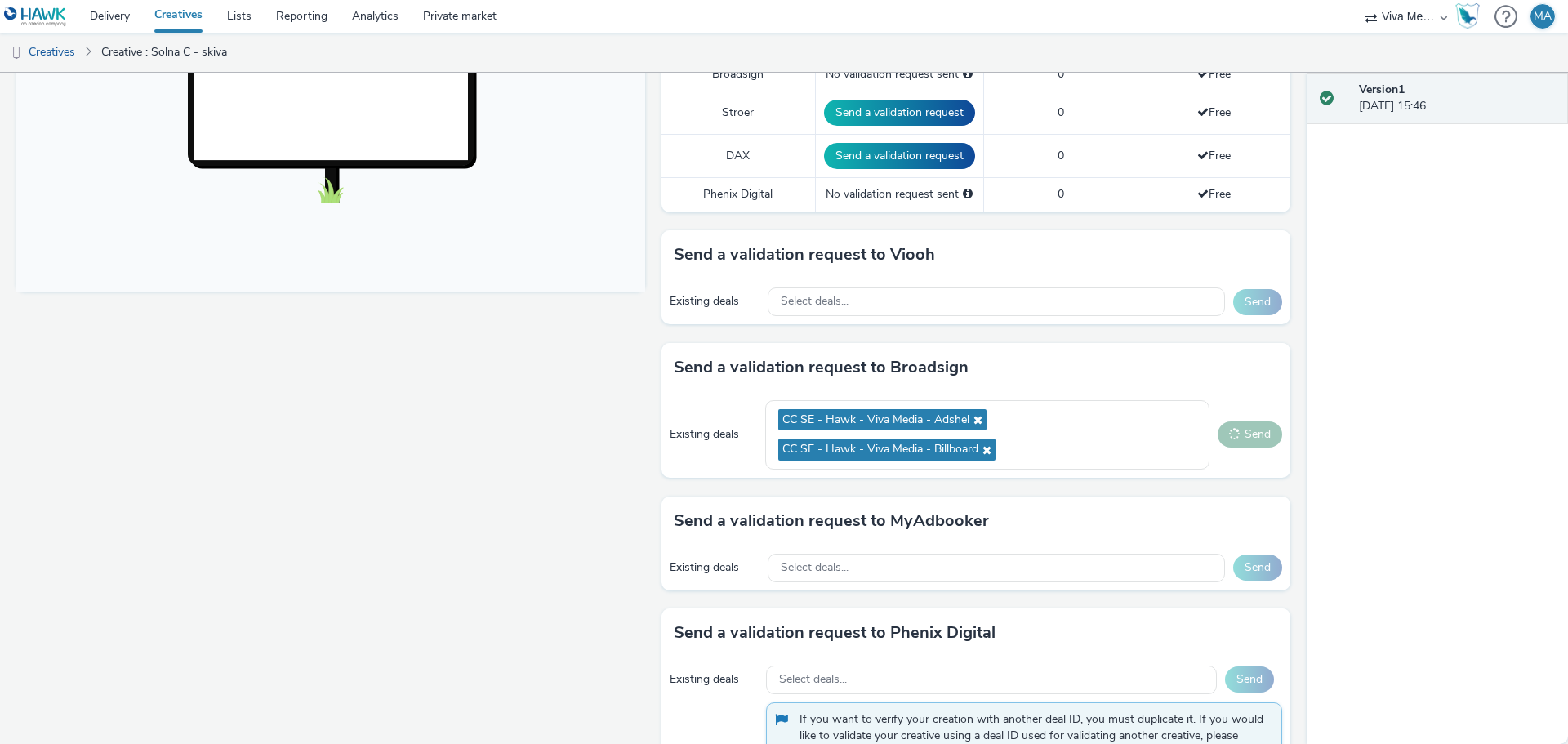
scroll to position [817, 0]
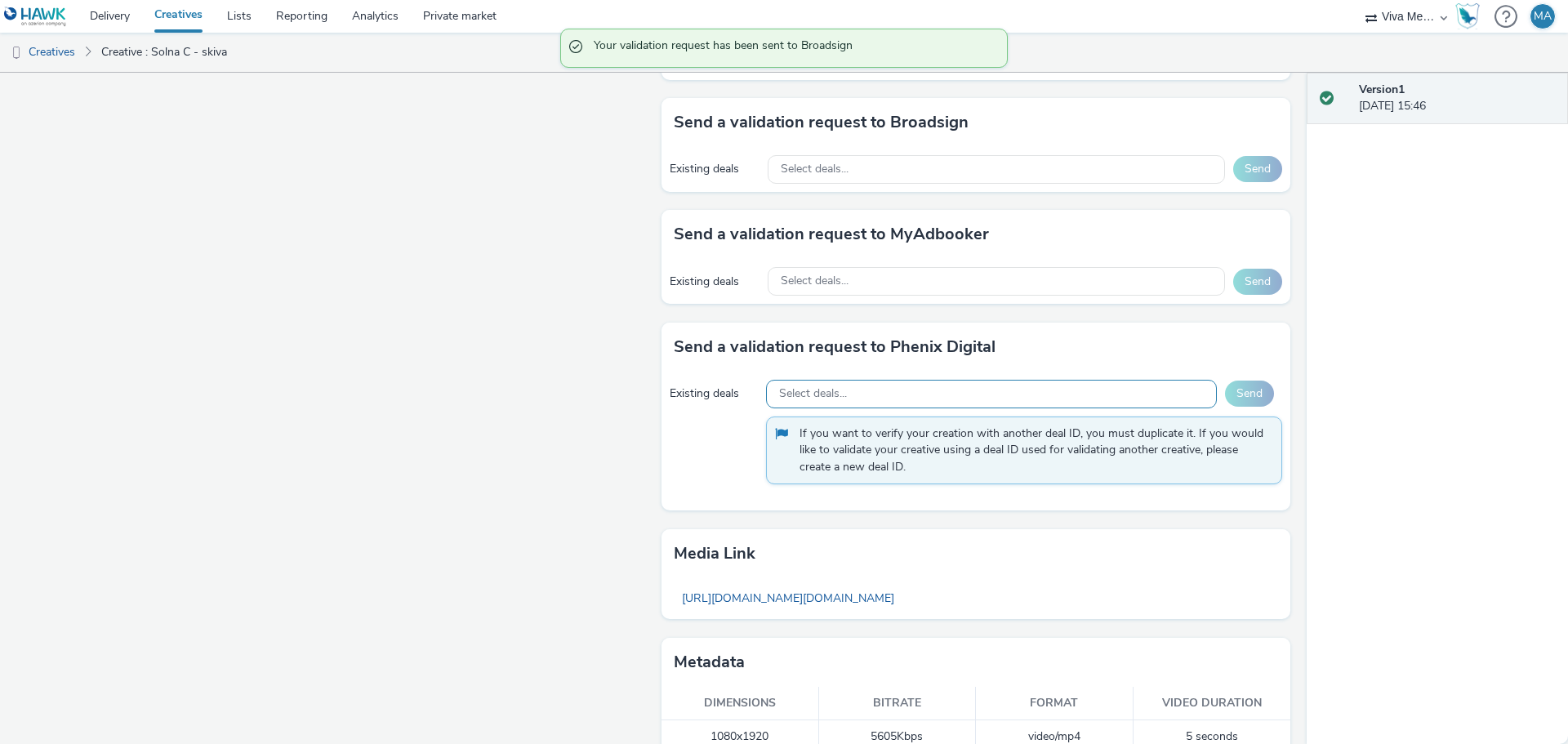
click at [804, 395] on span "Select deals..." at bounding box center [813, 394] width 68 height 14
click at [684, 444] on div "Existing deals Select deals... Send If you want to verify your creation with an…" at bounding box center [976, 442] width 629 height 140
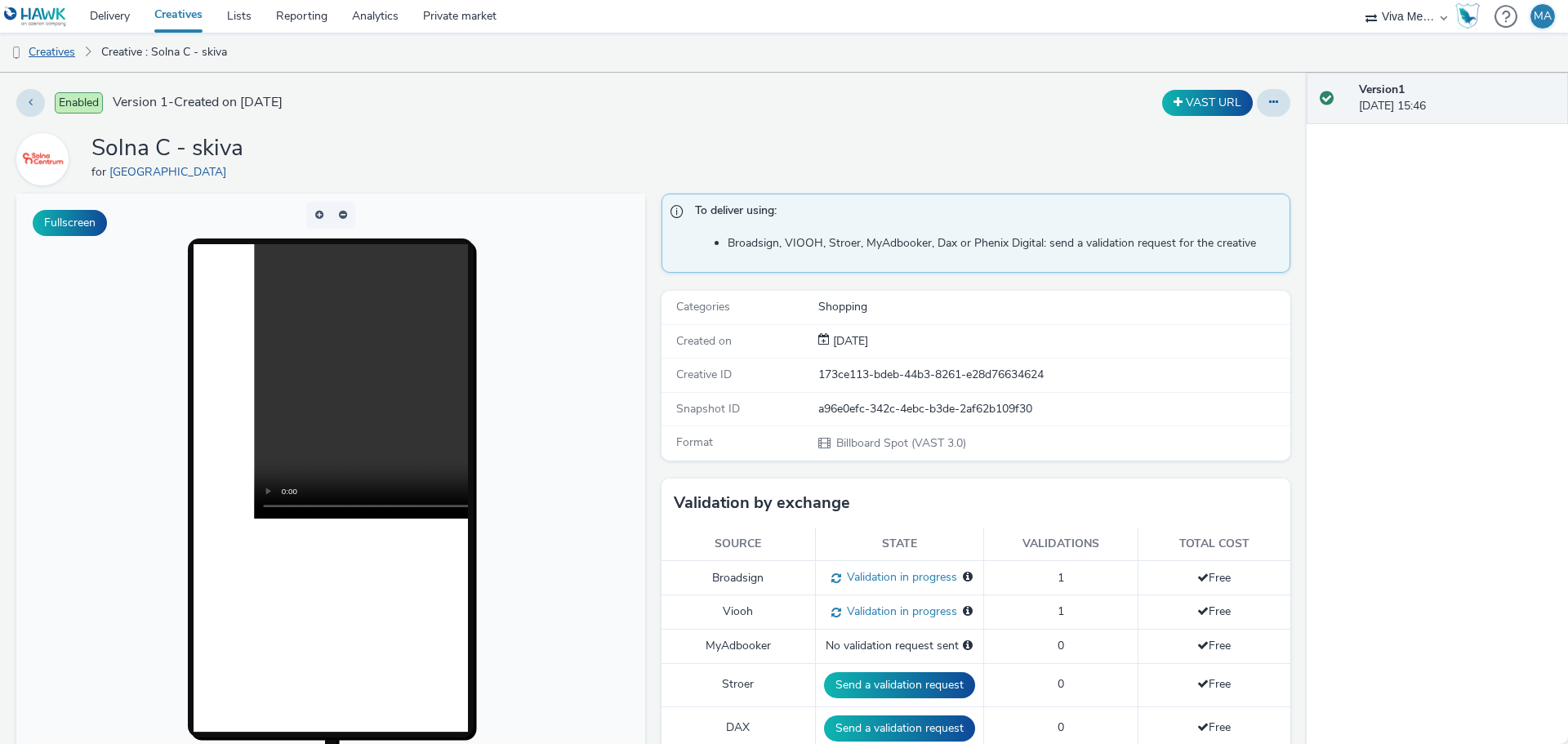
click at [52, 57] on link "Creatives" at bounding box center [41, 51] width 84 height 39
